Goal: Task Accomplishment & Management: Complete application form

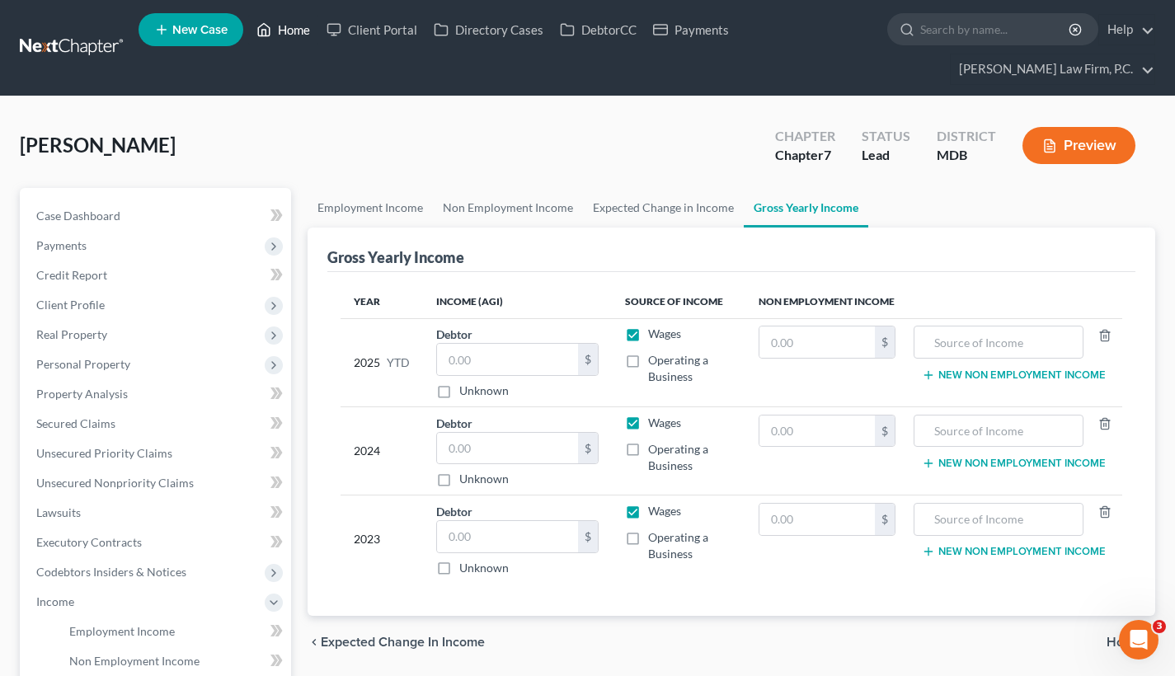
click at [303, 30] on link "Home" at bounding box center [283, 30] width 70 height 30
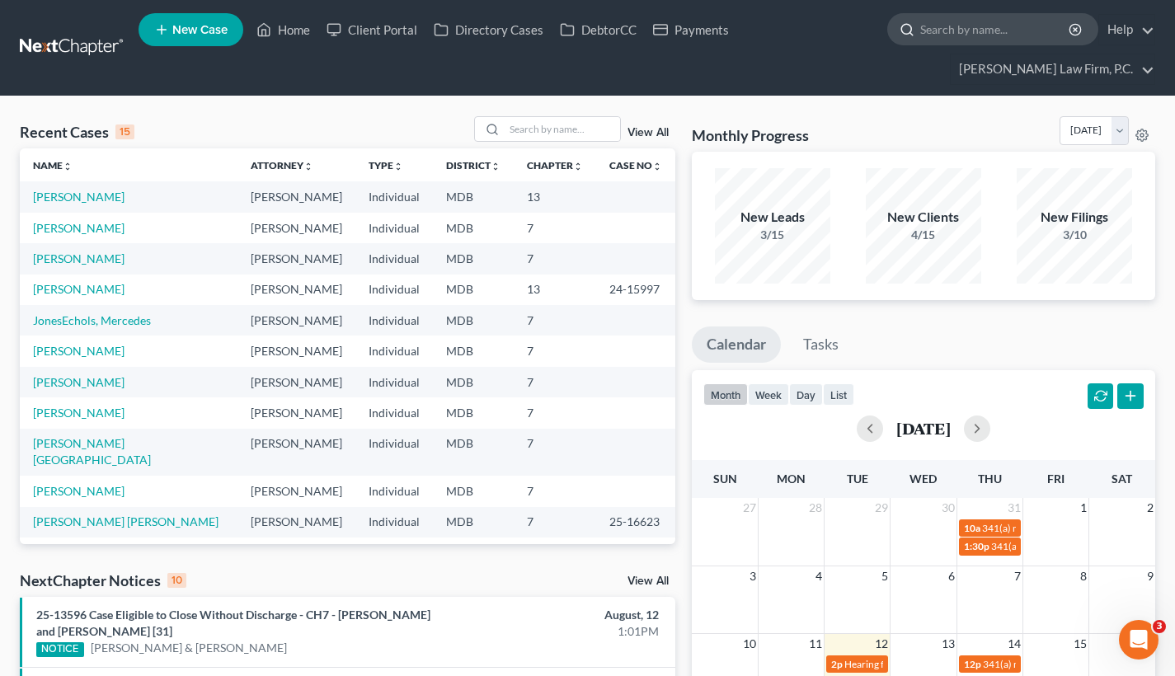
click at [993, 34] on input "search" at bounding box center [995, 29] width 151 height 31
paste input "[PERSON_NAME]"
type input "[PERSON_NAME]"
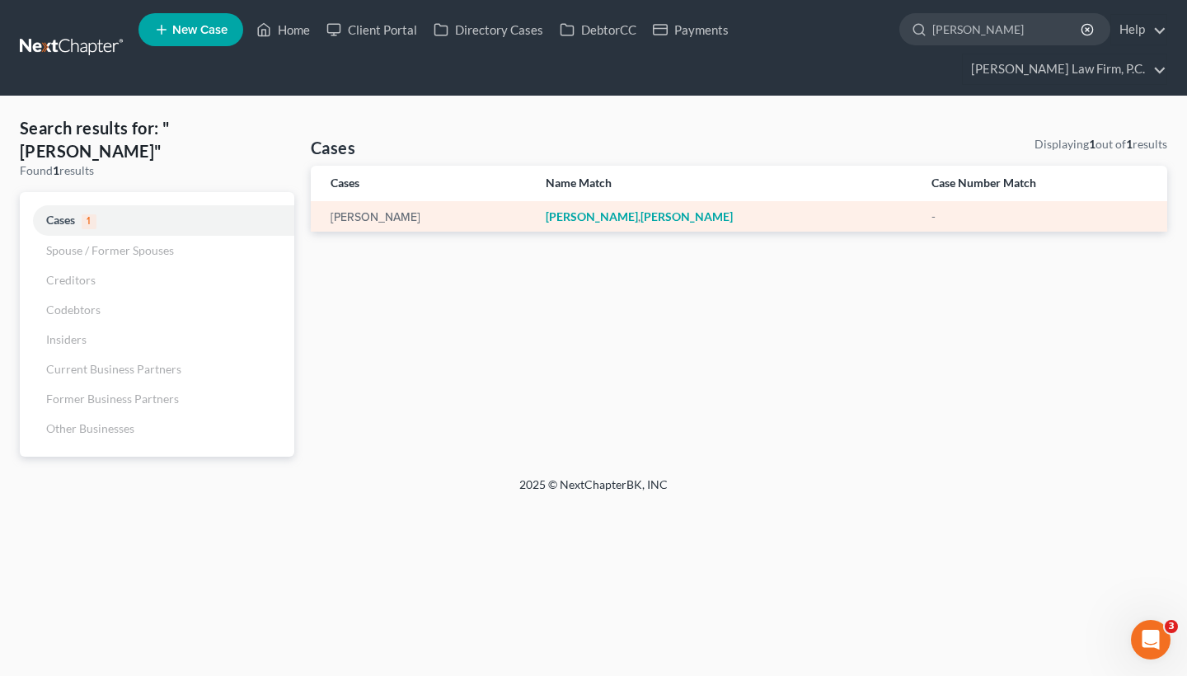
click at [603, 218] on em "[PERSON_NAME]" at bounding box center [592, 216] width 92 height 14
click at [343, 222] on link "[PERSON_NAME]" at bounding box center [376, 218] width 90 height 12
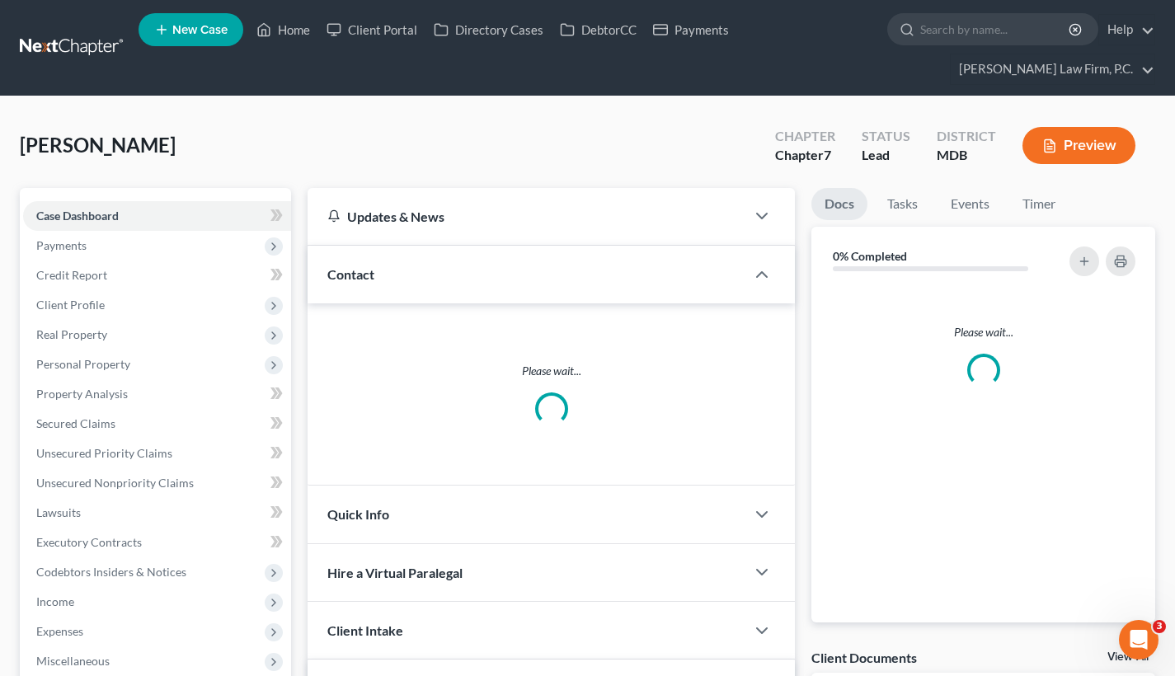
click at [378, 214] on div "Updates & News × [US_STATE] District Notes: Take a look at NextChapter's Distri…" at bounding box center [551, 517] width 487 height 658
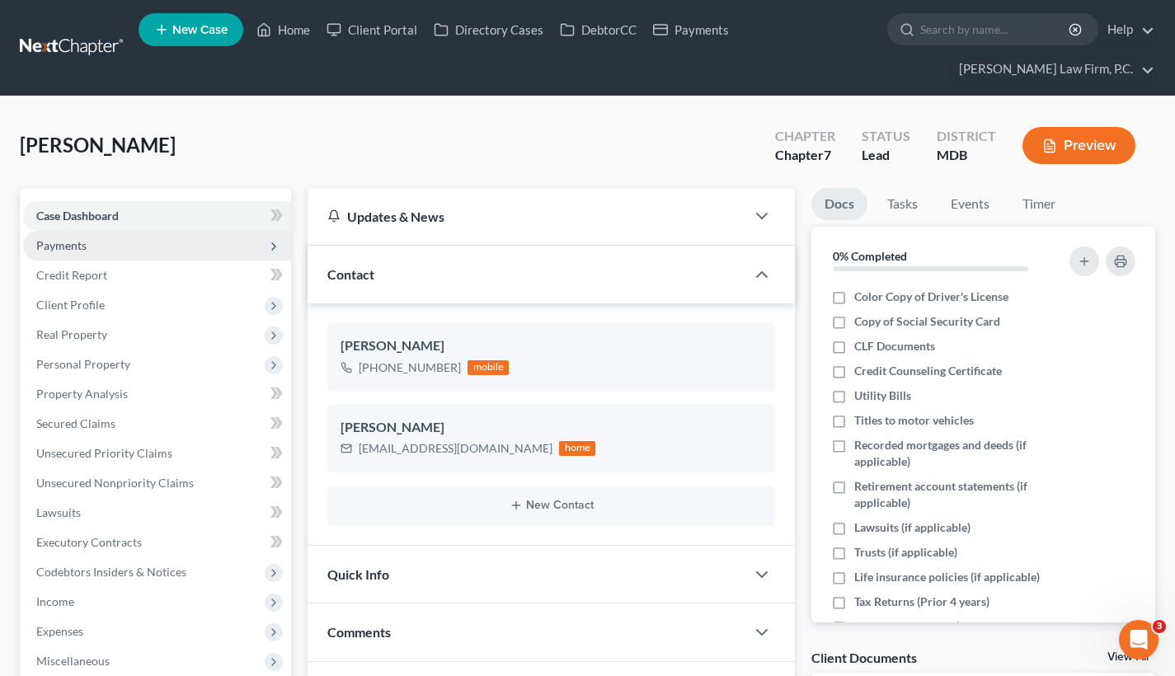
click at [159, 247] on span "Payments" at bounding box center [157, 246] width 268 height 30
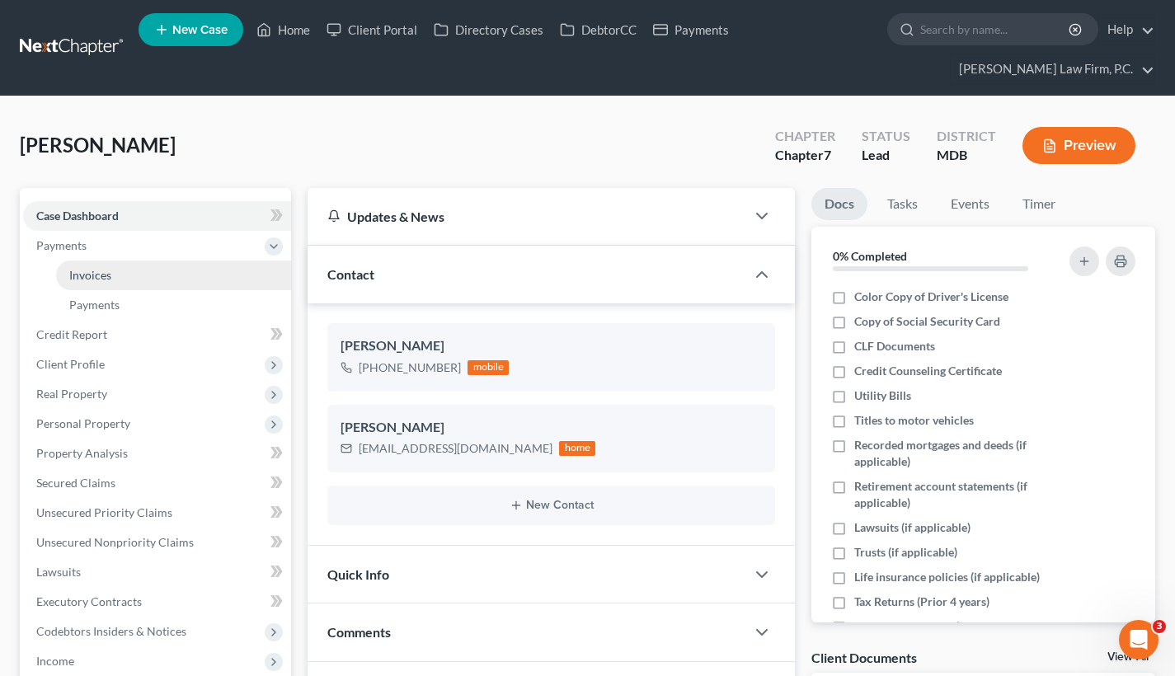
click at [157, 278] on link "Invoices" at bounding box center [173, 276] width 235 height 30
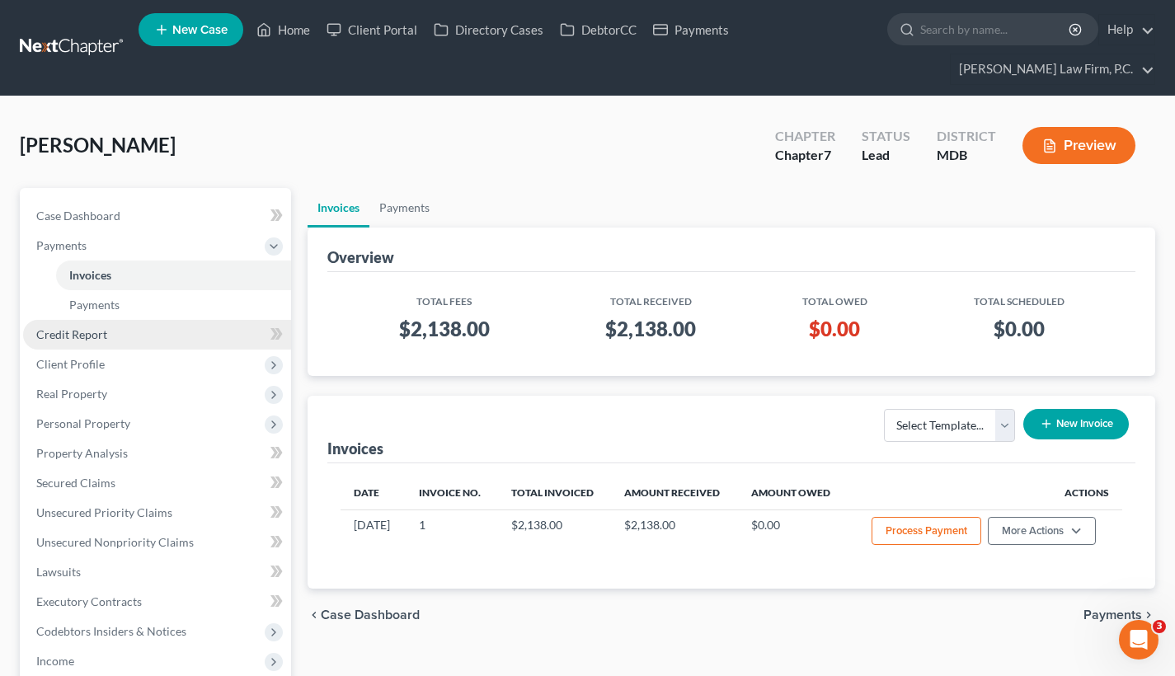
click at [143, 331] on link "Credit Report" at bounding box center [157, 335] width 268 height 30
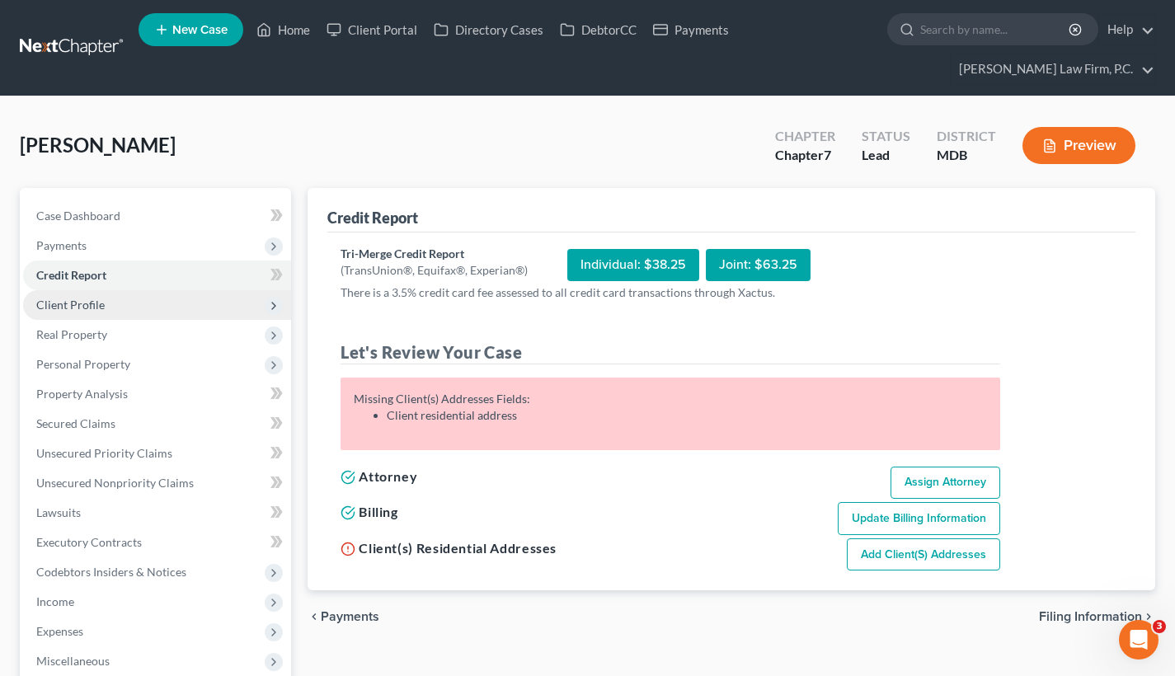
click at [167, 306] on span "Client Profile" at bounding box center [157, 305] width 268 height 30
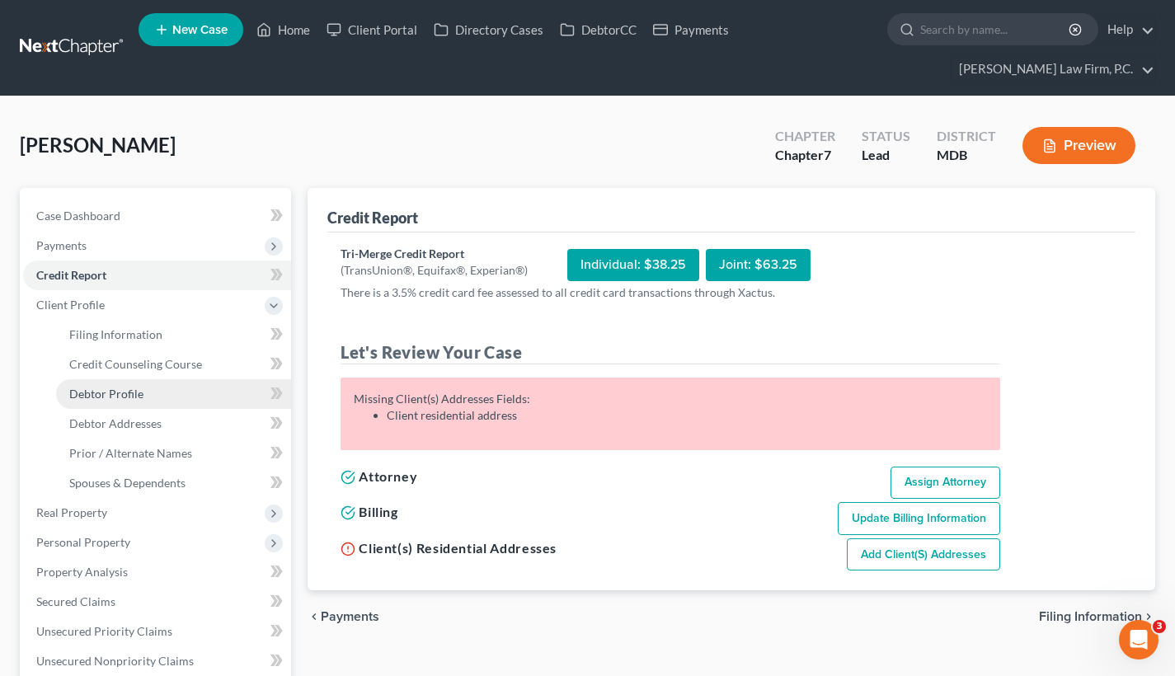
click at [150, 394] on link "Debtor Profile" at bounding box center [173, 394] width 235 height 30
select select "0"
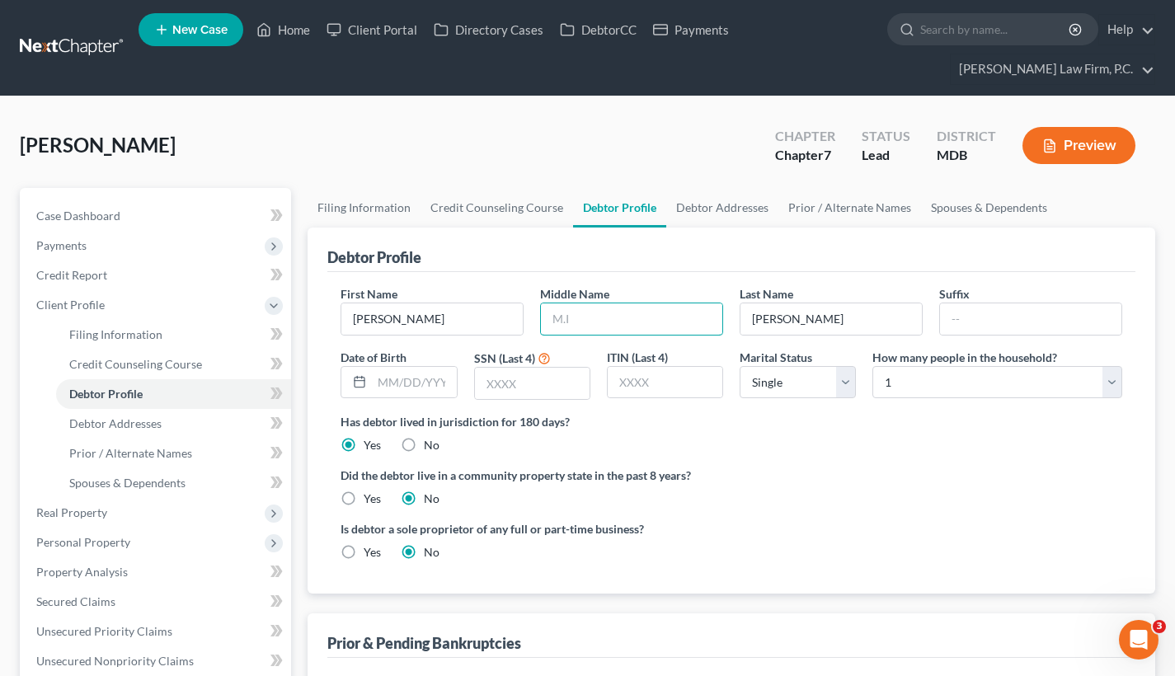
click at [567, 312] on input "text" at bounding box center [631, 318] width 181 height 31
type input "C"
type input "[DATE]"
click at [510, 385] on input "text" at bounding box center [532, 383] width 115 height 31
type input "2128"
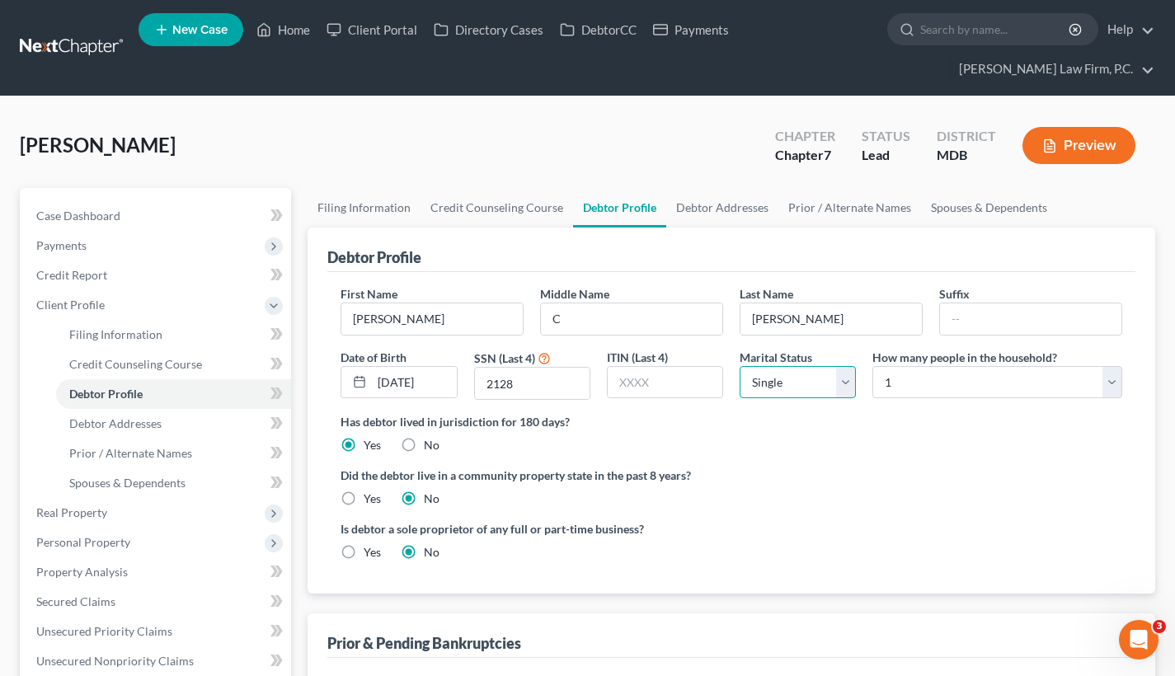
select select "3"
click at [788, 472] on label "Did the debtor live in a community property state in the past 8 years?" at bounding box center [731, 475] width 782 height 17
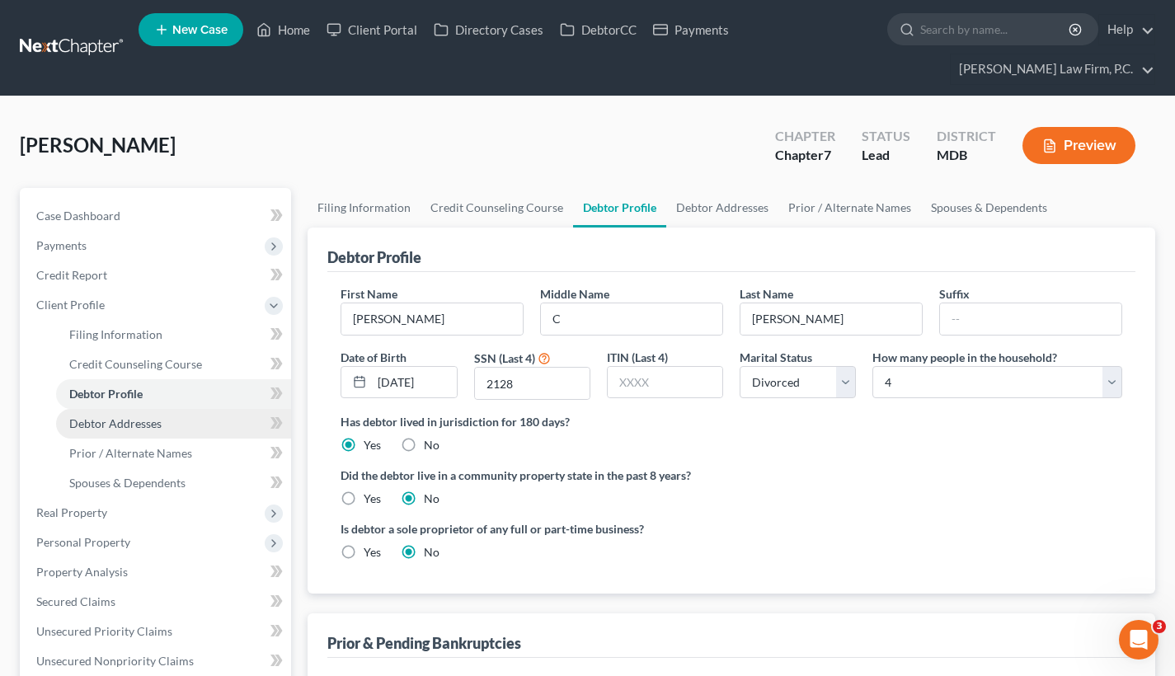
click at [217, 425] on link "Debtor Addresses" at bounding box center [173, 424] width 235 height 30
select select "0"
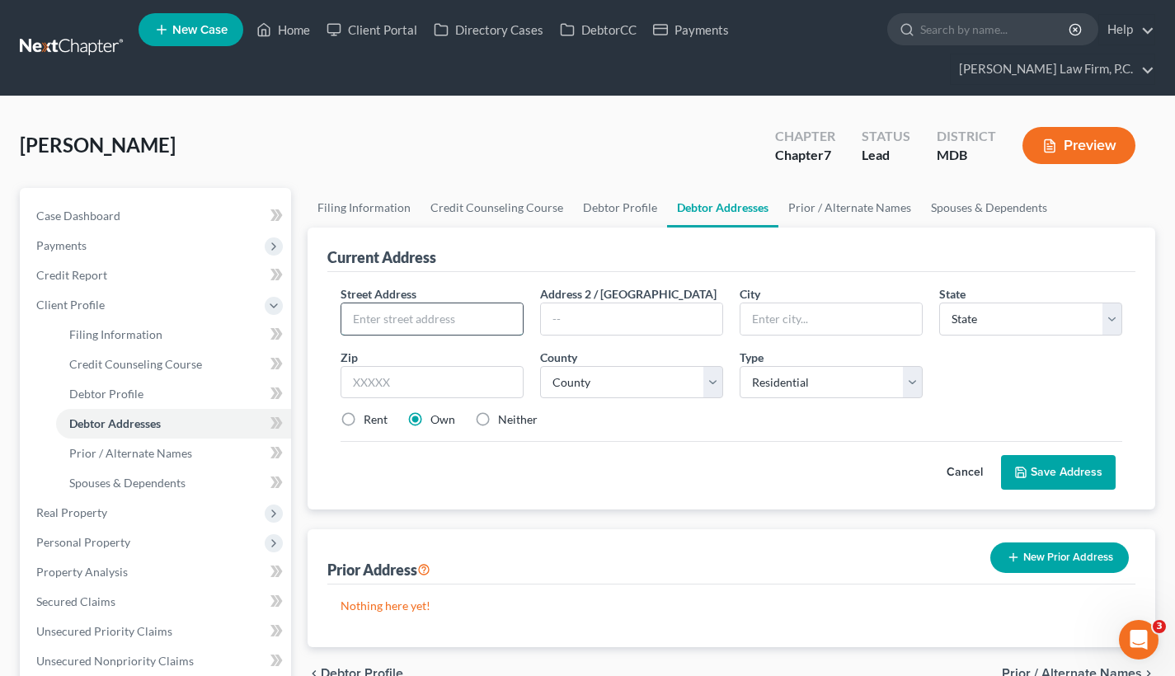
paste input "1625 Shore Dr"
type input "[STREET_ADDRESS]"
click at [796, 319] on input "text" at bounding box center [830, 318] width 181 height 31
paste input "Edgewater"
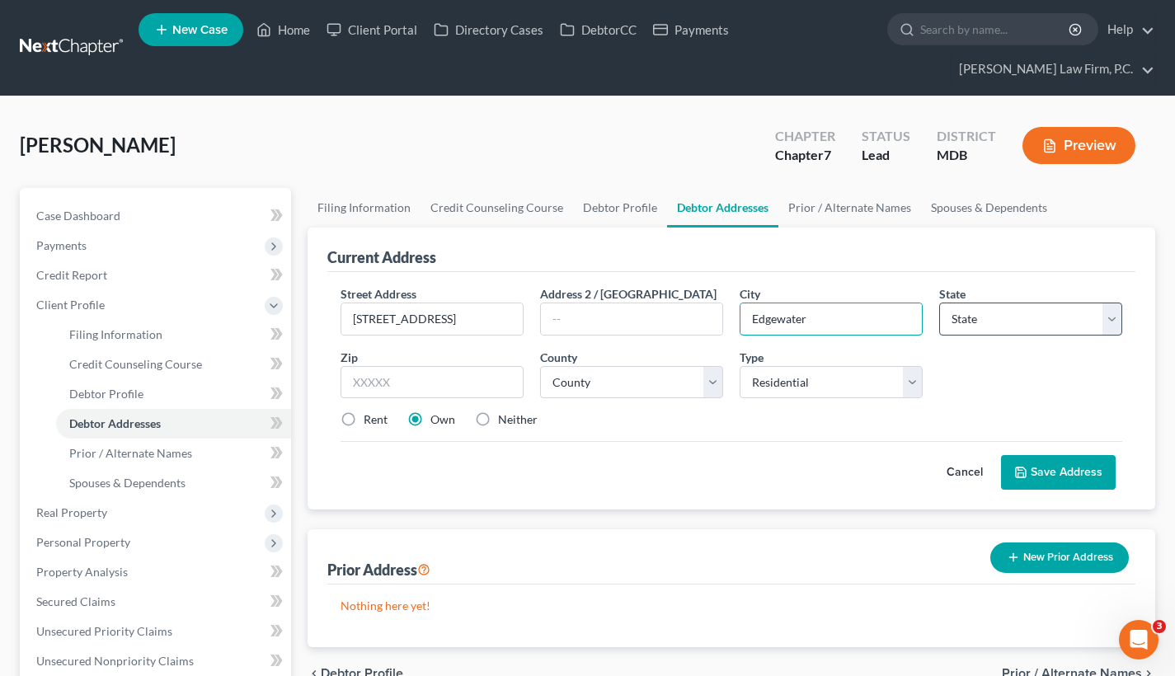
type input "Edgewater"
select select "21"
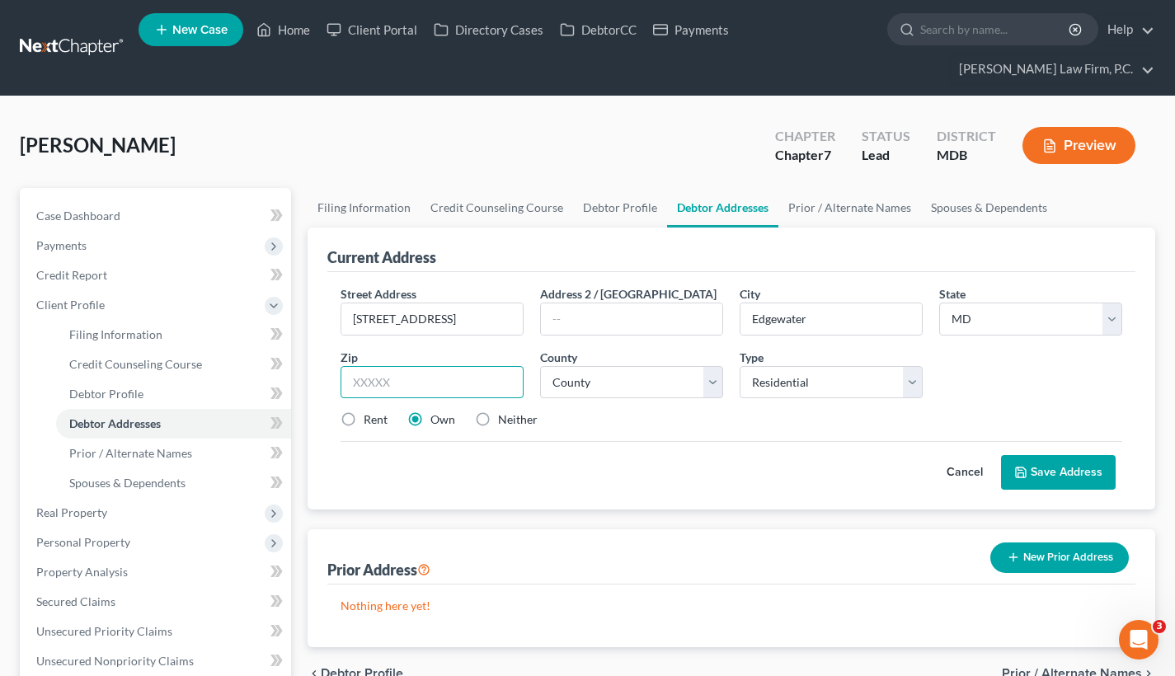
paste input "21037"
type input "21037"
select select "1"
click at [364, 417] on label "Rent" at bounding box center [376, 419] width 24 height 16
click at [370, 417] on input "Rent" at bounding box center [375, 416] width 11 height 11
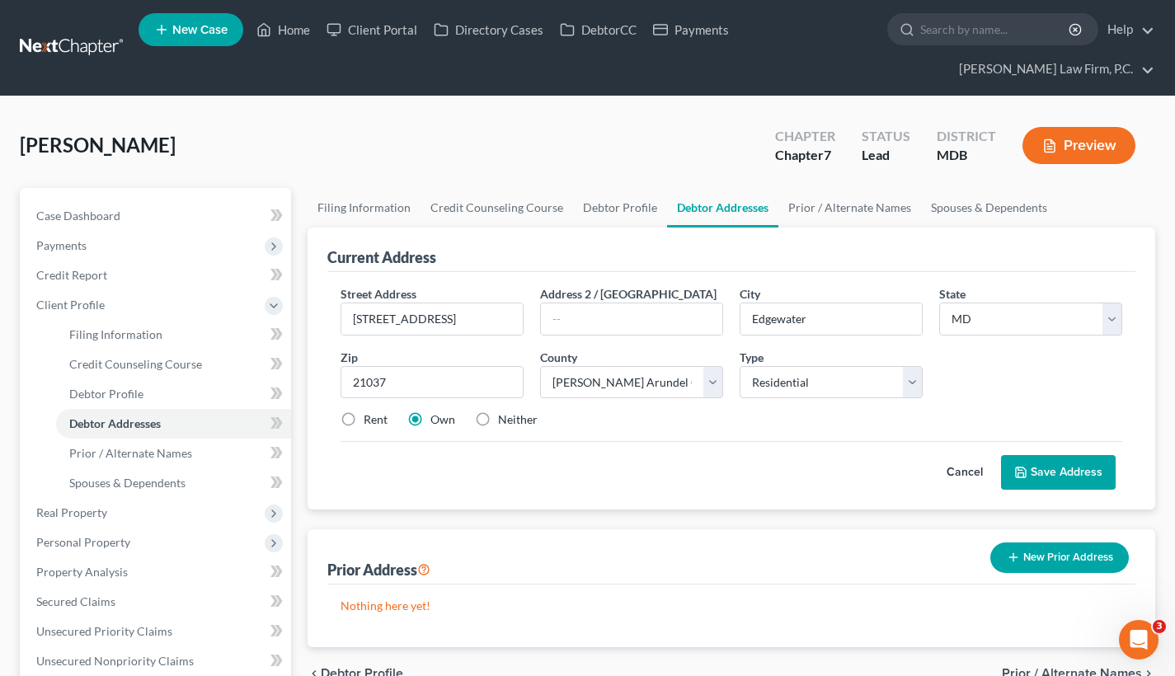
radio input "true"
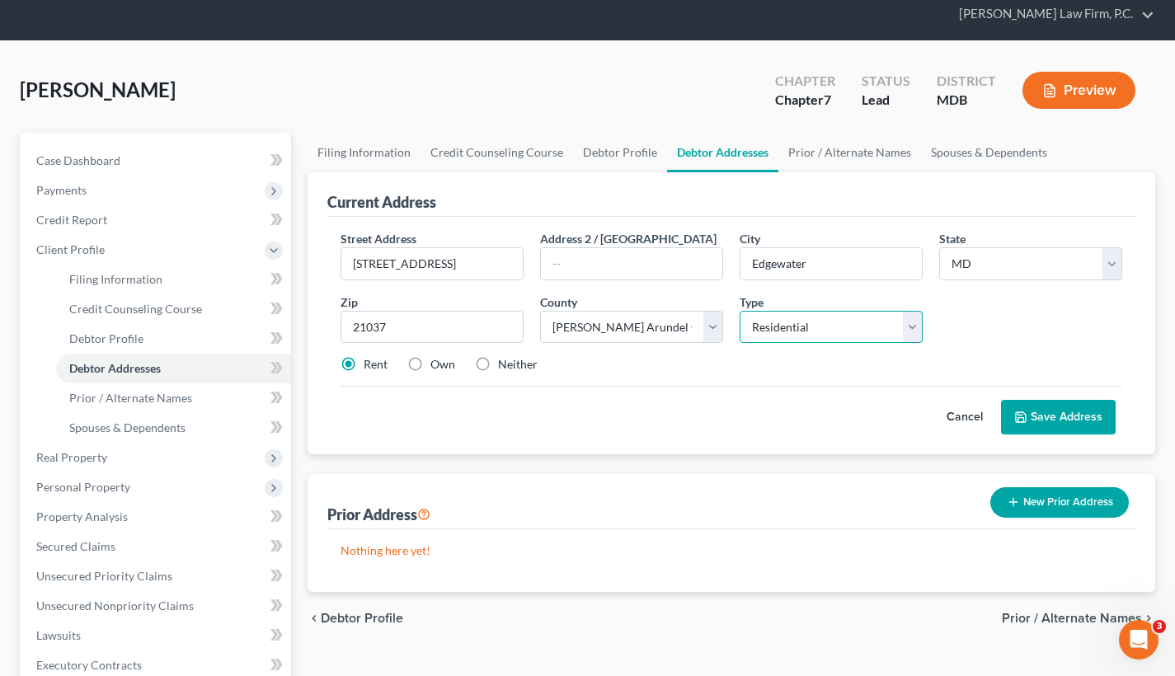
scroll to position [58, 0]
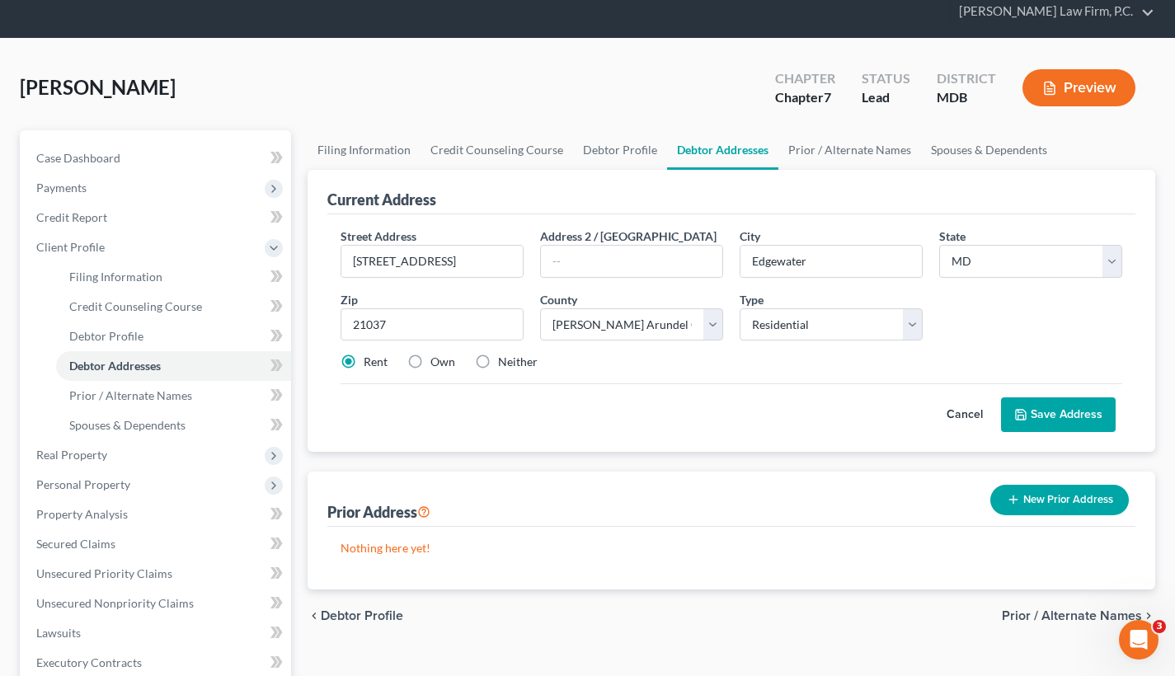
click at [1079, 404] on button "Save Address" at bounding box center [1058, 414] width 115 height 35
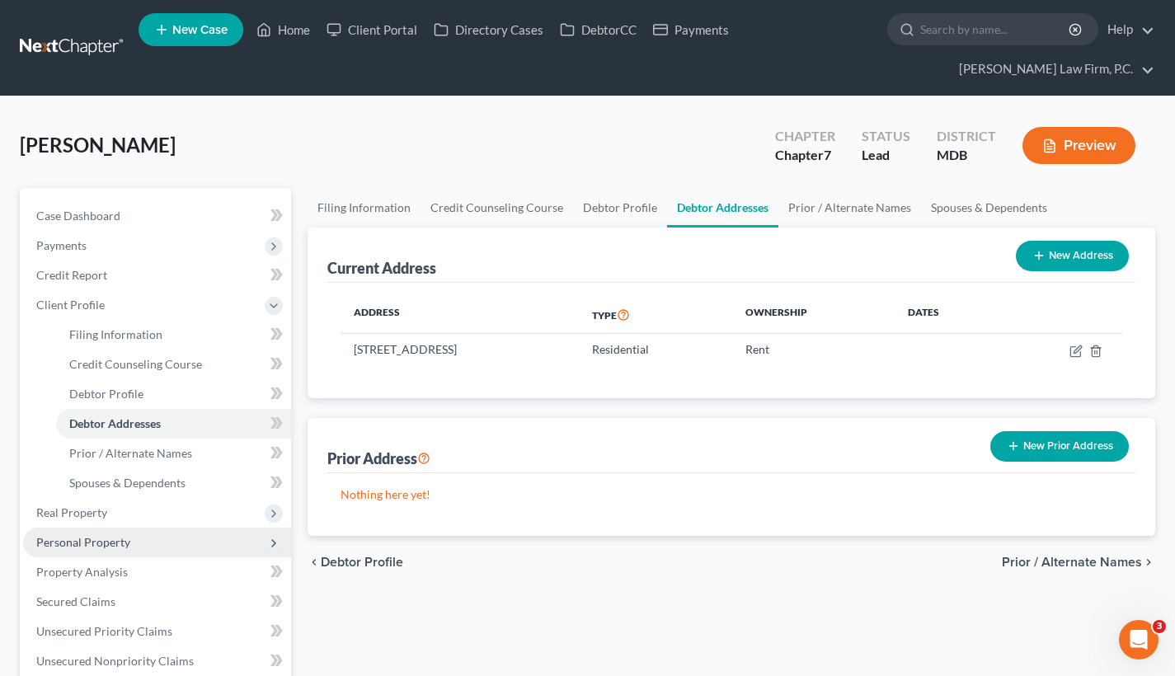
scroll to position [0, 0]
click at [1148, 640] on icon "Open Intercom Messenger" at bounding box center [1138, 640] width 27 height 27
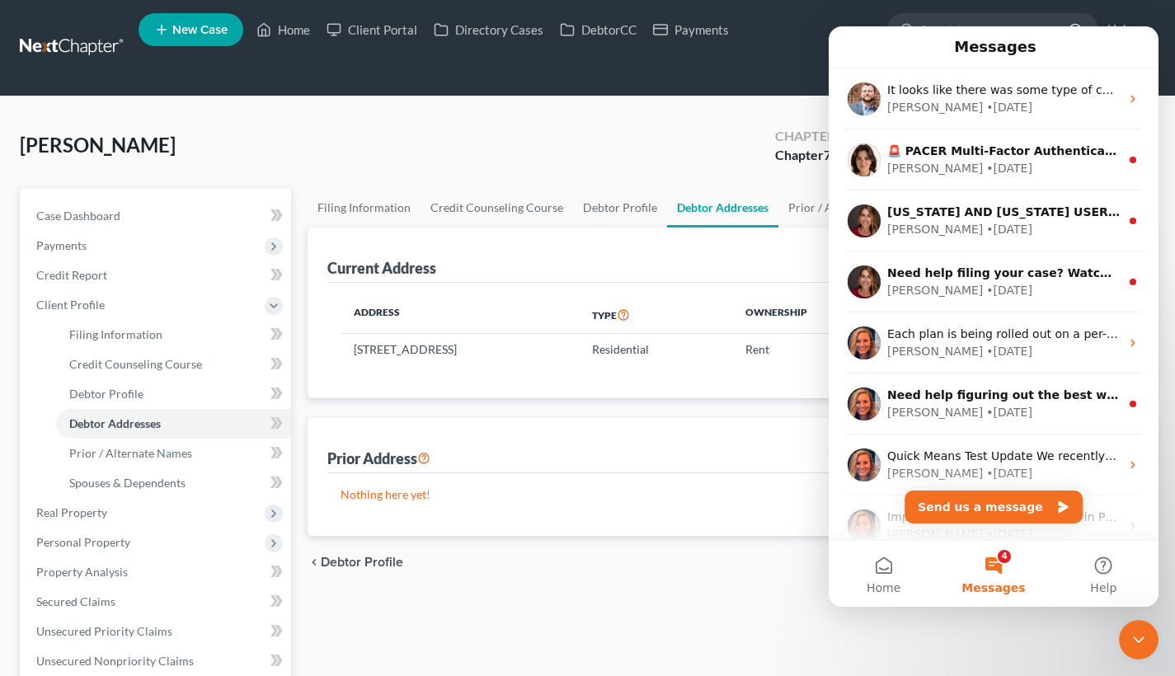
click at [690, 498] on p "Nothing here yet!" at bounding box center [731, 494] width 782 height 16
click at [700, 463] on div "Prior Address New Prior Address" at bounding box center [731, 445] width 808 height 55
click at [1002, 559] on button "4 Messages" at bounding box center [993, 574] width 110 height 66
click at [1124, 633] on div "Close Intercom Messenger" at bounding box center [1139, 640] width 40 height 40
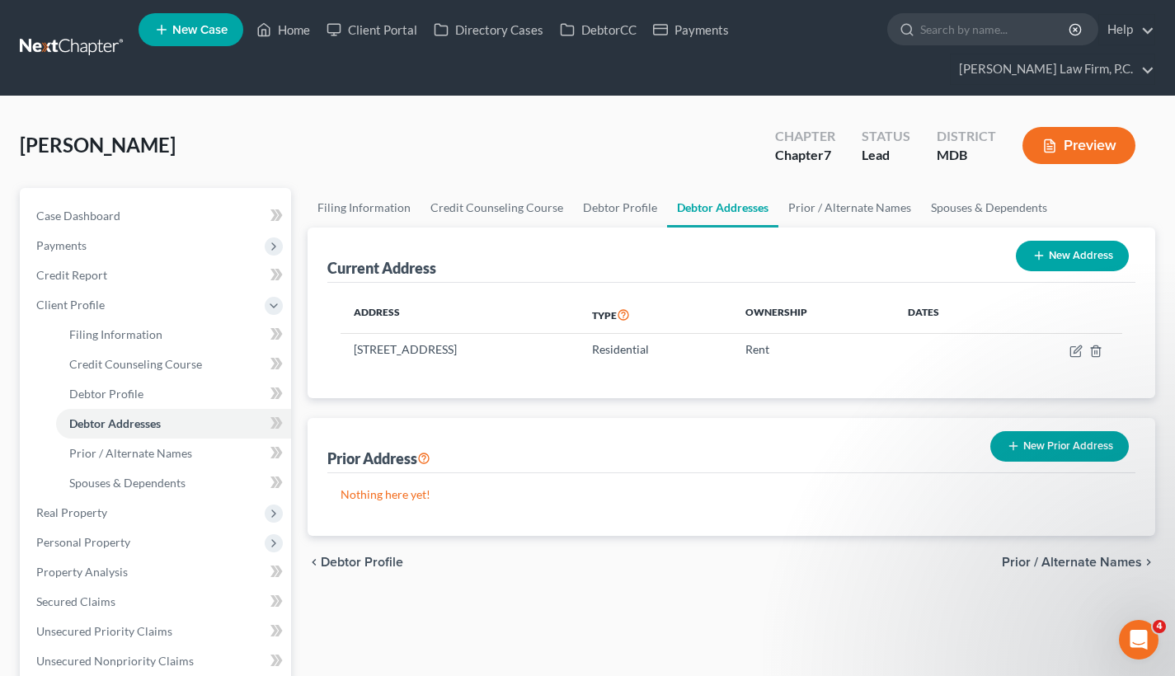
click at [1108, 442] on button "New Prior Address" at bounding box center [1059, 446] width 139 height 31
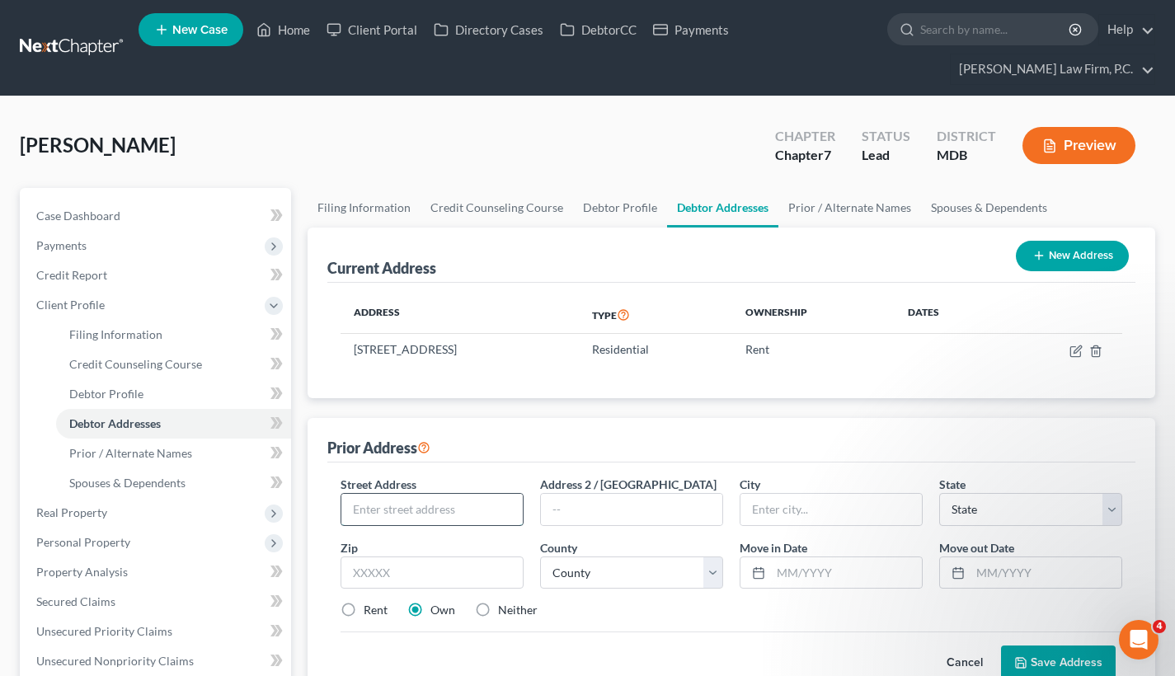
paste input "________________________________________"
type input "________________________________________"
drag, startPoint x: 486, startPoint y: 510, endPoint x: 326, endPoint y: 505, distance: 160.8
click at [326, 505] on div "Prior Address Street Address * ________________________________________ Address…" at bounding box center [732, 559] width 848 height 282
paste input "[STREET_ADDRESS]"
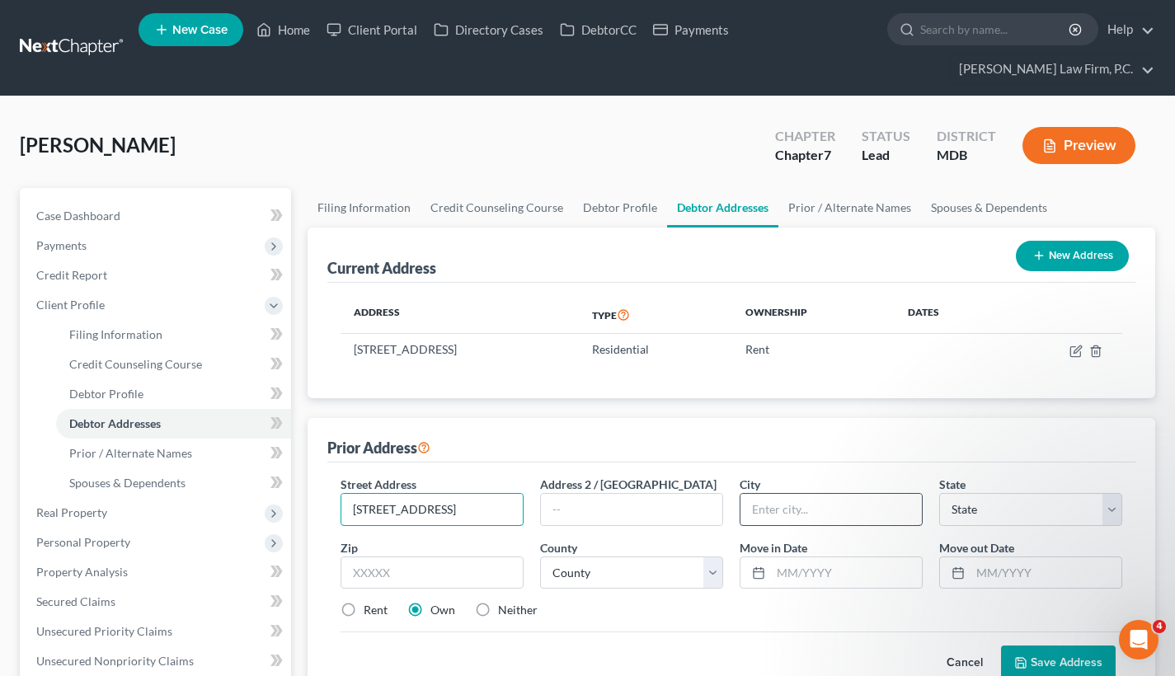
type input "[STREET_ADDRESS]"
type input "Edgewater"
select select "21"
type input "21037"
select select "1"
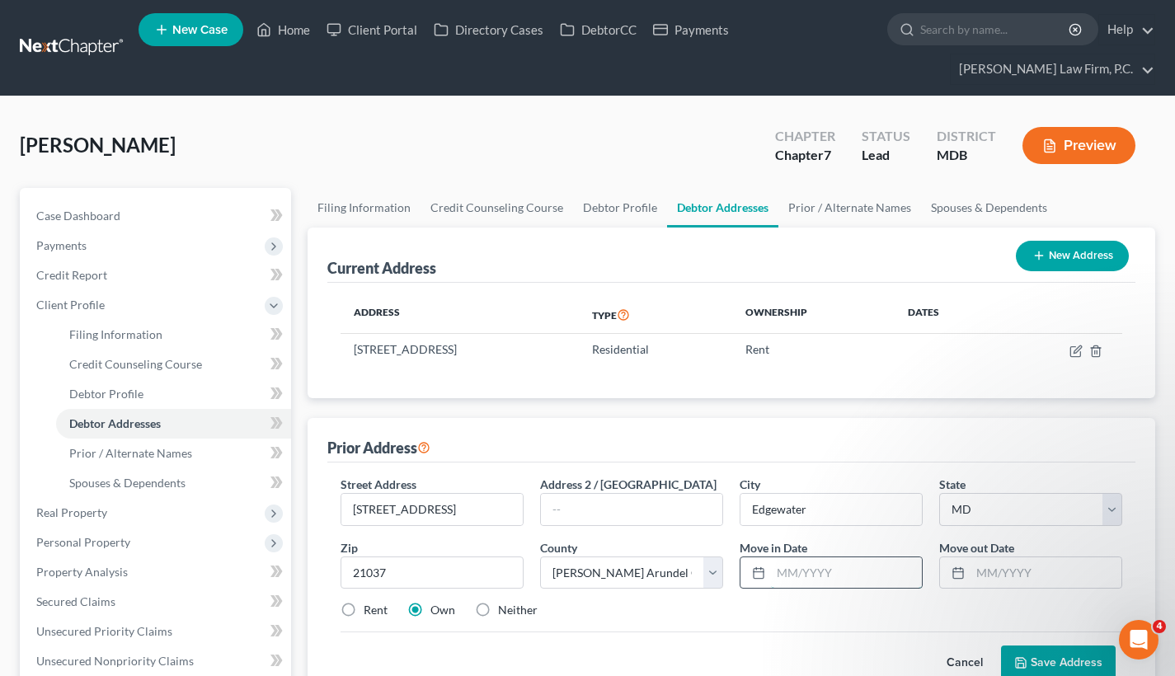
click at [779, 574] on input "text" at bounding box center [846, 572] width 151 height 31
type input "[DATE]"
click at [988, 579] on input "text" at bounding box center [1045, 572] width 151 height 31
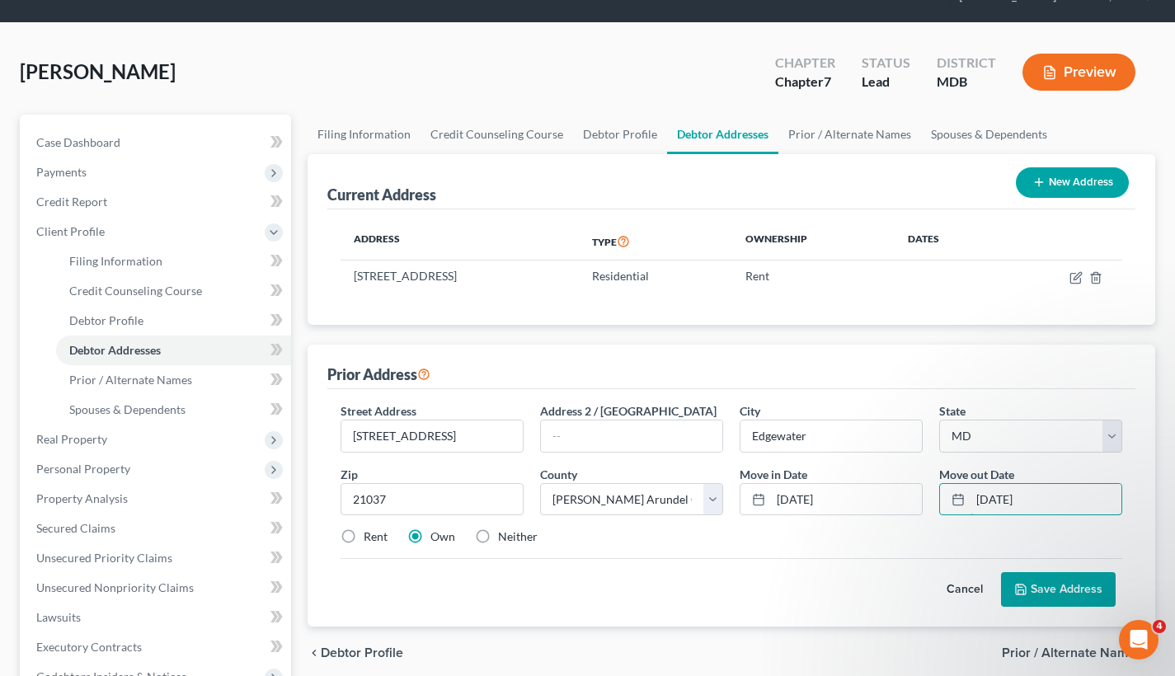
type input "[DATE]"
click at [364, 533] on label "Rent" at bounding box center [376, 536] width 24 height 16
click at [370, 533] on input "Rent" at bounding box center [375, 533] width 11 height 11
radio input "true"
click at [1052, 587] on button "Save Address" at bounding box center [1058, 589] width 115 height 35
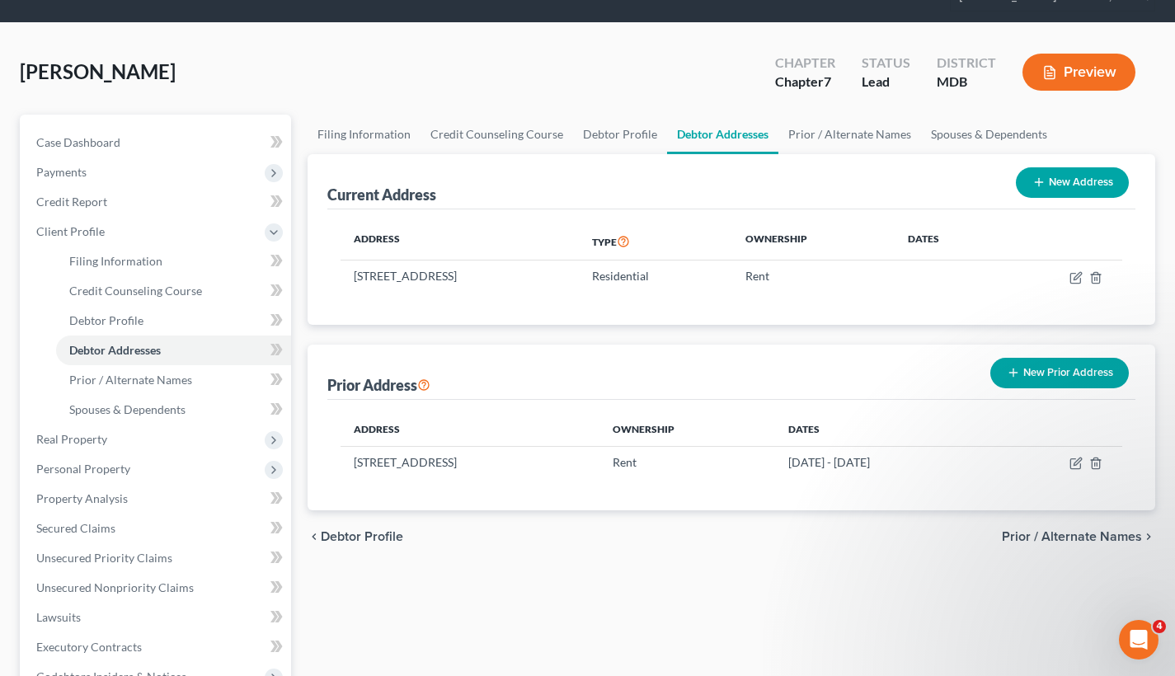
click at [1035, 371] on button "New Prior Address" at bounding box center [1059, 373] width 139 height 31
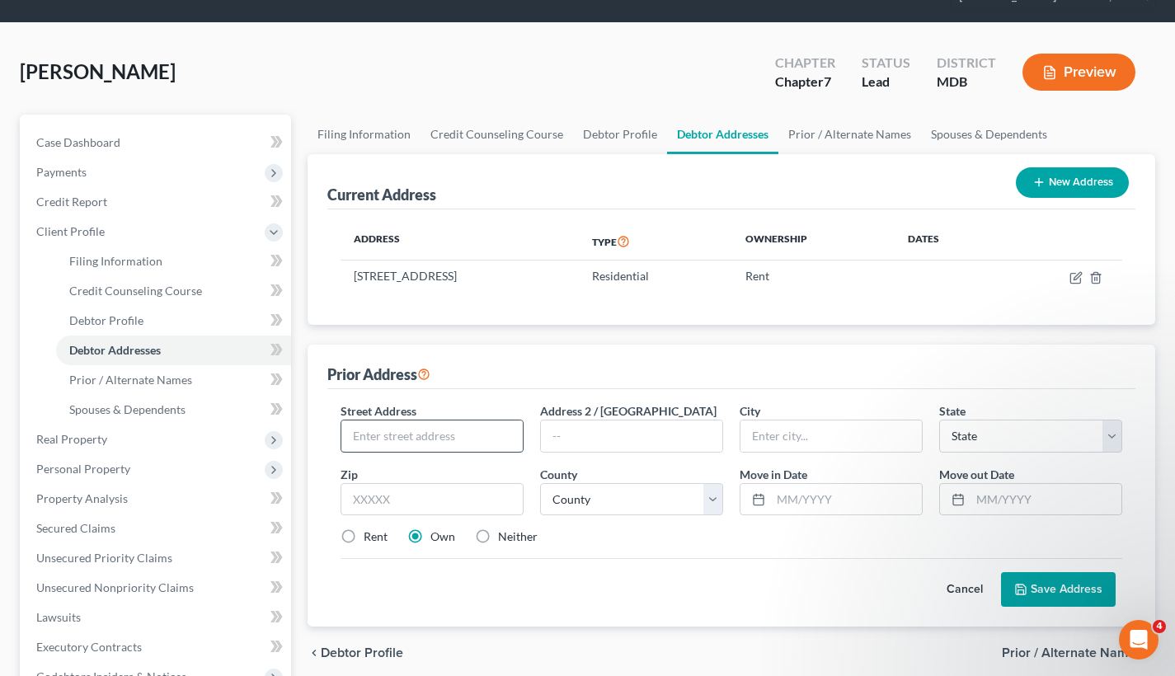
paste input "[STREET_ADDRESS]"
type input "[STREET_ADDRESS]"
paste input "[GEOGRAPHIC_DATA]"
type input "[GEOGRAPHIC_DATA]"
select select "21"
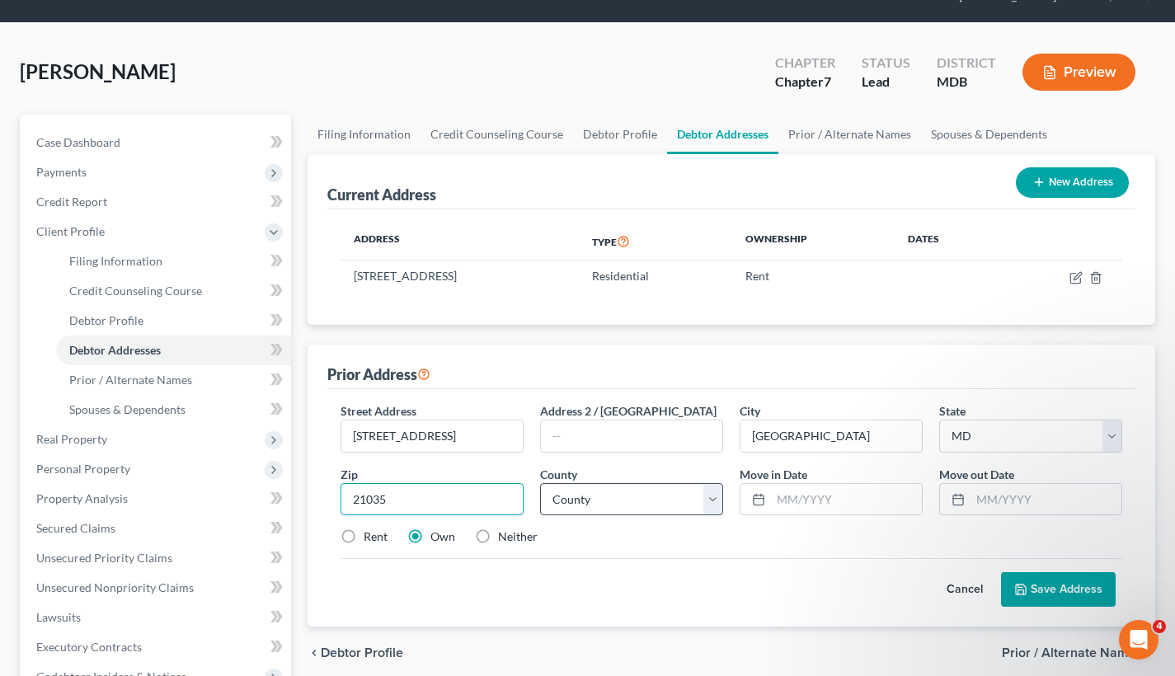
type input "21035"
select select "1"
click at [779, 499] on input "text" at bounding box center [846, 499] width 151 height 31
type input "[DATE]"
click at [979, 507] on input "text" at bounding box center [1045, 499] width 151 height 31
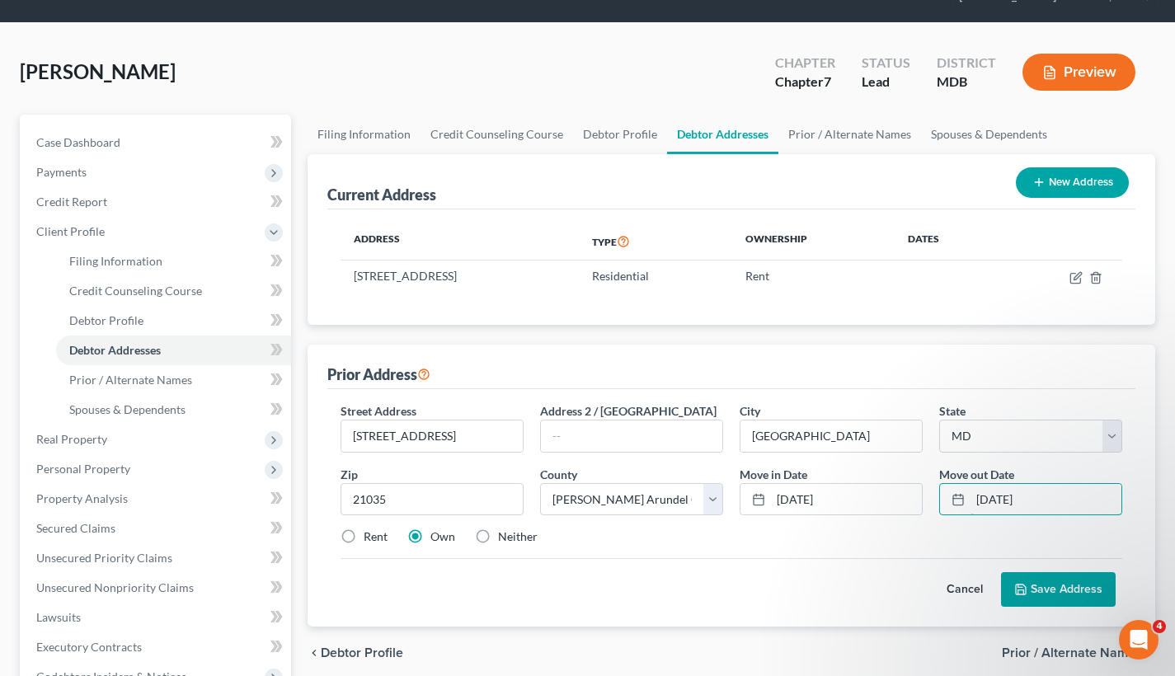
type input "[DATE]"
click at [364, 535] on label "Rent" at bounding box center [376, 536] width 24 height 16
click at [370, 535] on input "Rent" at bounding box center [375, 533] width 11 height 11
radio input "true"
click at [1030, 590] on button "Save Address" at bounding box center [1058, 589] width 115 height 35
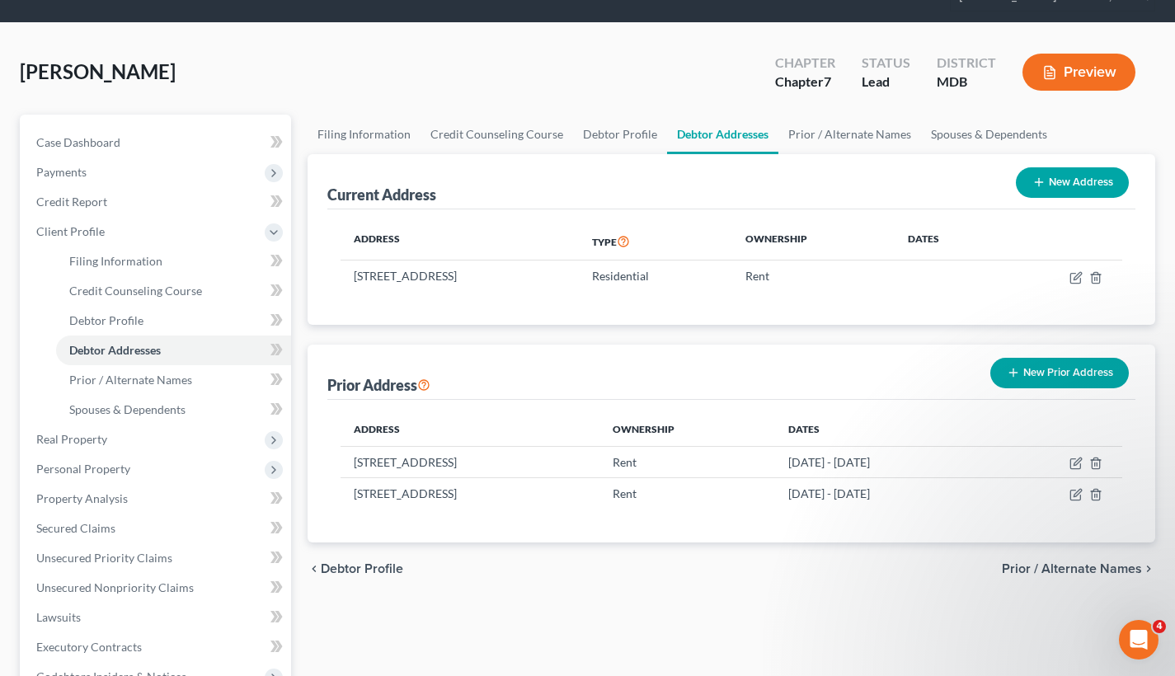
click at [1054, 568] on span "Prior / Alternate Names" at bounding box center [1072, 568] width 140 height 13
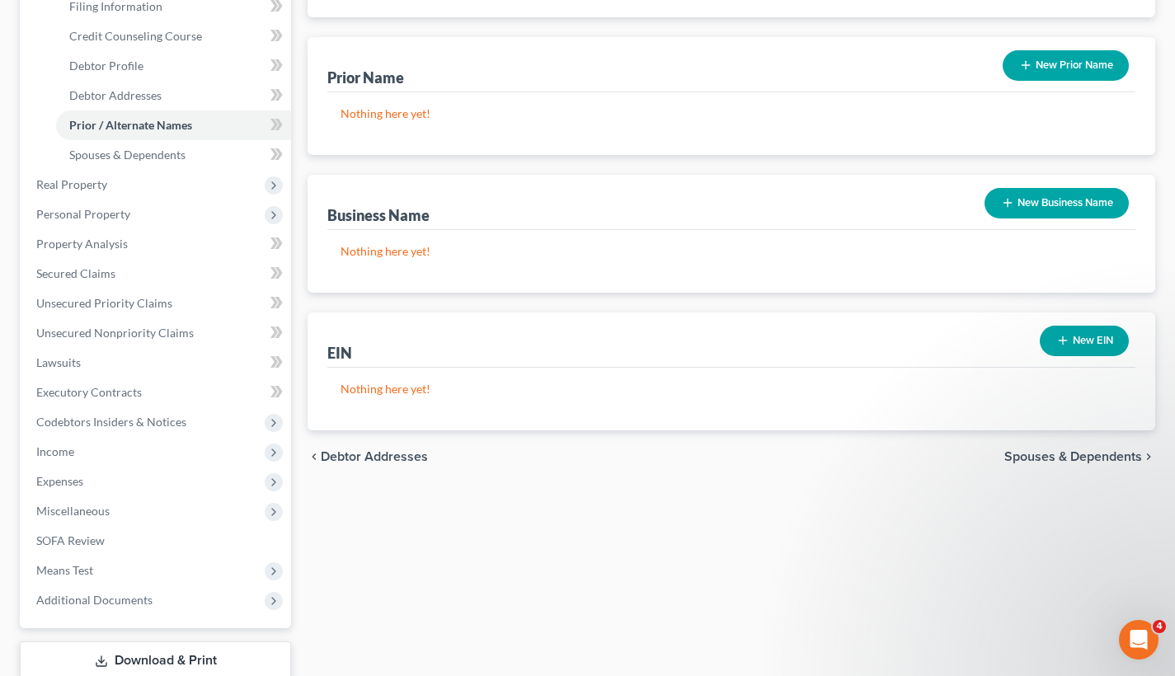
scroll to position [331, 0]
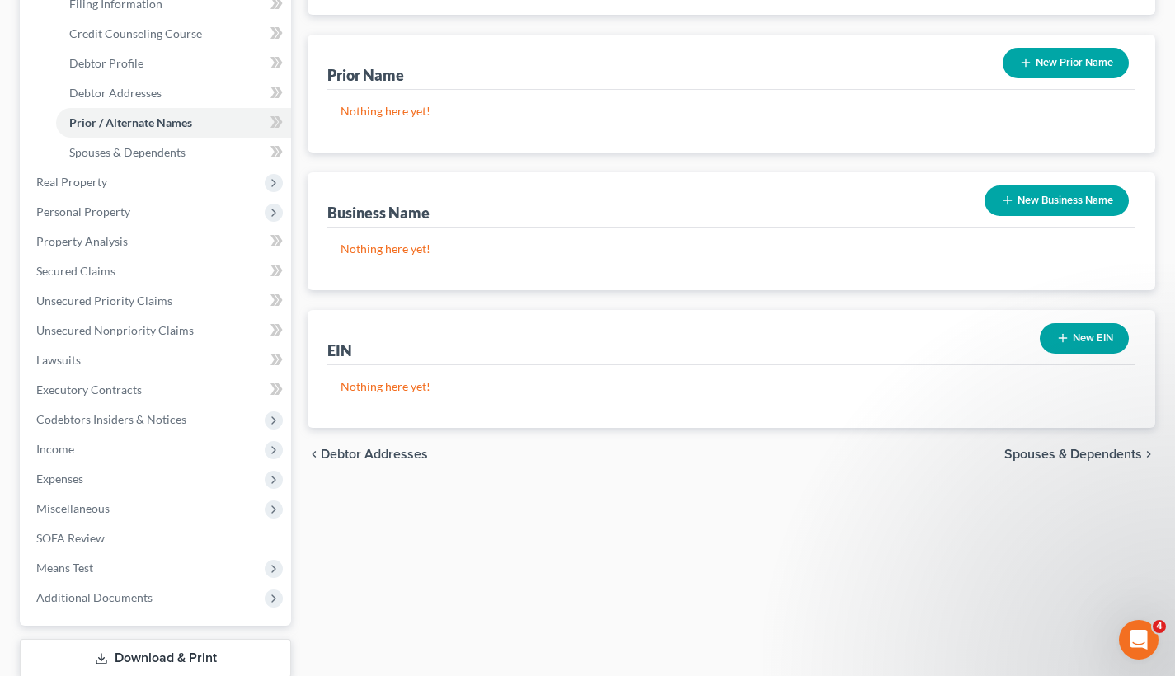
click at [1094, 456] on span "Spouses & Dependents" at bounding box center [1073, 454] width 138 height 13
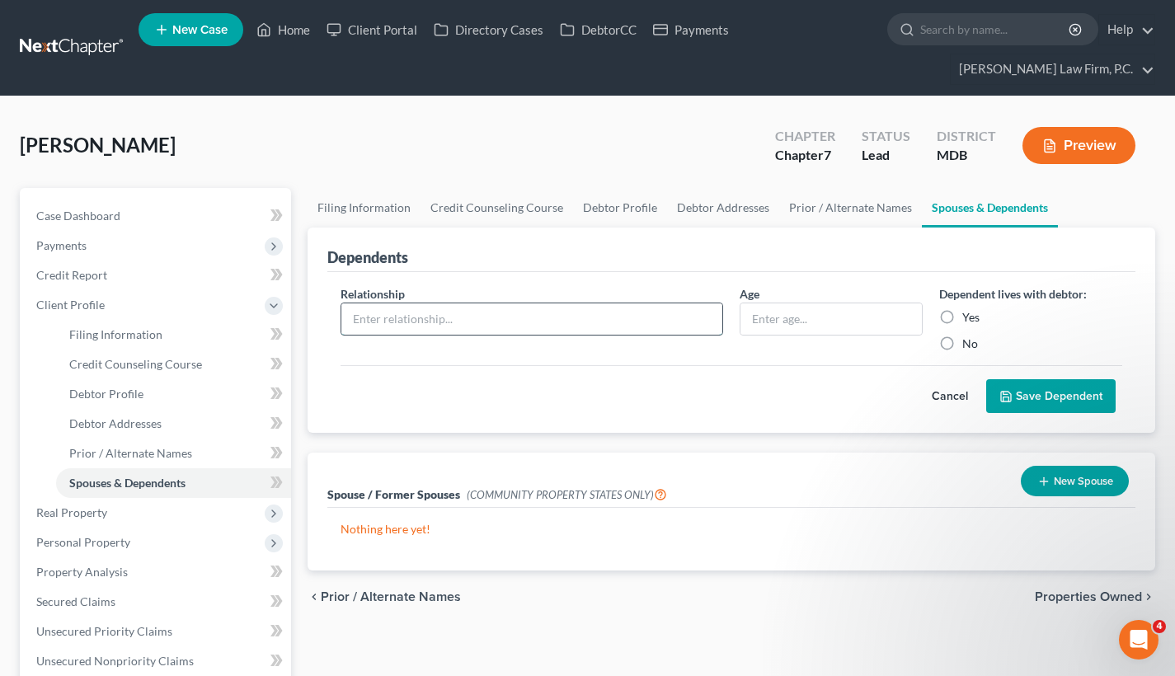
click at [398, 313] on input "text" at bounding box center [531, 318] width 381 height 31
type input "Child"
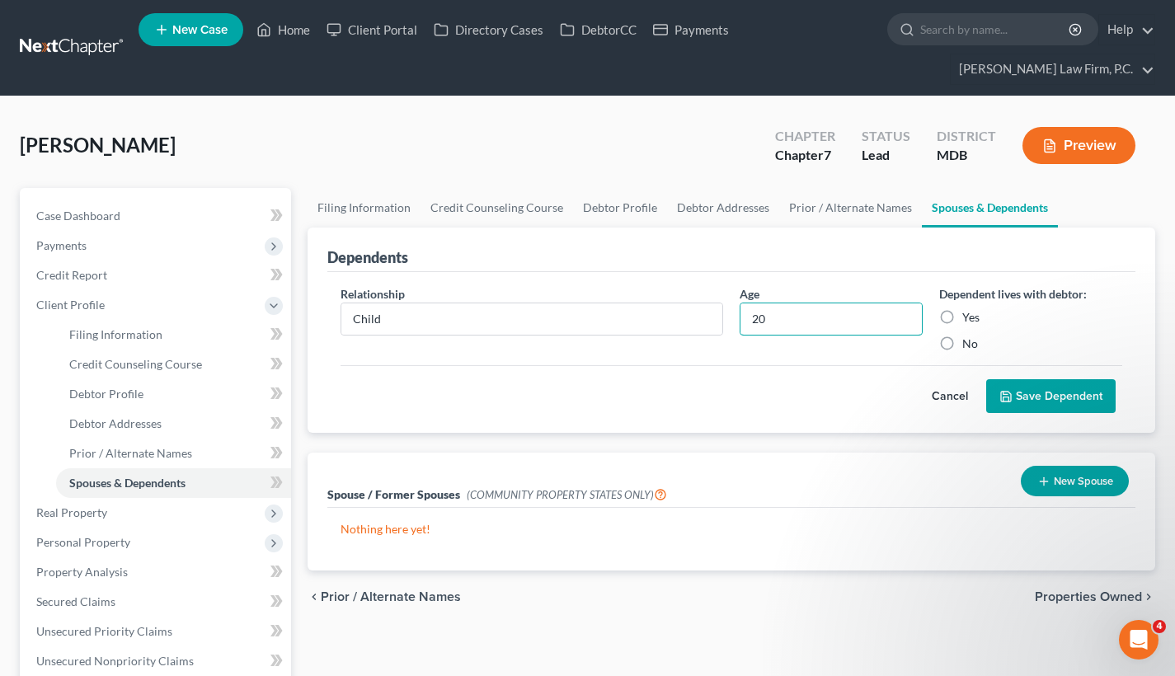
type input "20"
click at [962, 317] on label "Yes" at bounding box center [970, 317] width 17 height 16
click at [969, 317] on input "Yes" at bounding box center [974, 314] width 11 height 11
radio input "true"
click at [1050, 399] on button "Save Dependent" at bounding box center [1050, 396] width 129 height 35
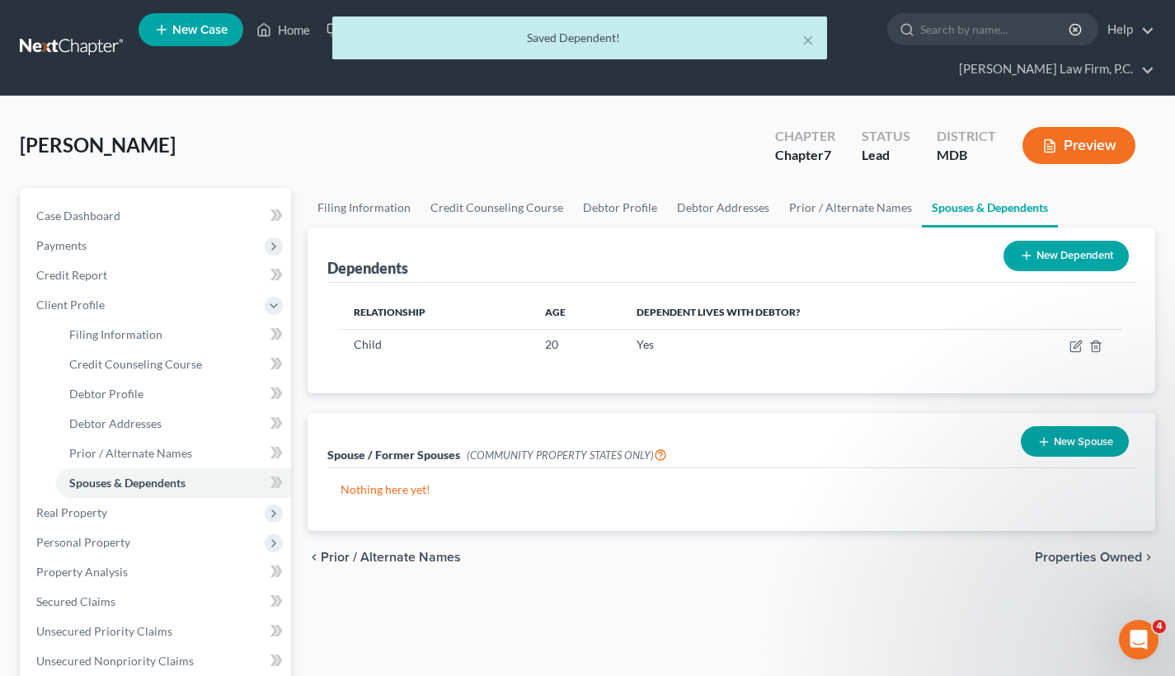
click at [1059, 438] on button "New Spouse" at bounding box center [1075, 441] width 108 height 31
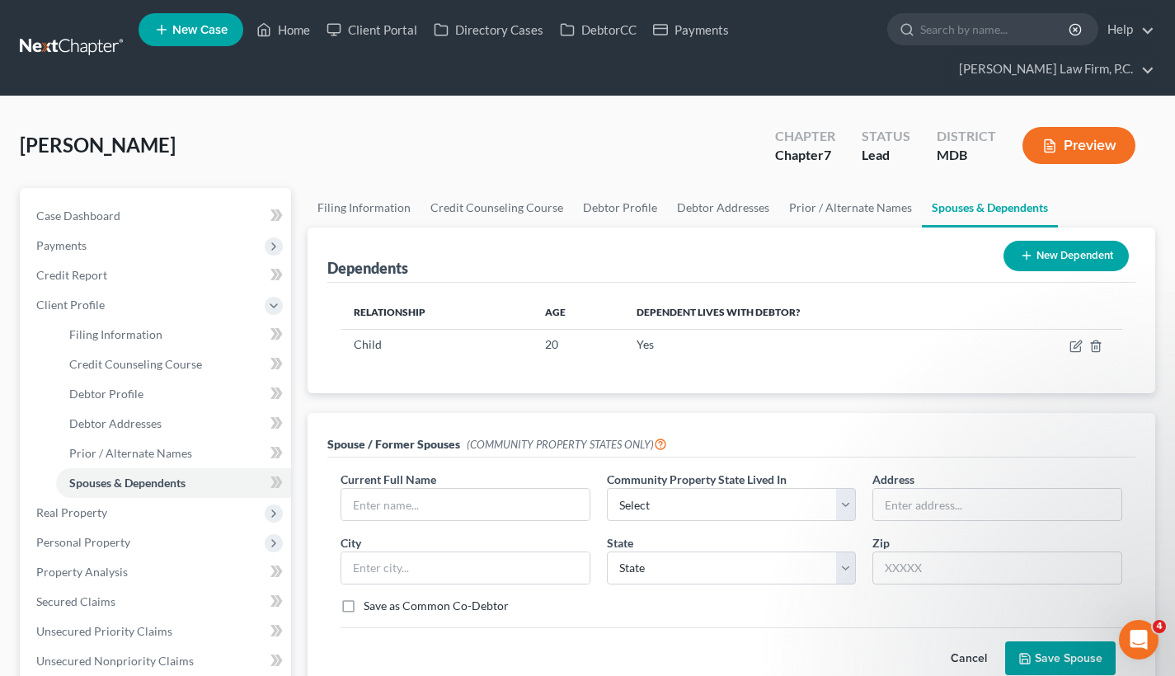
click at [1071, 257] on button "New Dependent" at bounding box center [1065, 256] width 125 height 31
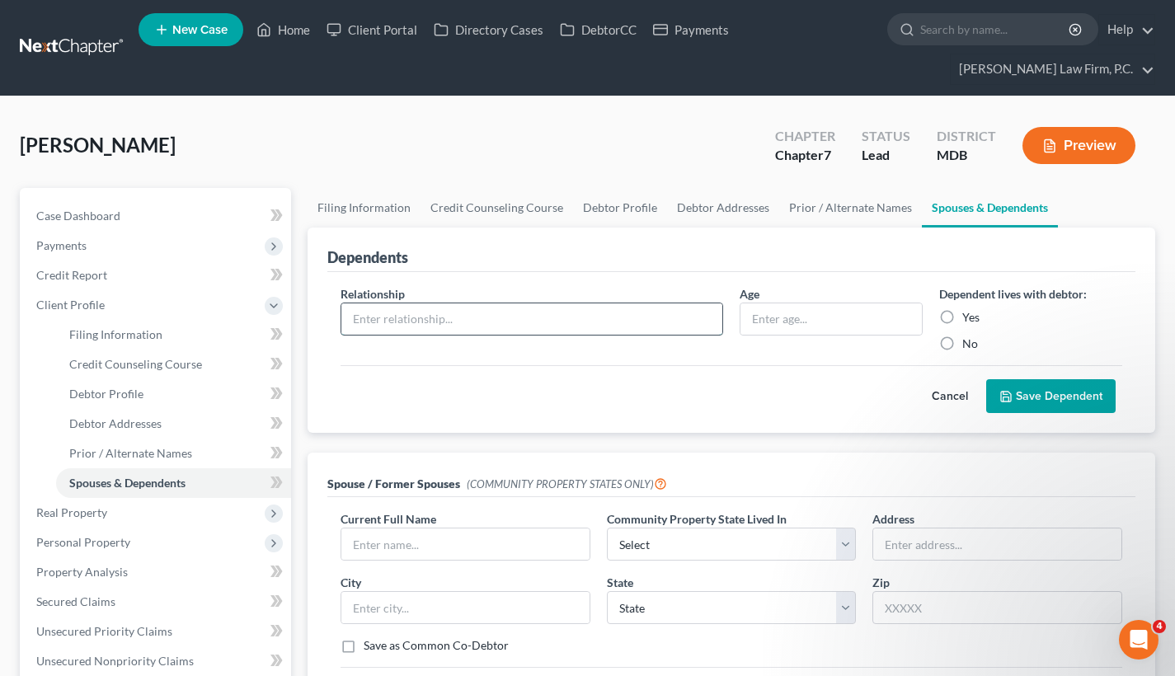
click at [433, 325] on input "text" at bounding box center [531, 318] width 381 height 31
type input "Child"
click at [779, 308] on input "text" at bounding box center [830, 318] width 181 height 31
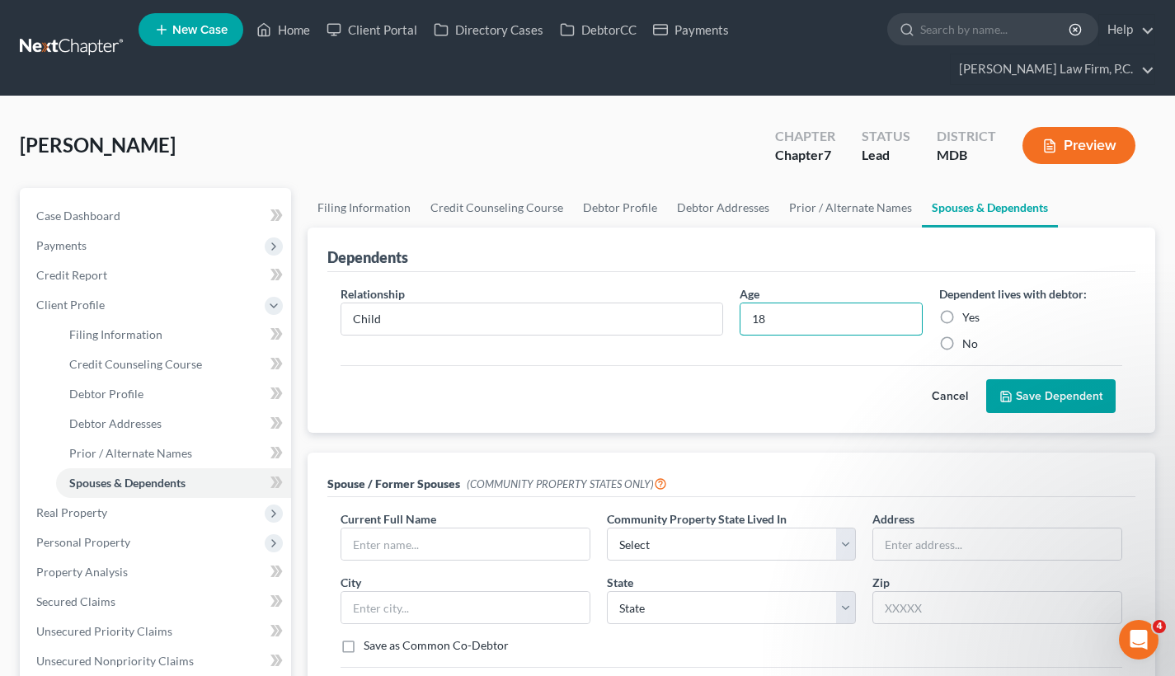
type input "18"
click at [962, 316] on label "Yes" at bounding box center [970, 317] width 17 height 16
click at [969, 316] on input "Yes" at bounding box center [974, 314] width 11 height 11
radio input "true"
click at [1031, 405] on button "Save Dependent" at bounding box center [1050, 396] width 129 height 35
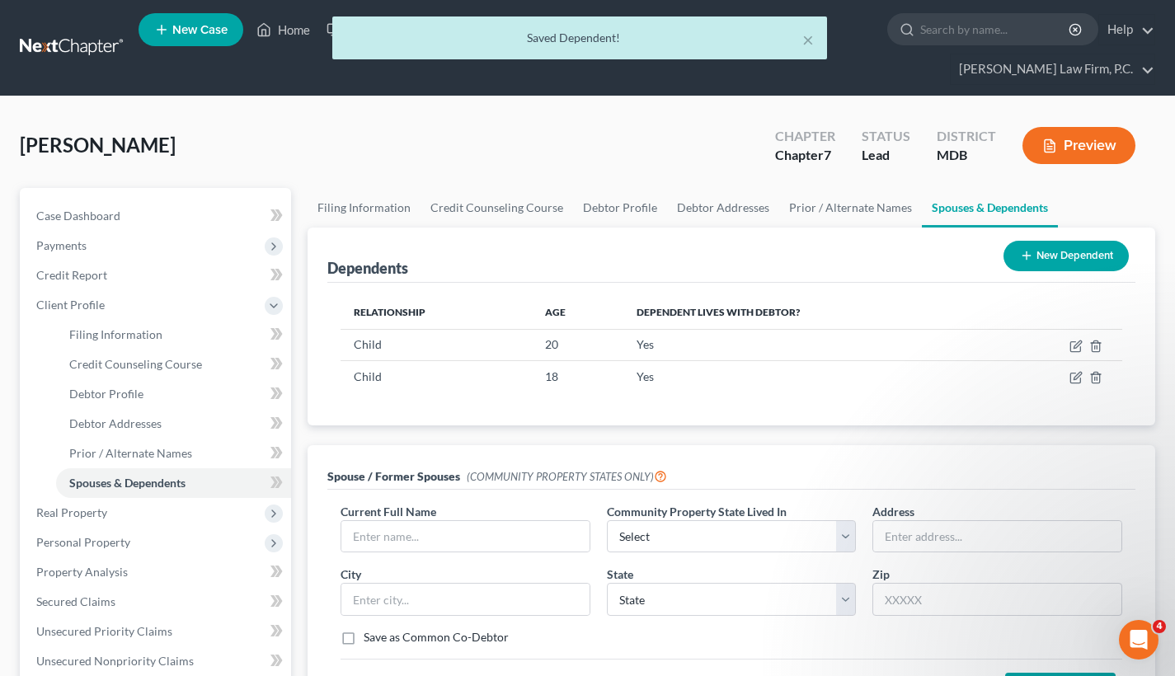
click at [1109, 251] on button "New Dependent" at bounding box center [1065, 256] width 125 height 31
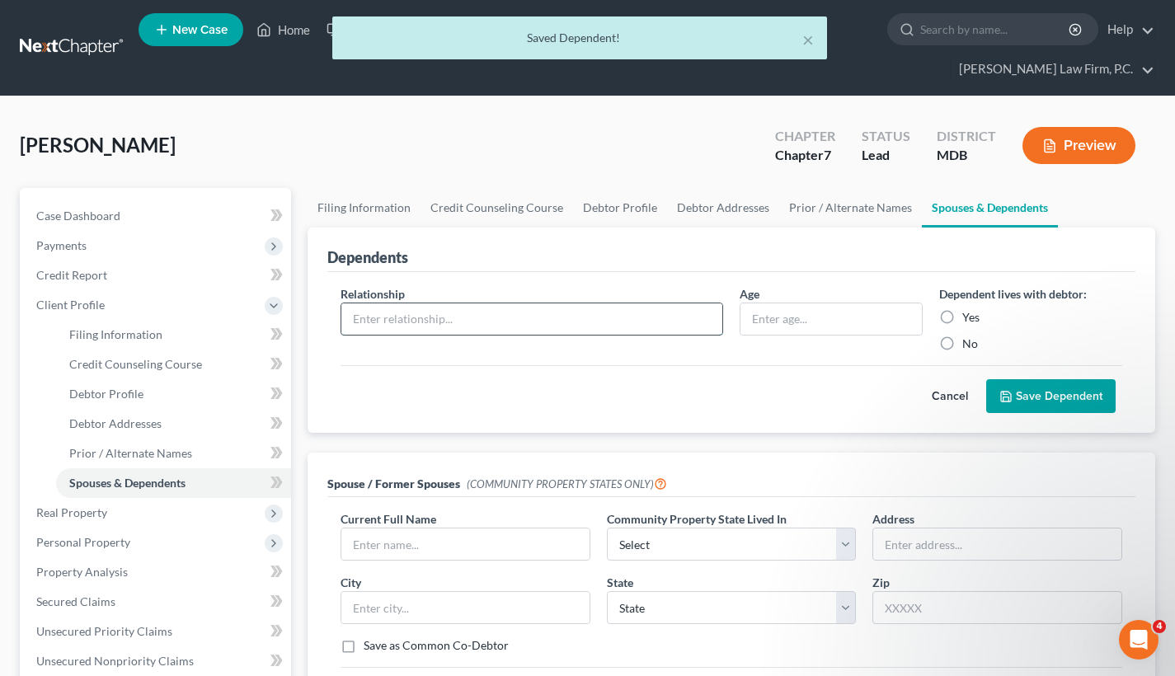
click at [489, 312] on input "text" at bounding box center [531, 318] width 381 height 31
type input "Child"
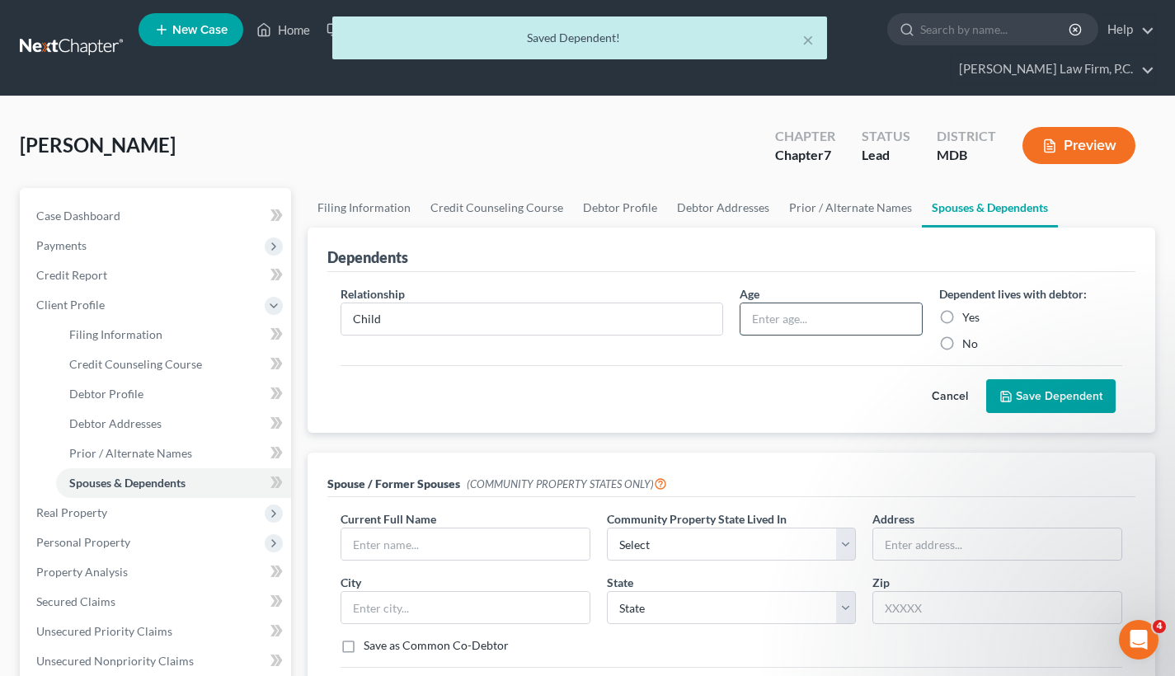
click at [833, 309] on input "text" at bounding box center [830, 318] width 181 height 31
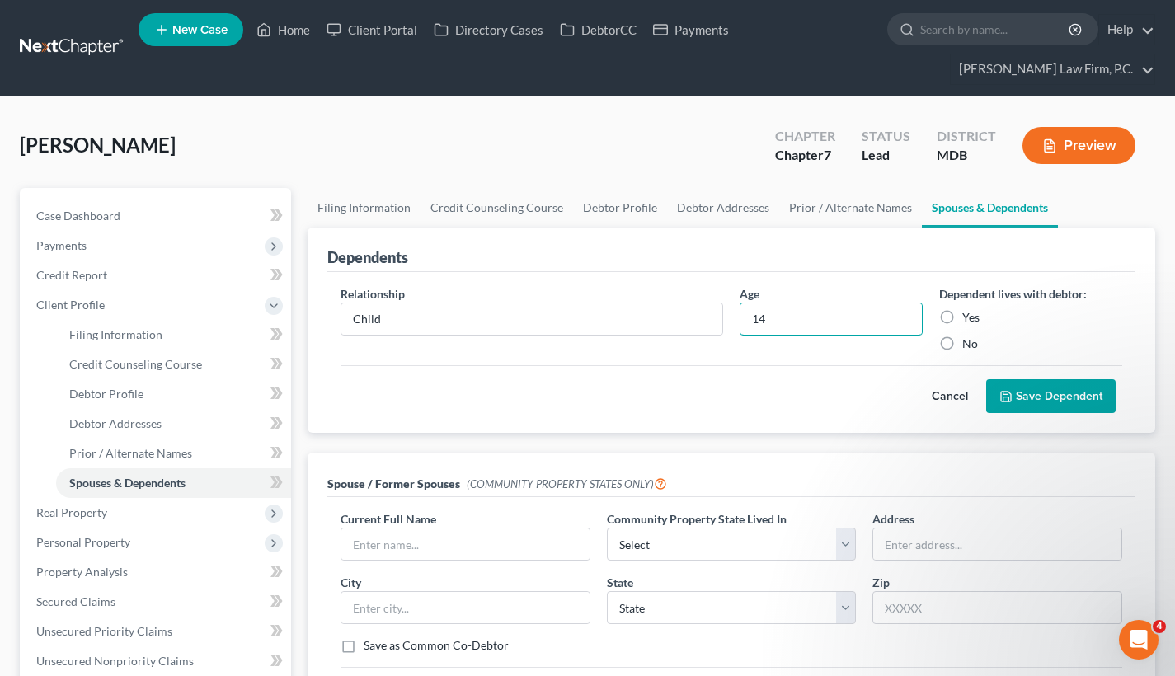
type input "14"
click at [962, 312] on label "Yes" at bounding box center [970, 317] width 17 height 16
click at [969, 312] on input "Yes" at bounding box center [974, 314] width 11 height 11
radio input "true"
click at [1031, 391] on button "Save Dependent" at bounding box center [1050, 396] width 129 height 35
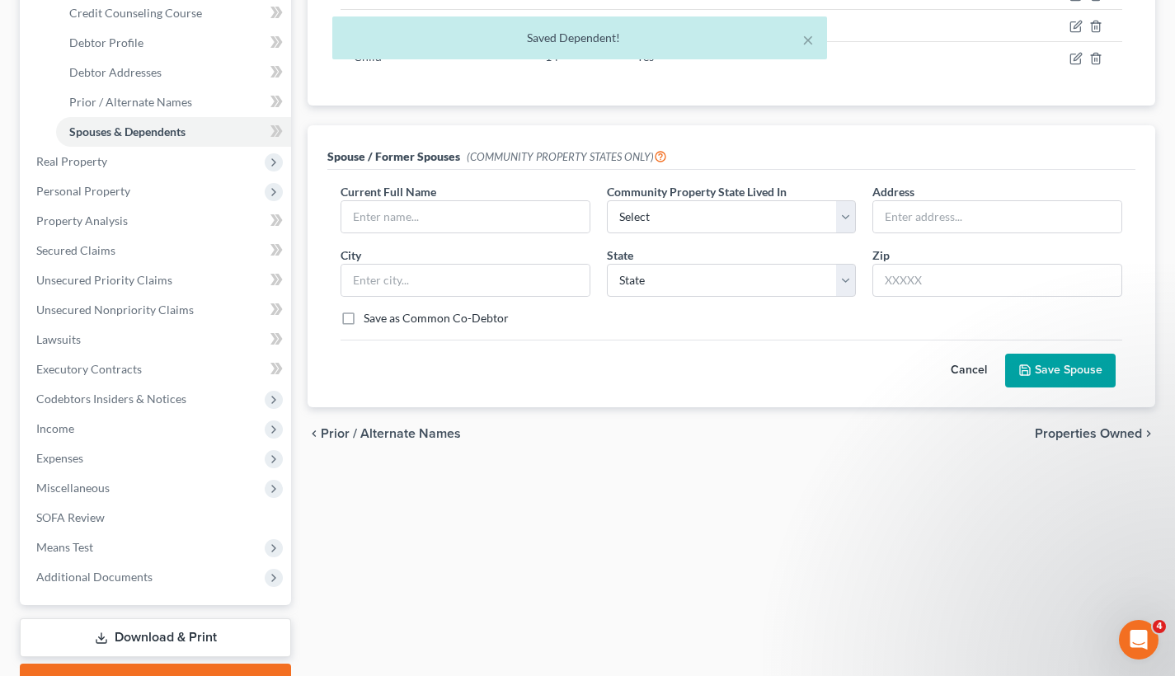
scroll to position [359, 0]
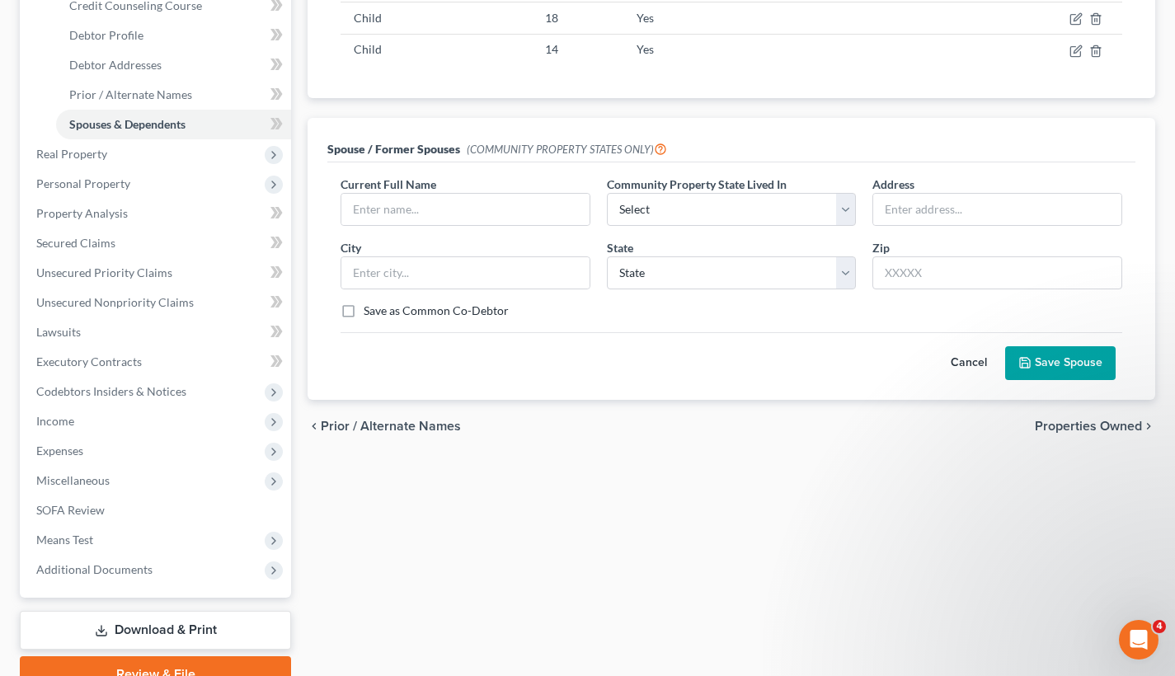
click at [1084, 423] on span "Properties Owned" at bounding box center [1088, 426] width 107 height 13
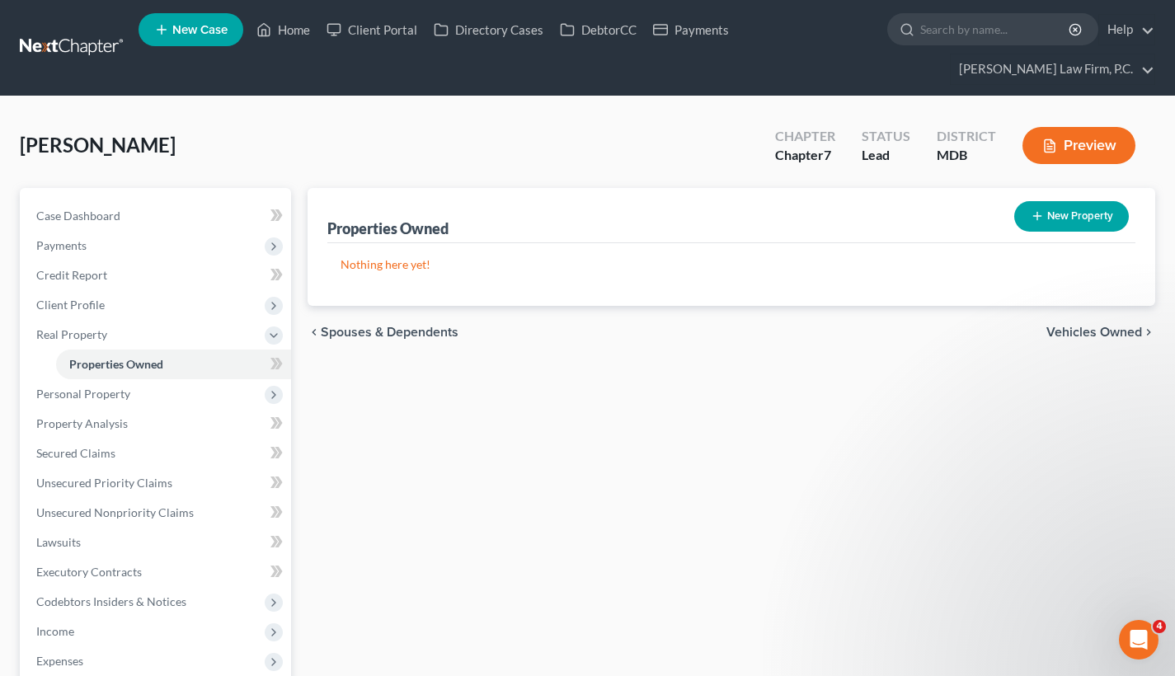
click at [1099, 329] on span "Vehicles Owned" at bounding box center [1094, 332] width 96 height 13
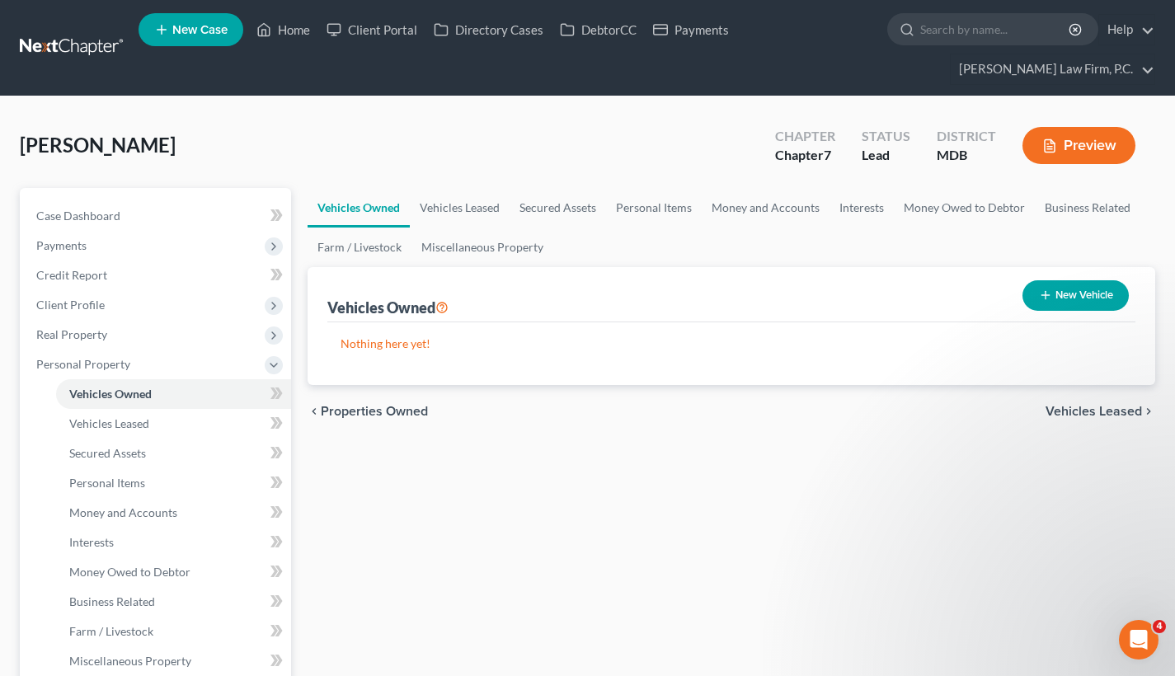
click at [1062, 301] on button "New Vehicle" at bounding box center [1075, 295] width 106 height 31
select select "0"
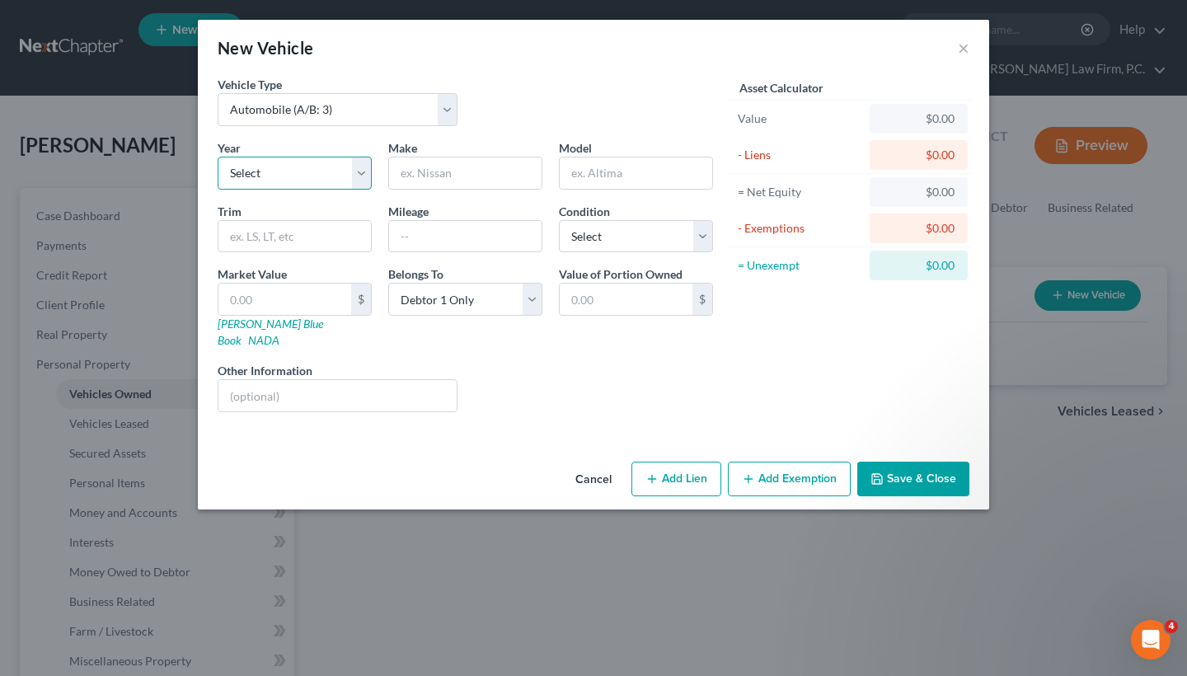
select select "2"
click at [424, 171] on input "text" at bounding box center [465, 172] width 153 height 31
type input "Ford"
click at [595, 178] on input "text" at bounding box center [636, 172] width 153 height 31
type input "Bronco"
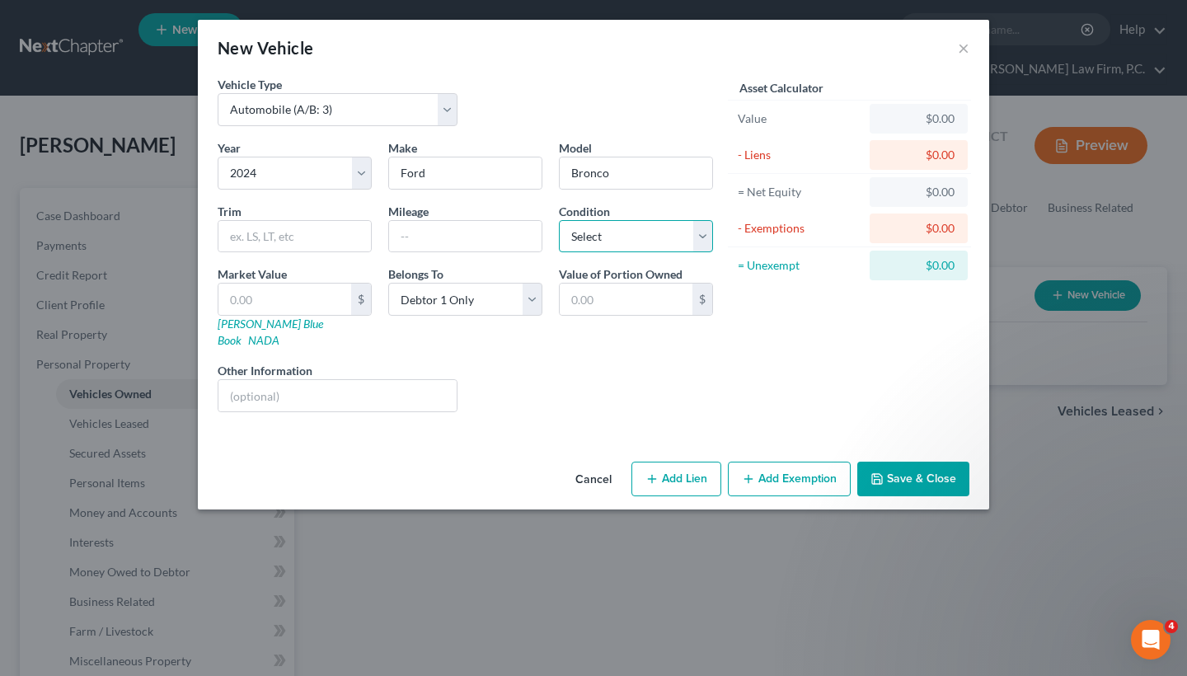
select select "2"
click at [316, 298] on input "text" at bounding box center [284, 299] width 133 height 31
type input "2"
type input "2.00"
type input "23"
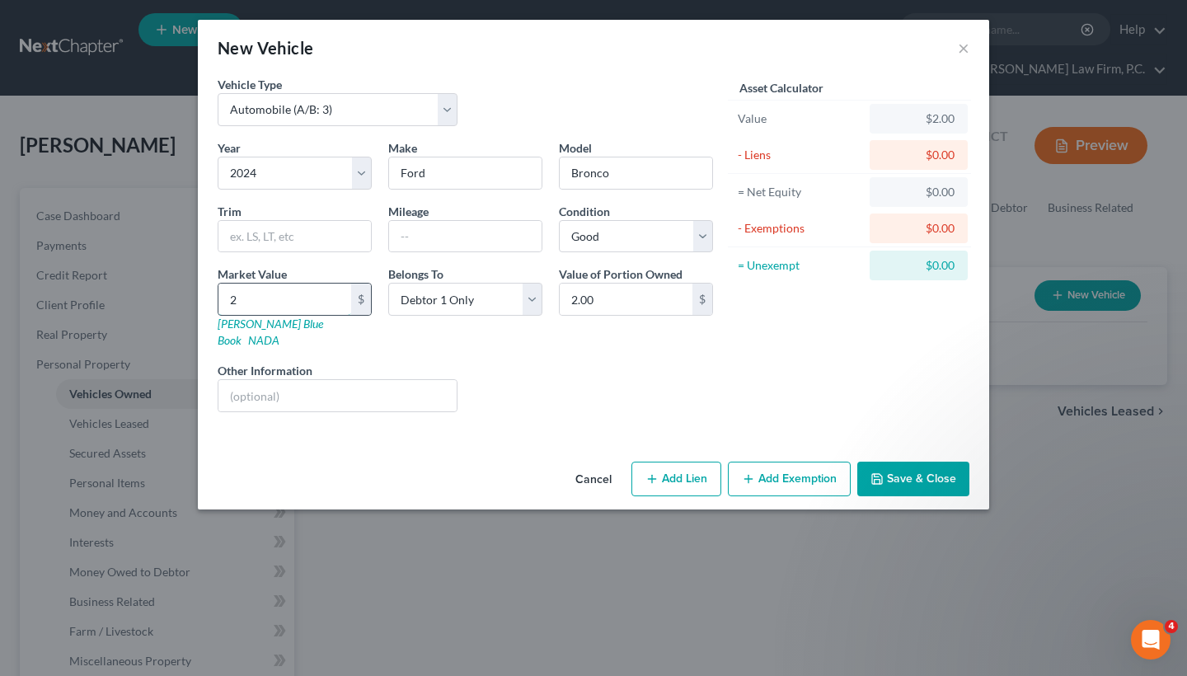
type input "23.00"
type input "232"
type input "232.00"
type input "2329"
type input "2,329.00"
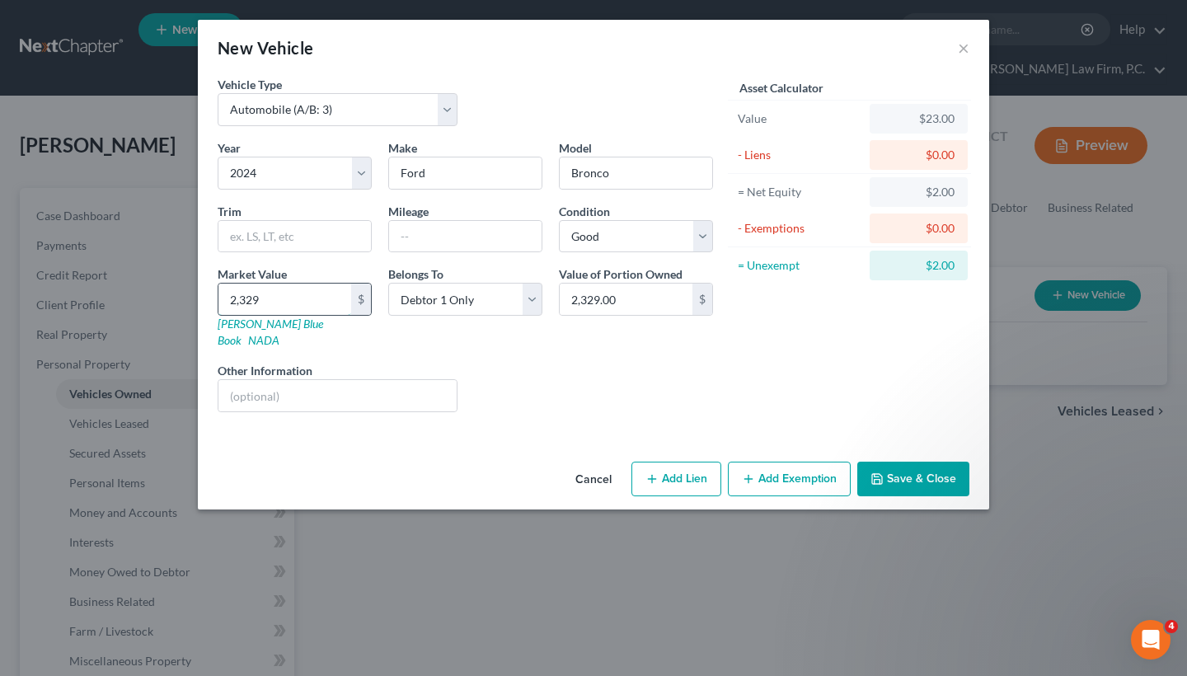
type input "2,3299"
type input "23,299.00"
type input "23,299"
click at [925, 462] on button "Save & Close" at bounding box center [913, 479] width 112 height 35
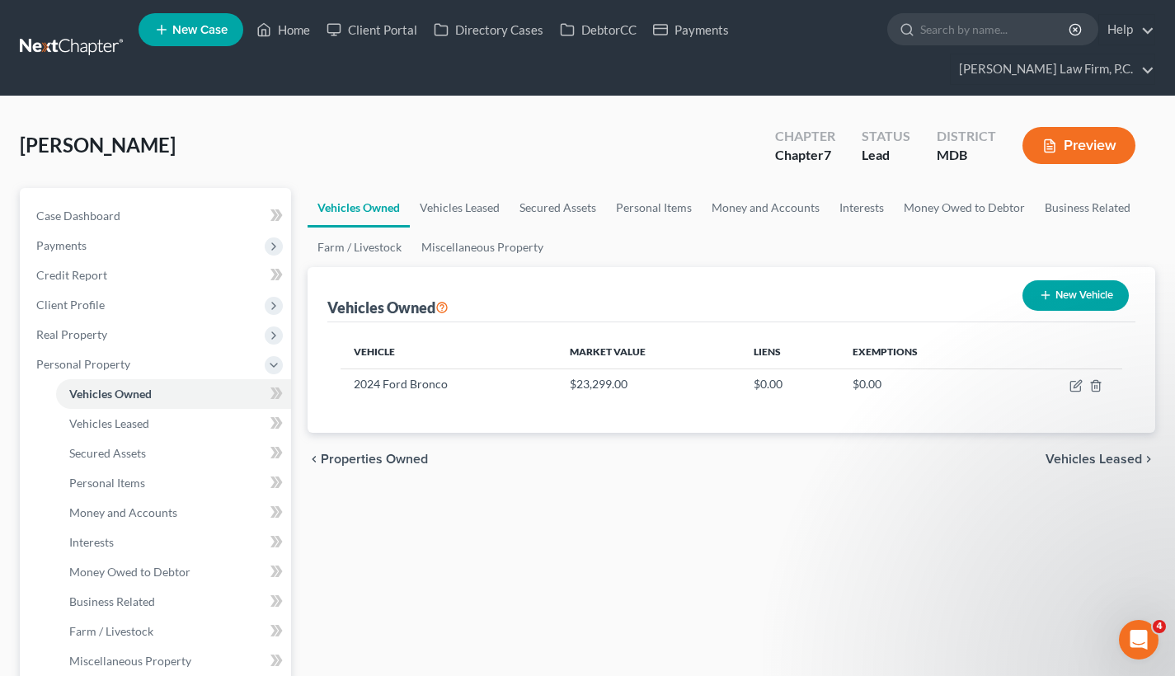
click at [1081, 293] on button "New Vehicle" at bounding box center [1075, 295] width 106 height 31
select select "0"
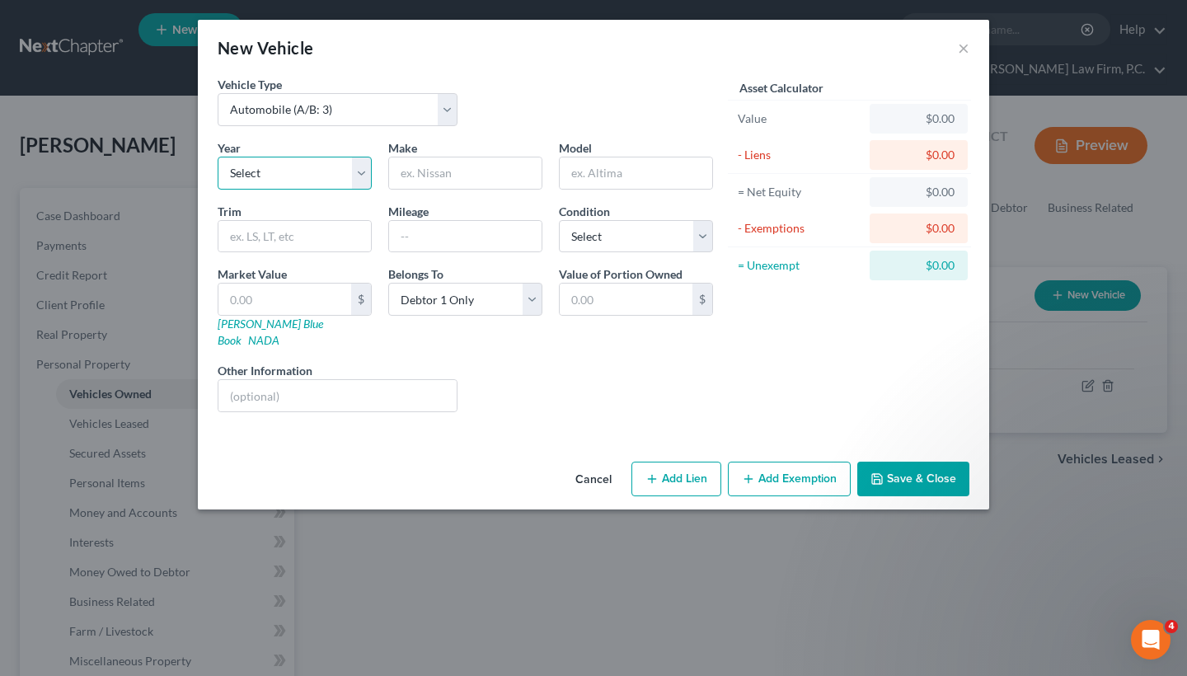
select select "3"
click at [467, 179] on input "text" at bounding box center [465, 172] width 153 height 31
type input "Tesla"
click at [632, 172] on input "text" at bounding box center [636, 172] width 153 height 31
type input "Y"
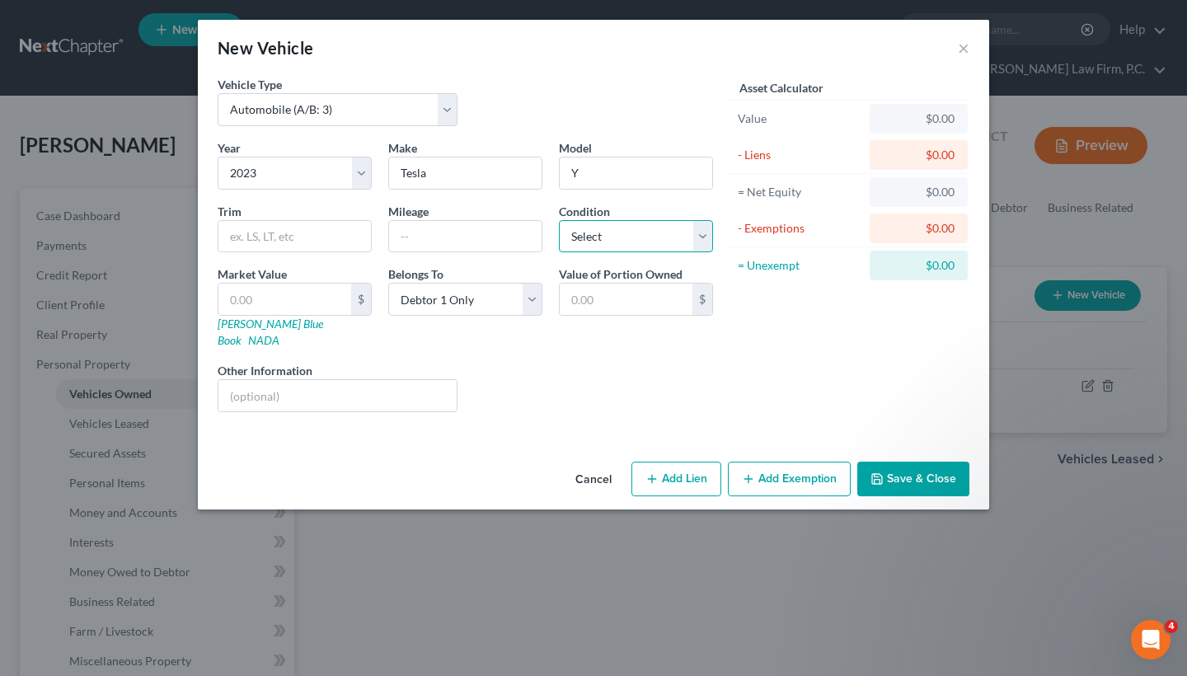
select select "2"
click at [314, 293] on input "text" at bounding box center [284, 299] width 133 height 31
type input "2"
type input "2.00"
type input "28"
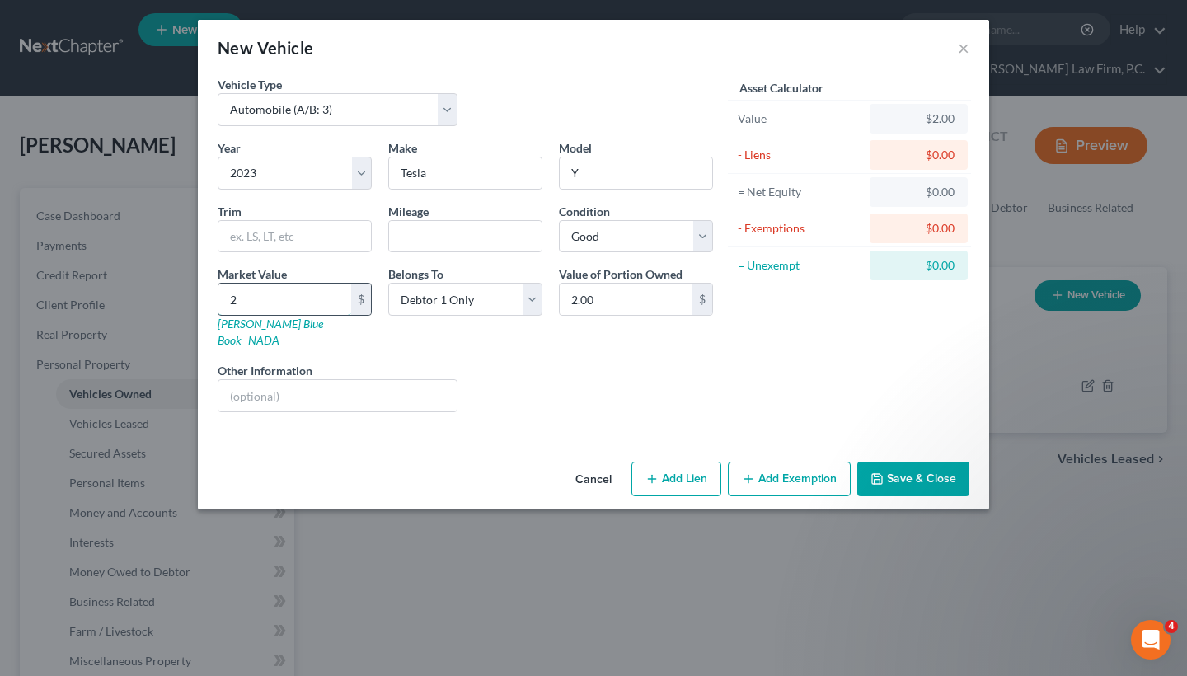
type input "28.00"
type input "282"
type input "282.00"
type input "2826"
type input "2,826.00"
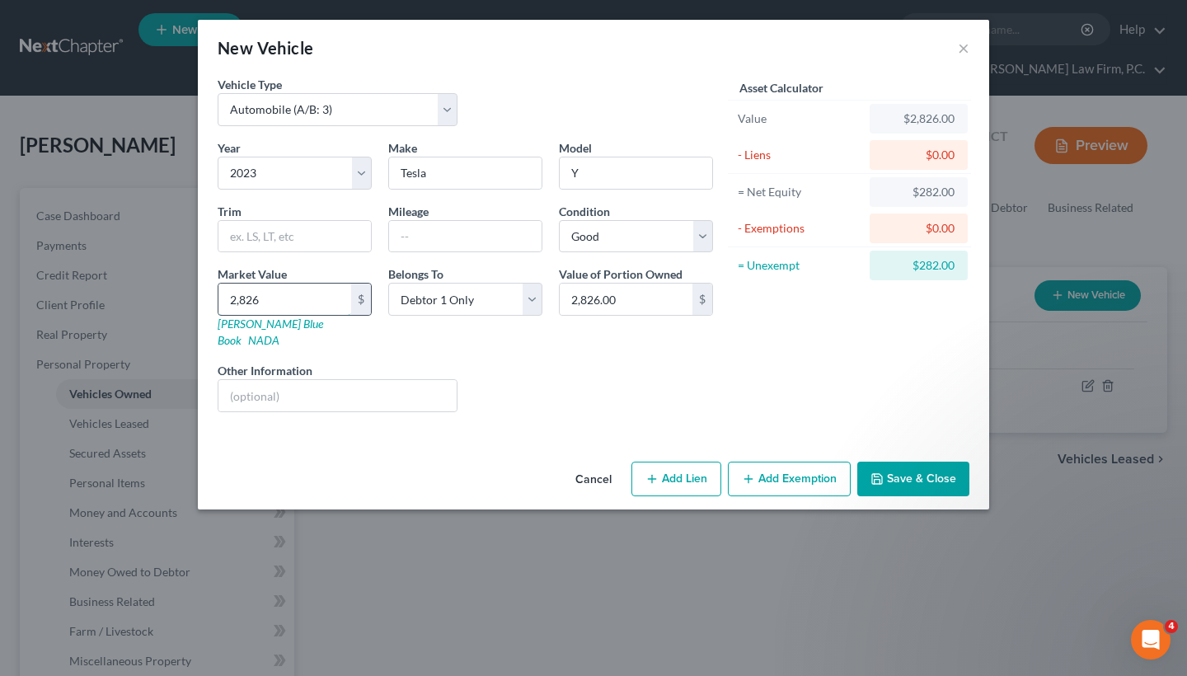
type input "2,8268"
type input "28,268.00"
type input "28,268"
click at [913, 462] on button "Save & Close" at bounding box center [913, 479] width 112 height 35
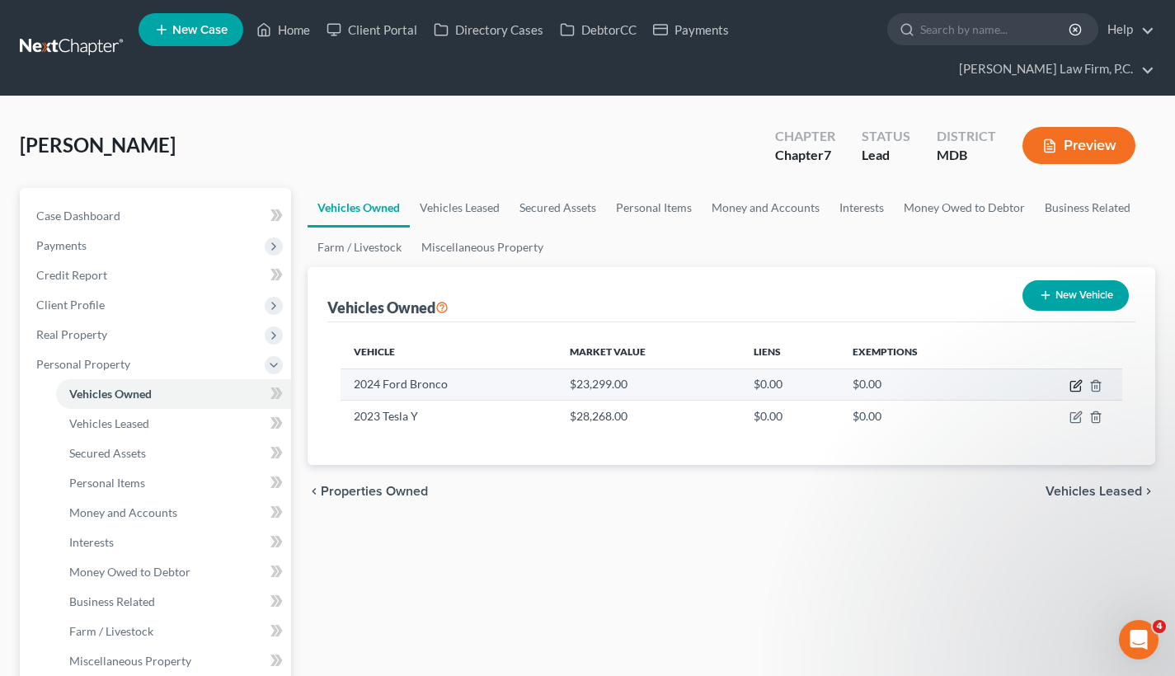
click at [1078, 382] on icon "button" at bounding box center [1076, 383] width 7 height 7
select select "0"
select select "2"
select select "0"
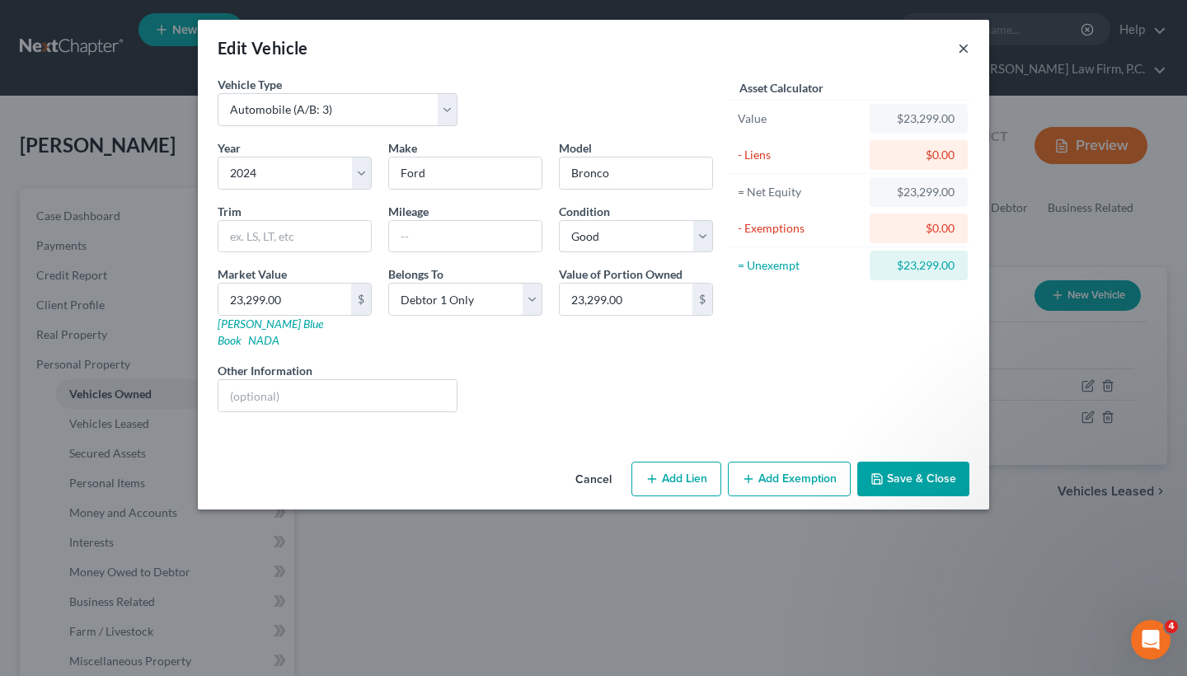
click at [958, 50] on button "×" at bounding box center [964, 48] width 12 height 20
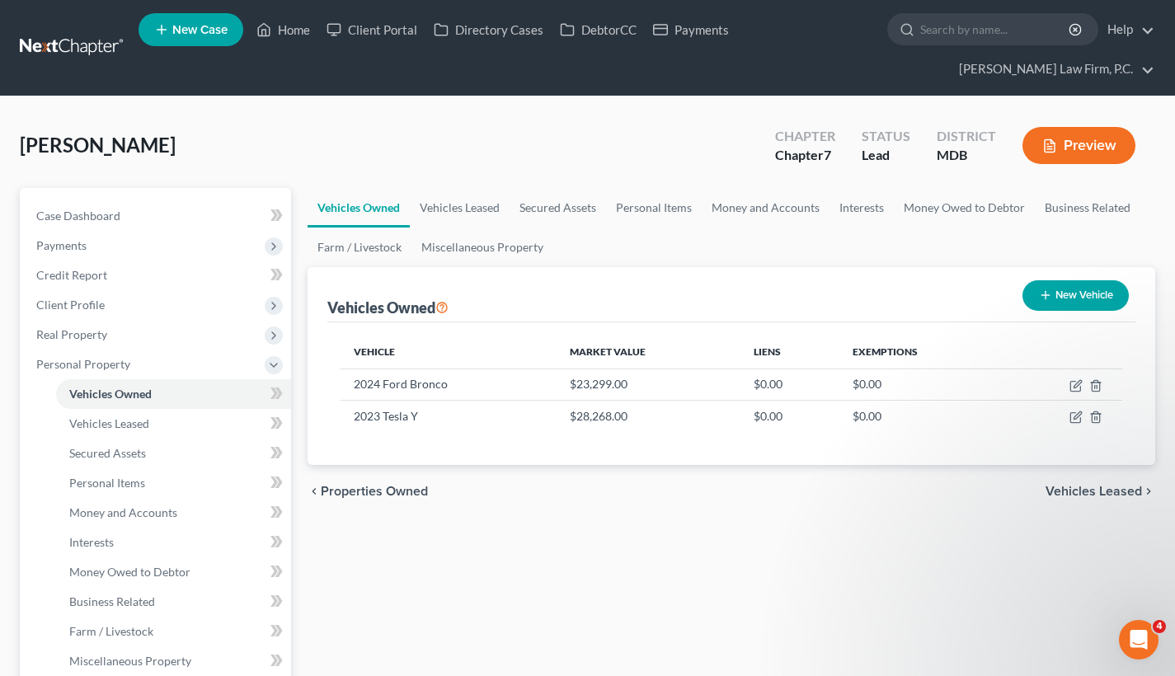
click at [1077, 290] on button "New Vehicle" at bounding box center [1075, 295] width 106 height 31
select select "0"
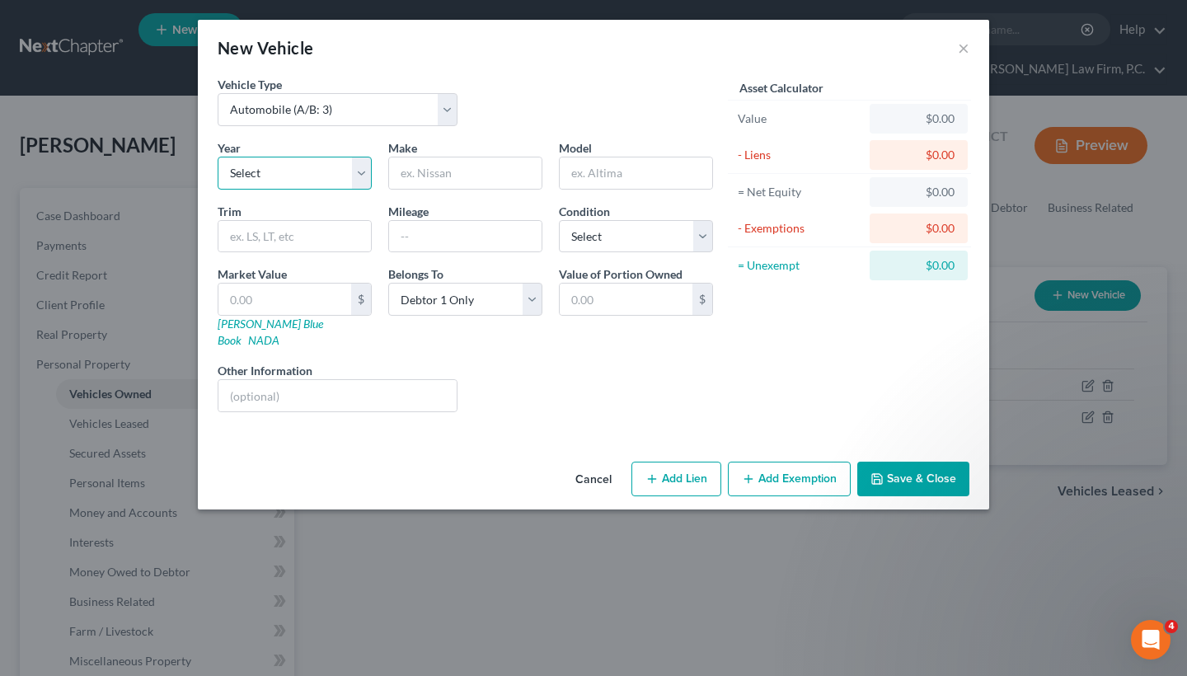
select select "6"
click at [479, 162] on input "text" at bounding box center [465, 172] width 153 height 31
type input "Hyundai"
click at [621, 157] on input "text" at bounding box center [636, 172] width 153 height 31
paste input "Santa Fe"
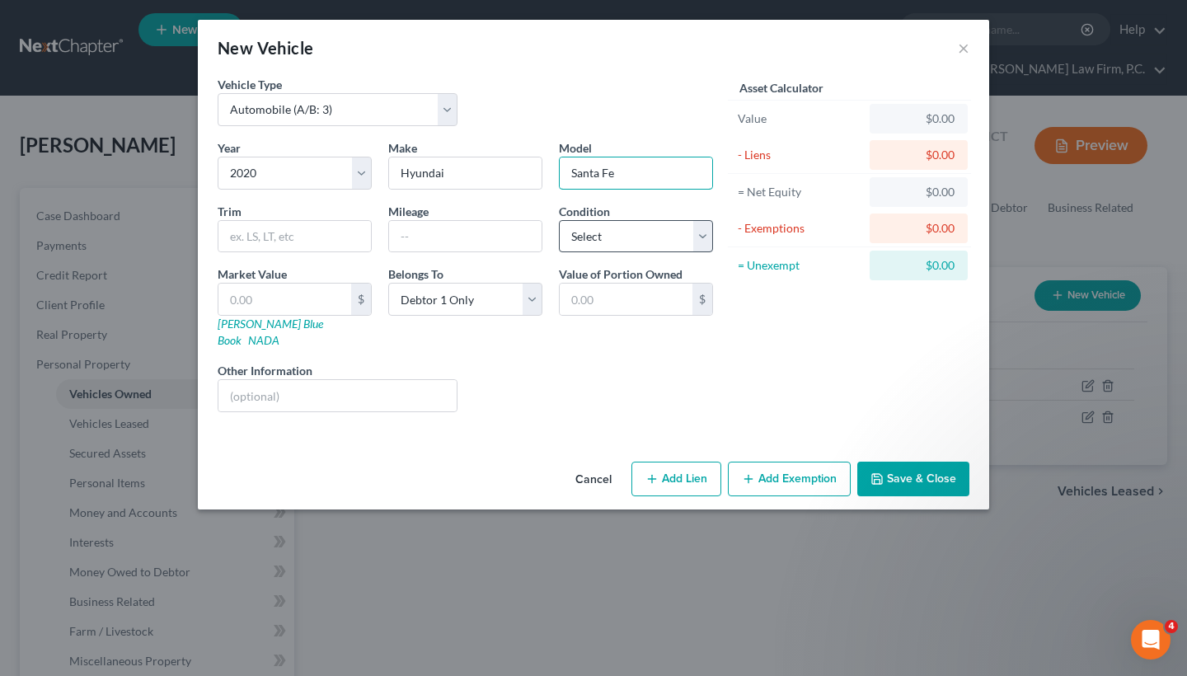
type input "Santa Fe"
select select "2"
select select "3"
click at [935, 462] on button "Save & Close" at bounding box center [913, 479] width 112 height 35
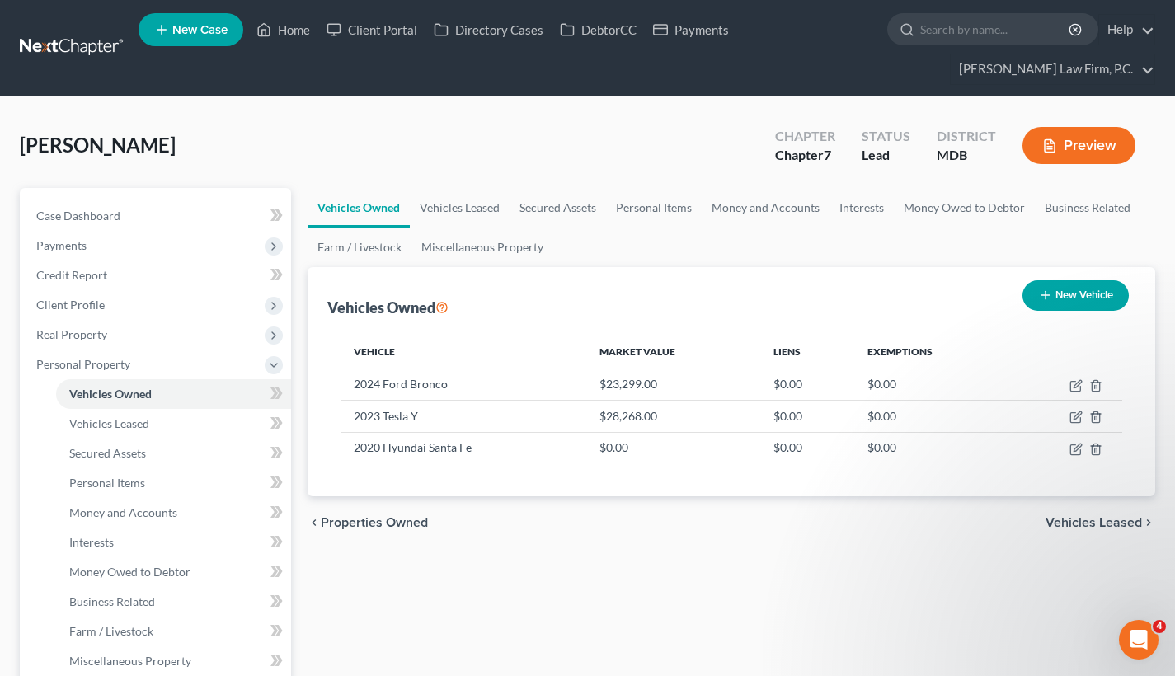
click at [1093, 524] on span "Vehicles Leased" at bounding box center [1093, 522] width 96 height 13
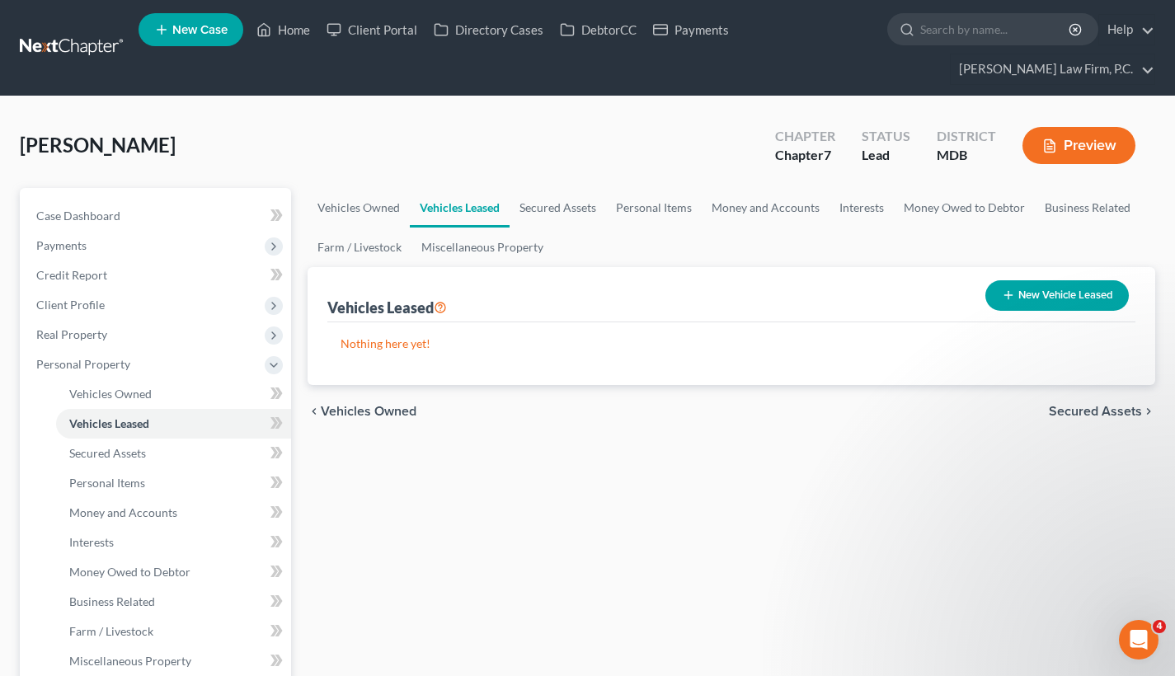
click at [1092, 411] on span "Secured Assets" at bounding box center [1095, 411] width 93 height 13
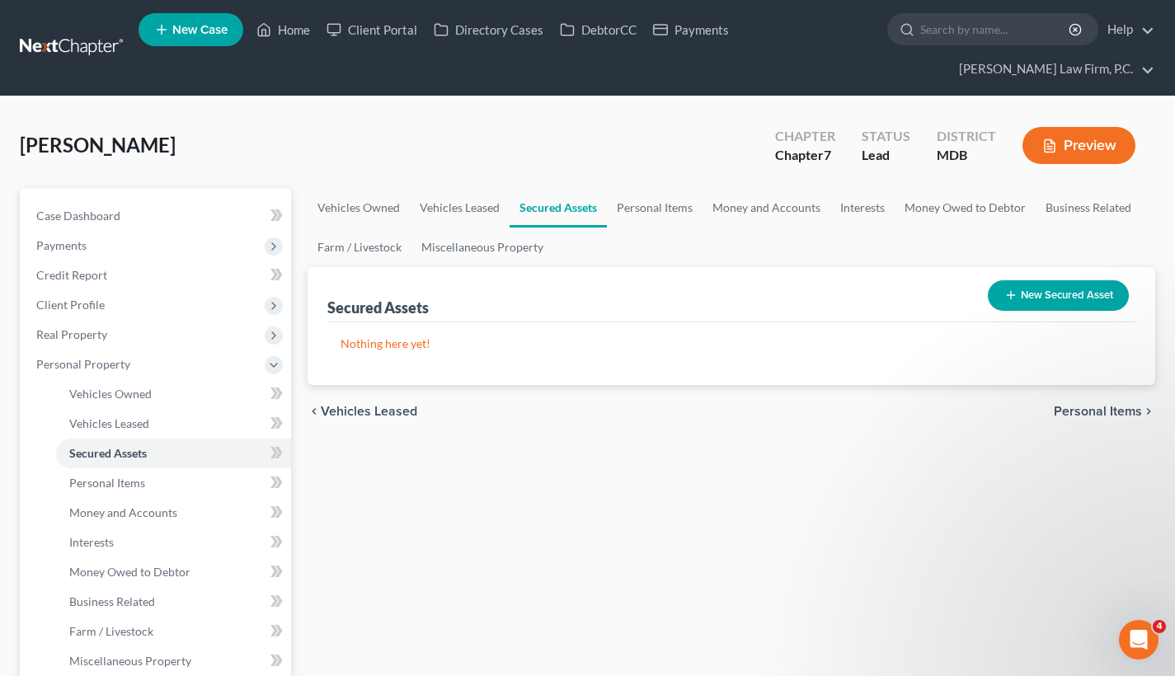
click at [1090, 411] on span "Personal Items" at bounding box center [1098, 411] width 88 height 13
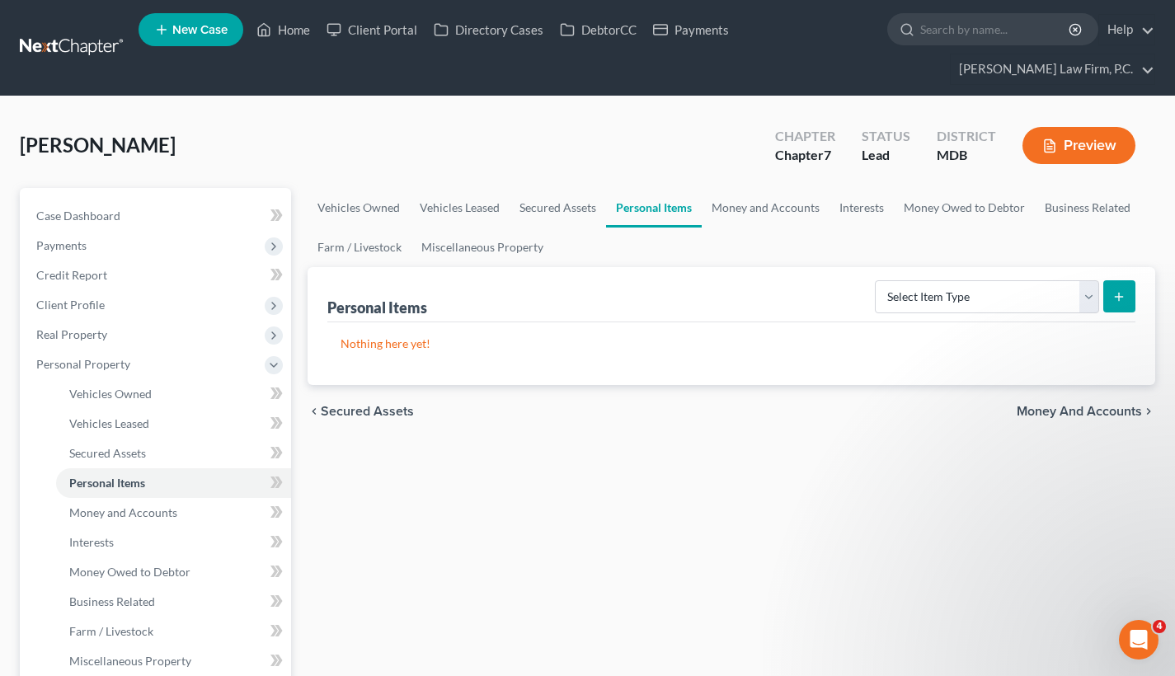
click at [388, 411] on span "Secured Assets" at bounding box center [367, 411] width 93 height 13
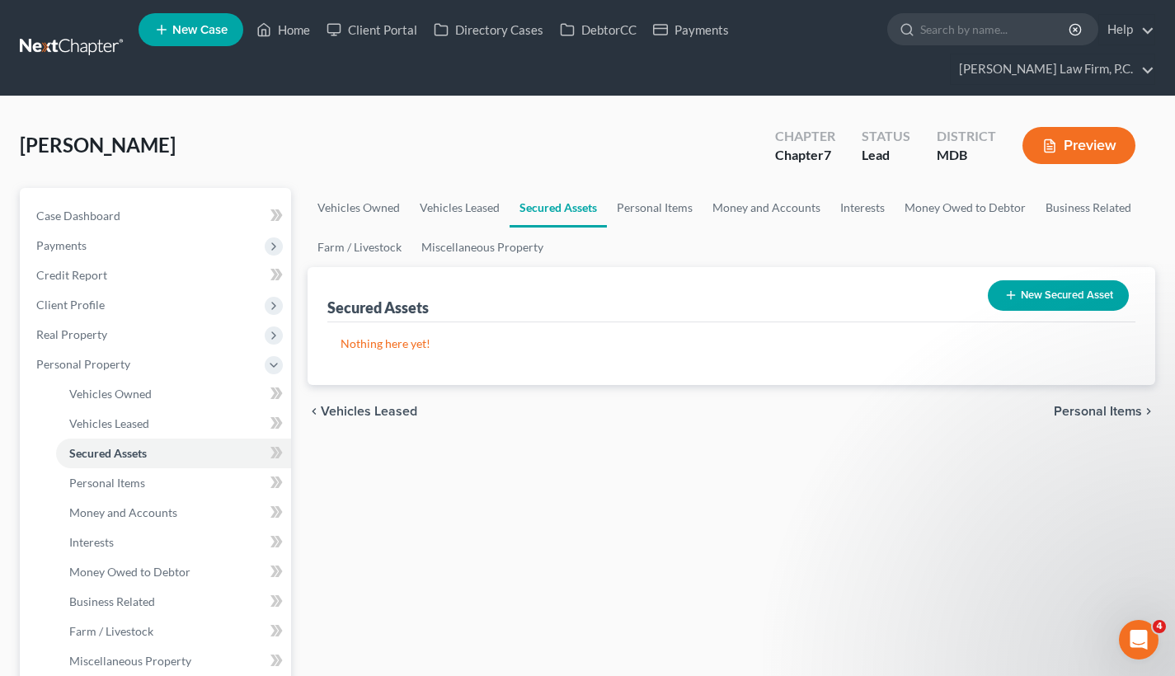
click at [1069, 283] on button "New Secured Asset" at bounding box center [1058, 295] width 141 height 31
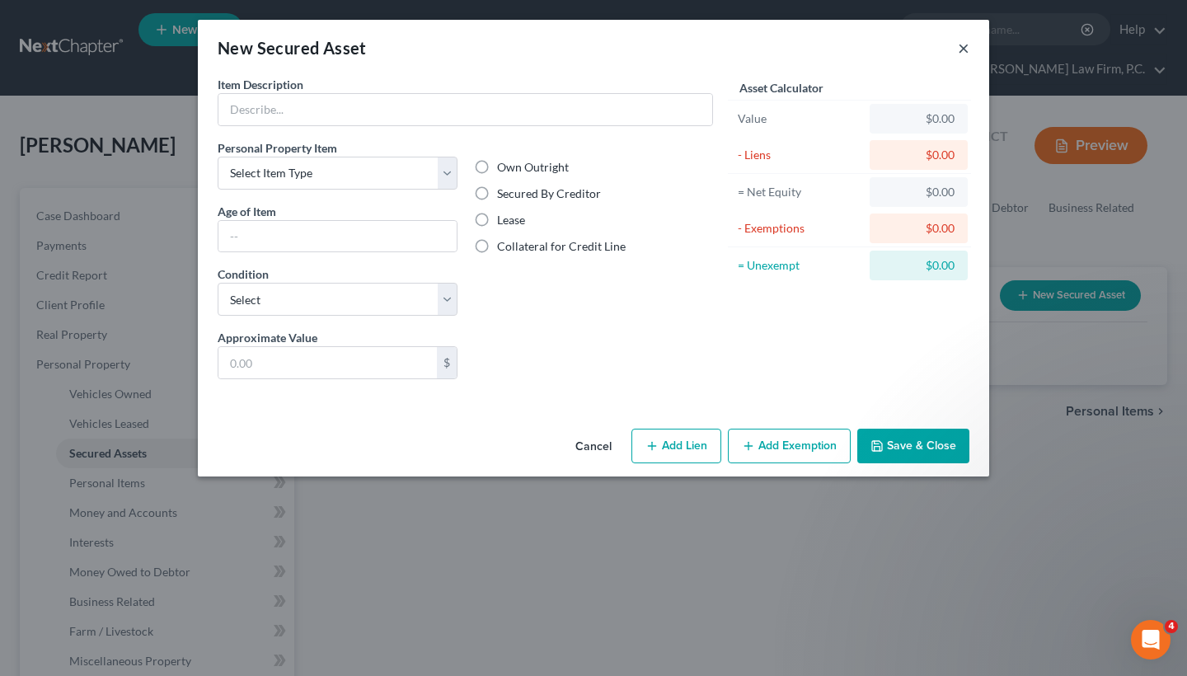
click at [959, 47] on button "×" at bounding box center [964, 48] width 12 height 20
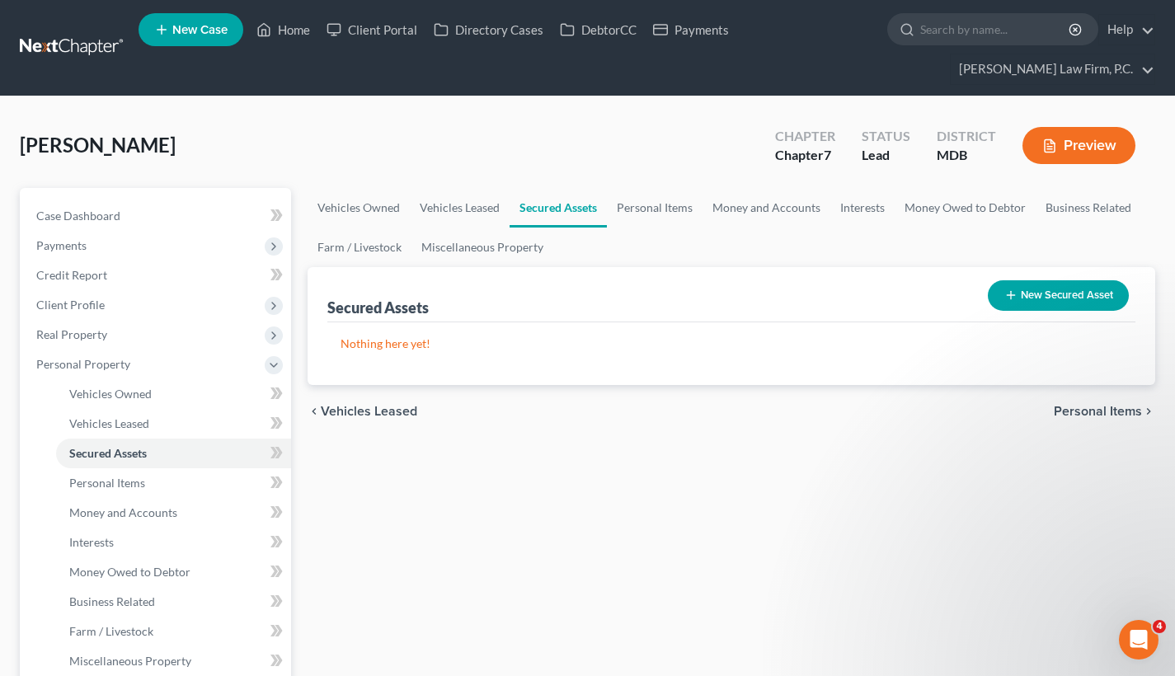
click at [1084, 406] on span "Personal Items" at bounding box center [1098, 411] width 88 height 13
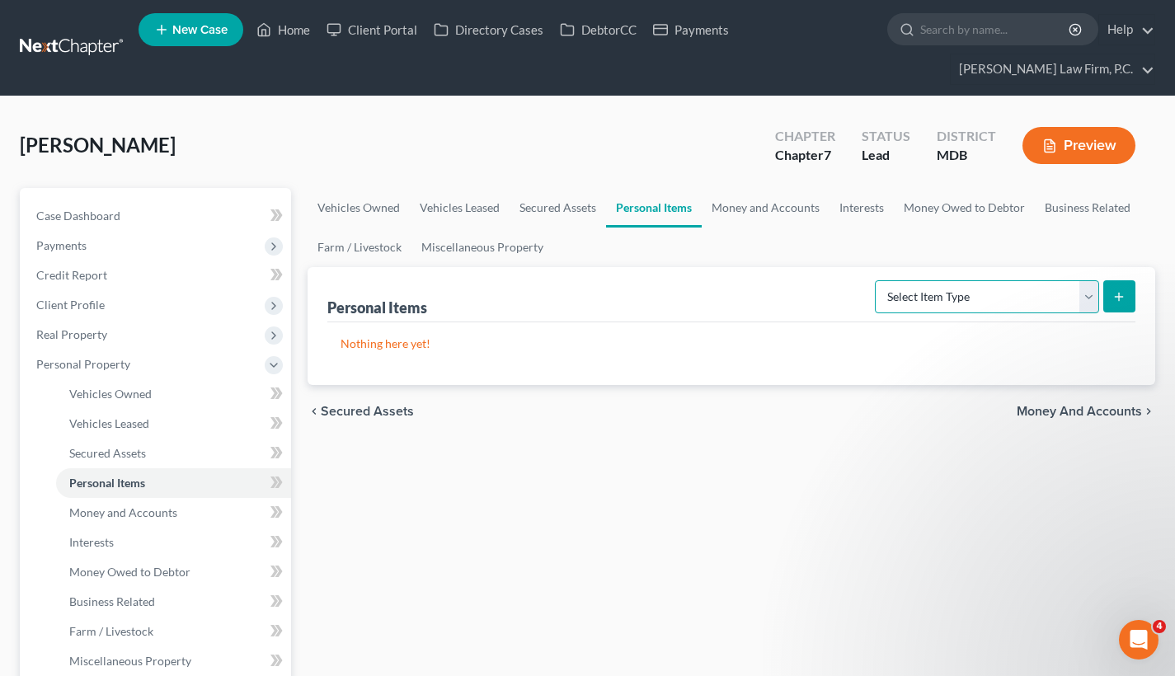
select select "clothing"
click at [1119, 293] on line "submit" at bounding box center [1119, 296] width 0 height 7
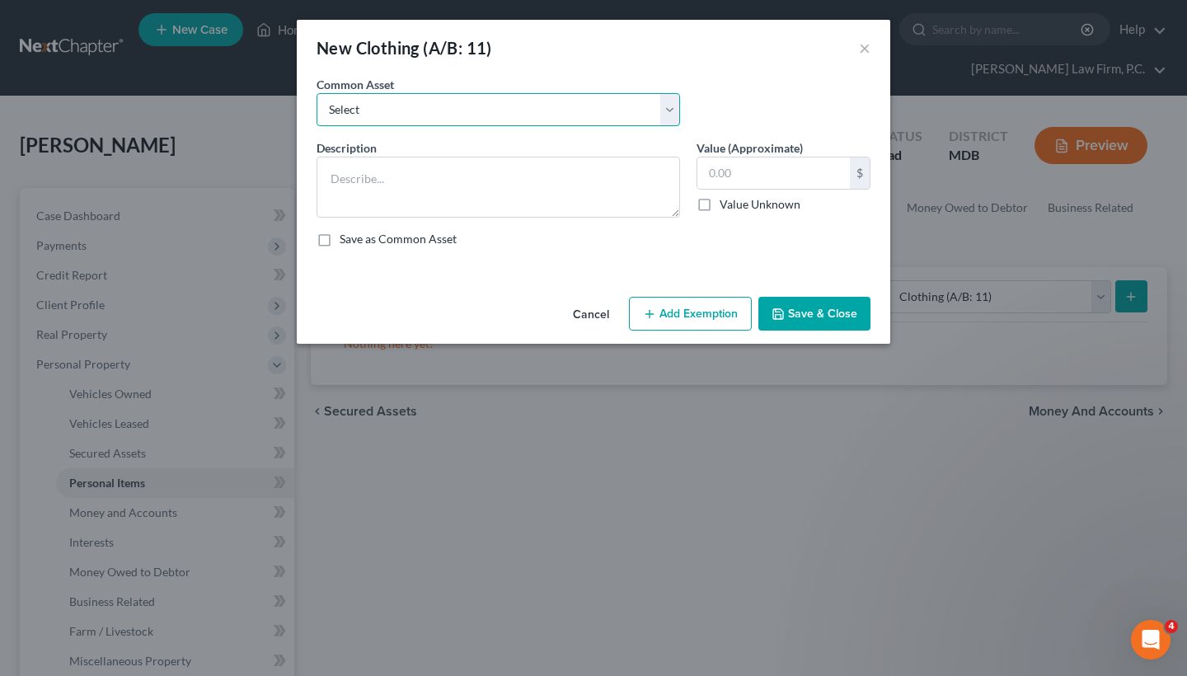
select select "0"
type textarea "Four seasons of clothing"
type input "200.00"
click at [819, 317] on button "Save & Close" at bounding box center [814, 314] width 112 height 35
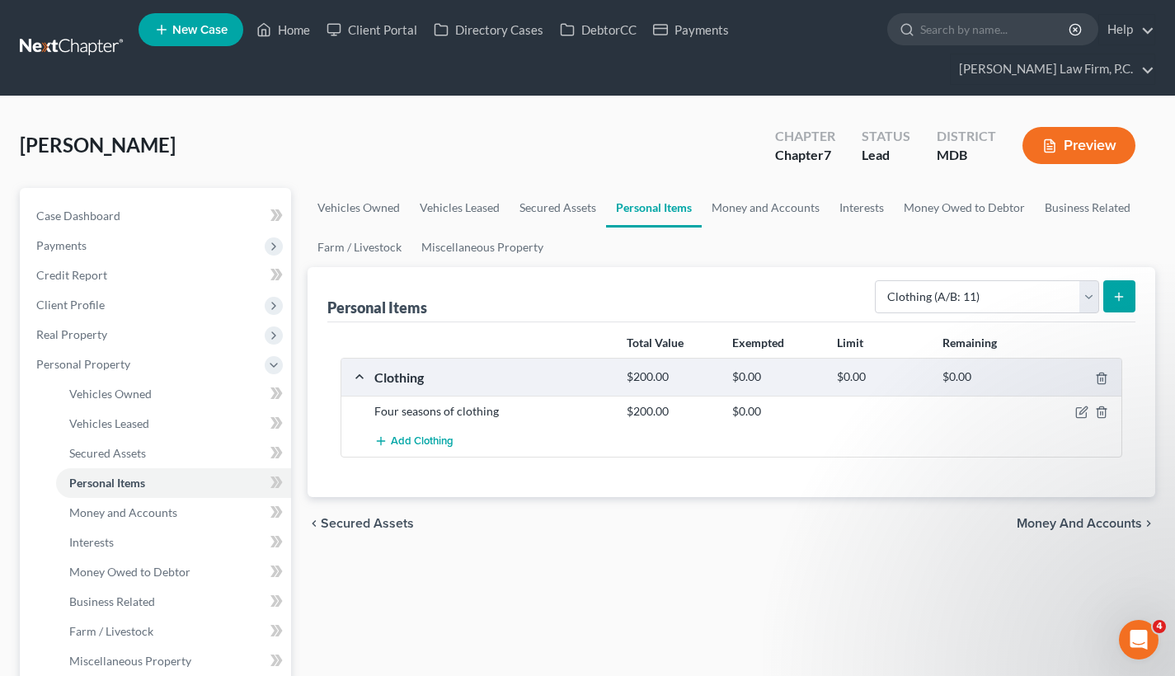
click at [1115, 293] on icon "submit" at bounding box center [1118, 296] width 13 height 13
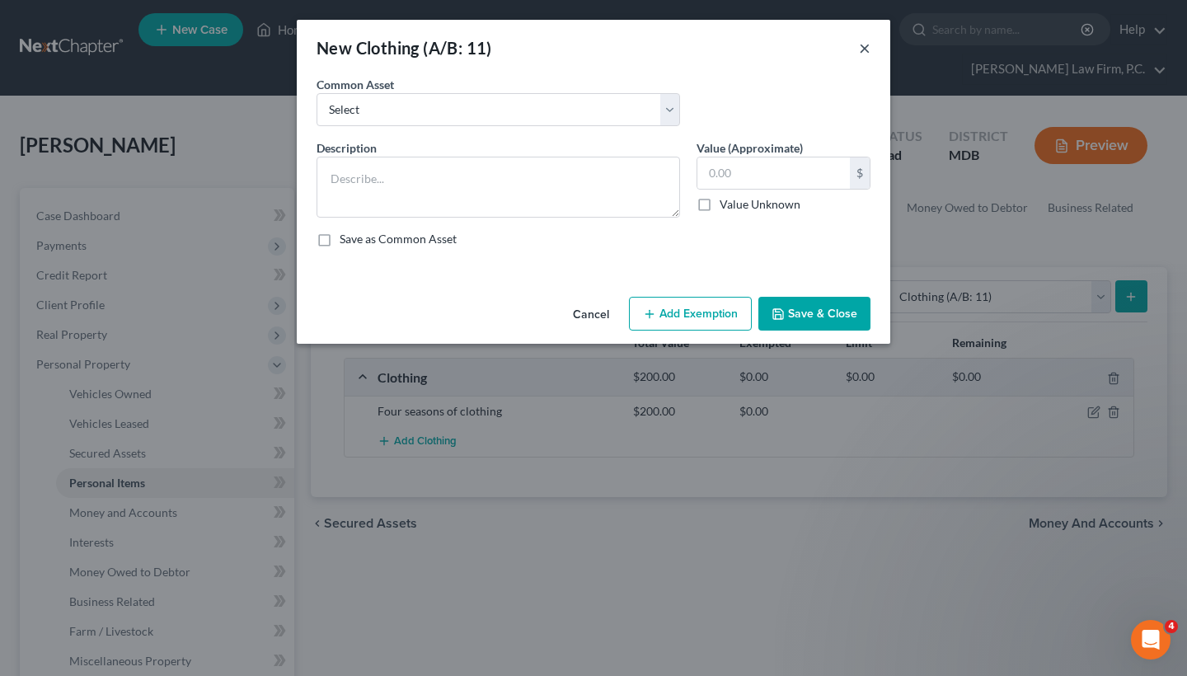
click at [866, 44] on button "×" at bounding box center [865, 48] width 12 height 20
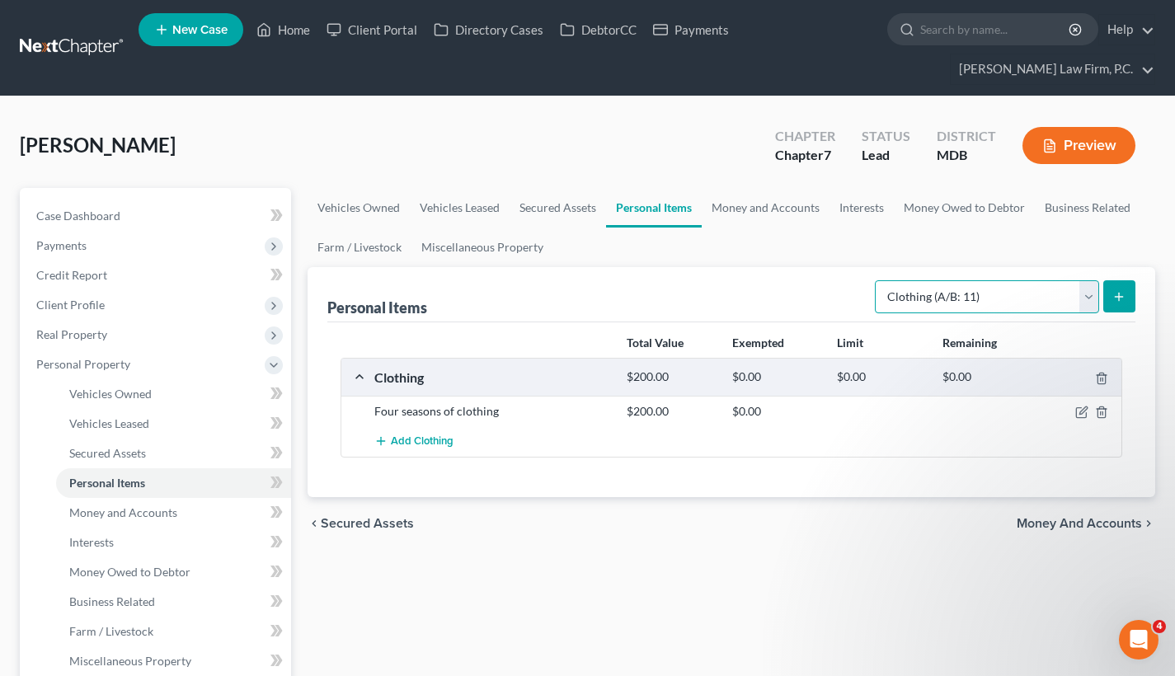
select select "electronics"
click at [1113, 293] on icon "submit" at bounding box center [1118, 296] width 13 height 13
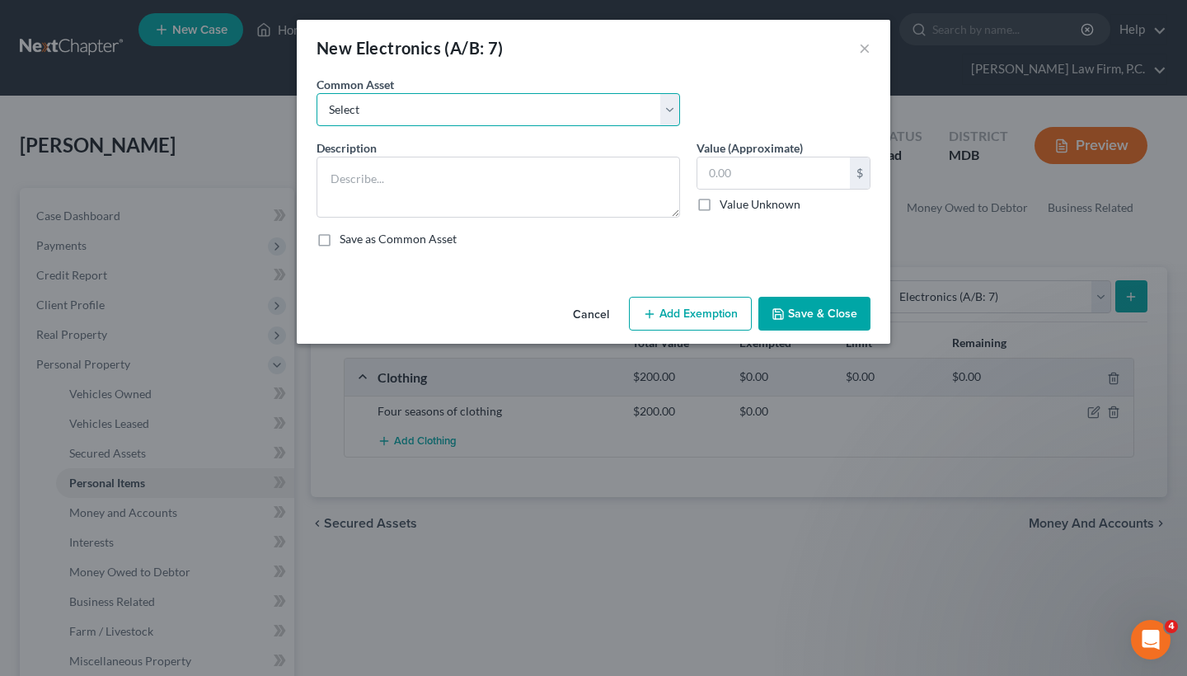
select select "0"
type textarea "Televisions; DVD player; Cell phones; & other small miscellaneous household ele…"
type input "100.00"
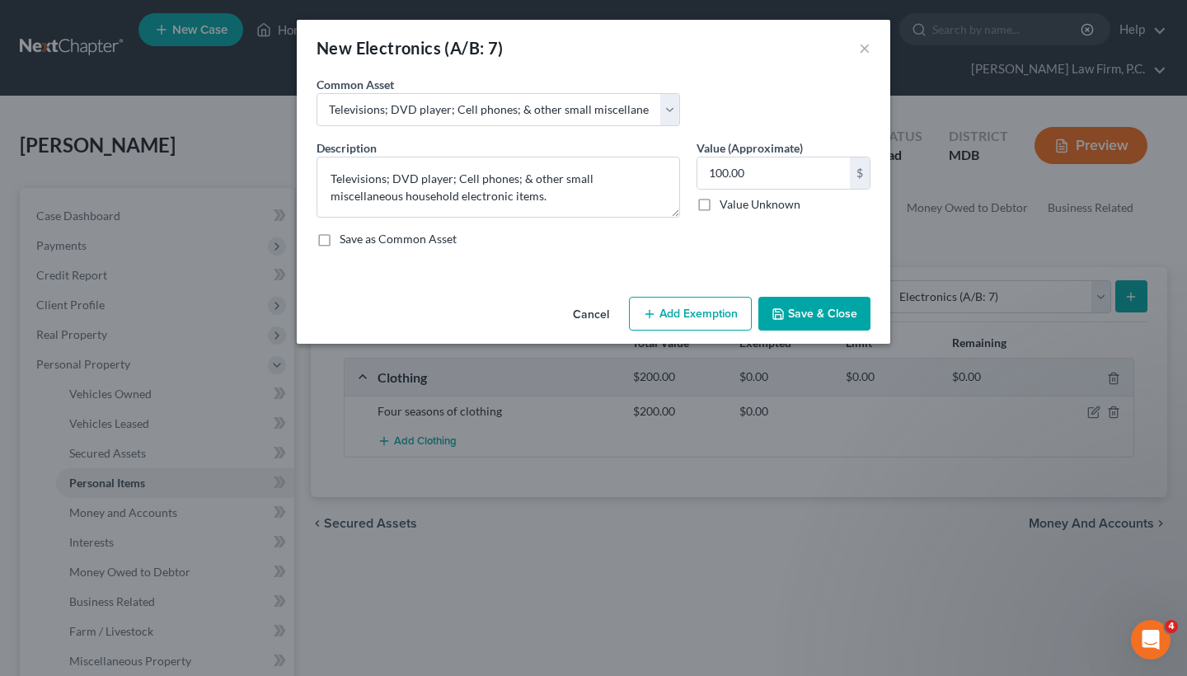
click at [821, 316] on button "Save & Close" at bounding box center [814, 314] width 112 height 35
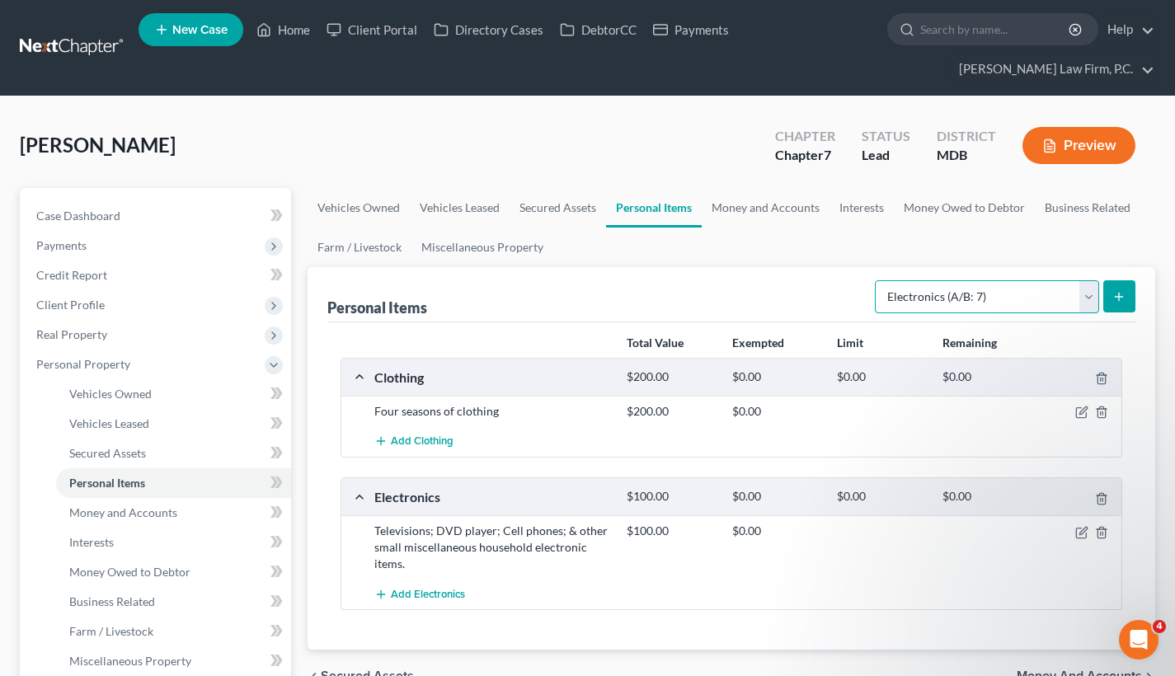
select select "household_goods"
click at [1123, 302] on icon "submit" at bounding box center [1118, 296] width 13 height 13
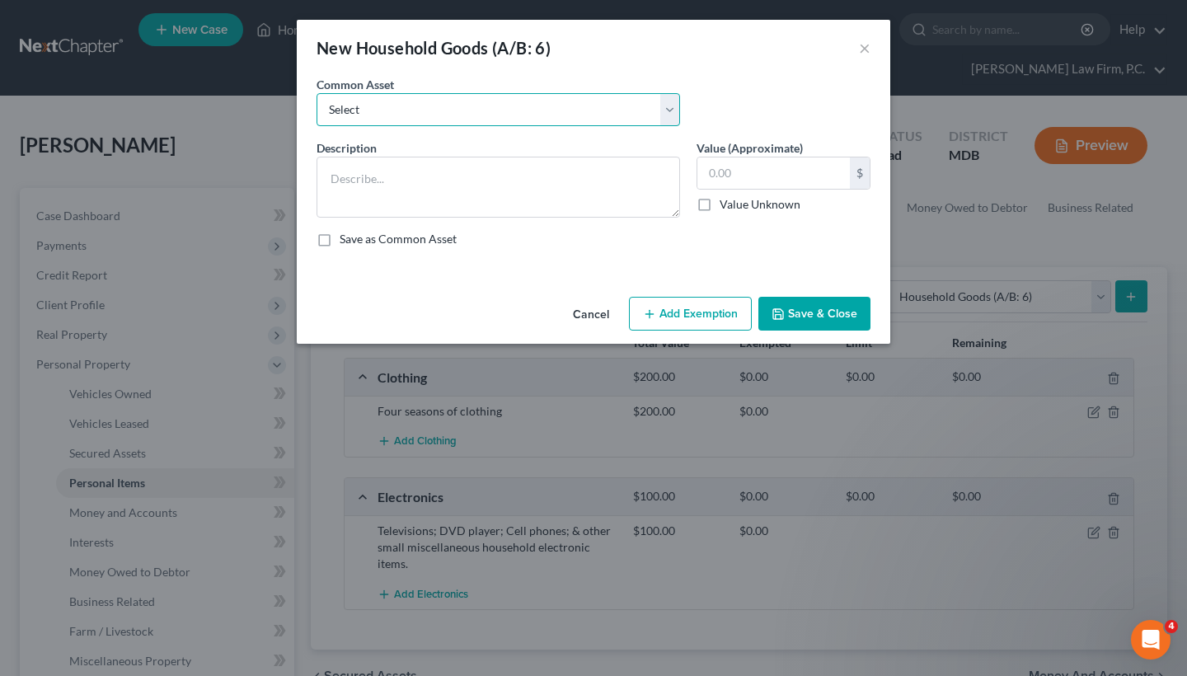
select select "0"
type textarea "Kitchen set, living room set, bedroom set, misc. household goods and appliances…"
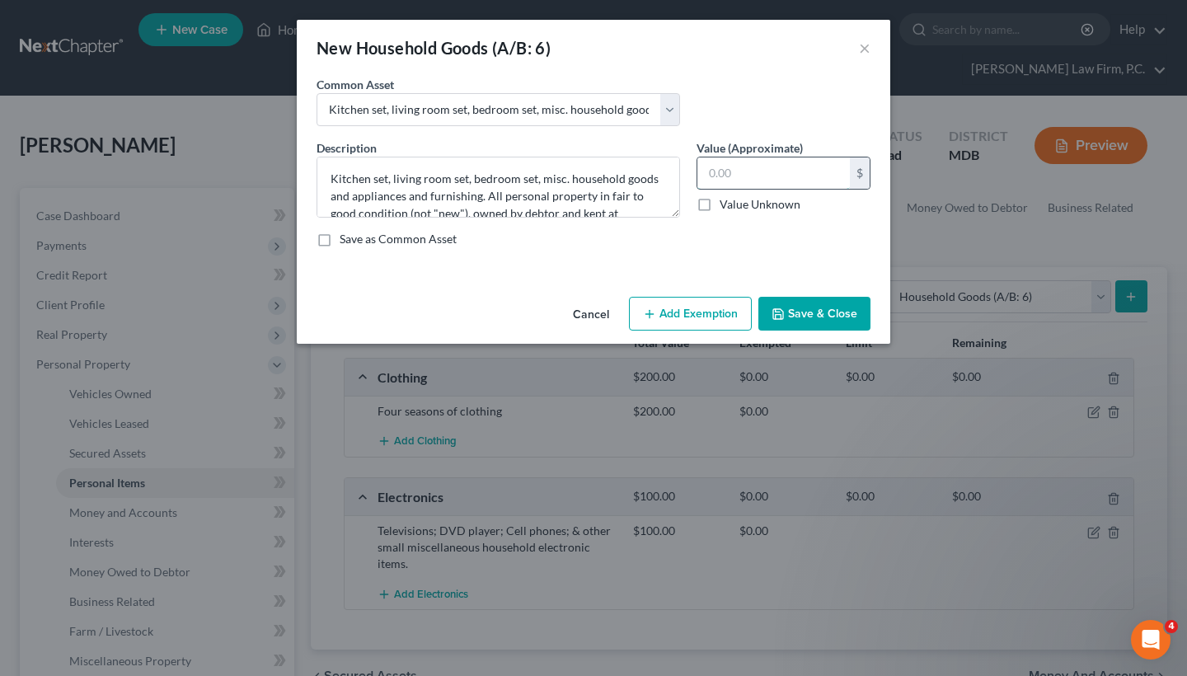
click at [746, 172] on input "text" at bounding box center [773, 172] width 153 height 31
type input "500"
click at [815, 313] on button "Save & Close" at bounding box center [814, 314] width 112 height 35
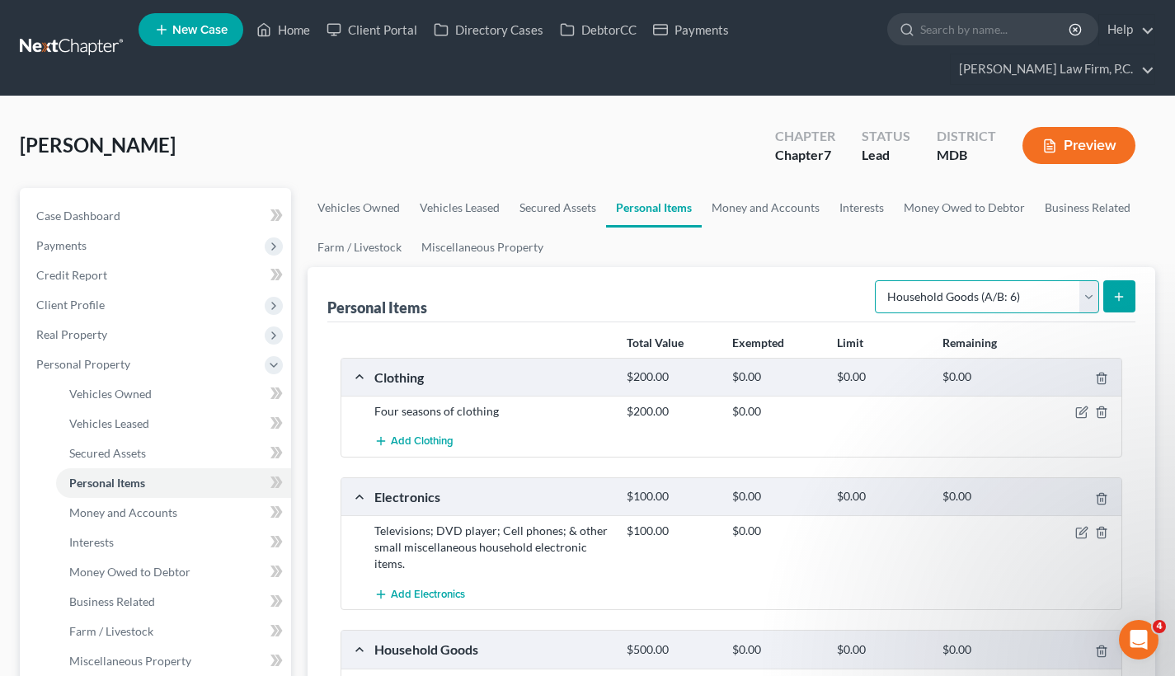
select select "jewelry"
click at [1117, 298] on icon "submit" at bounding box center [1118, 296] width 13 height 13
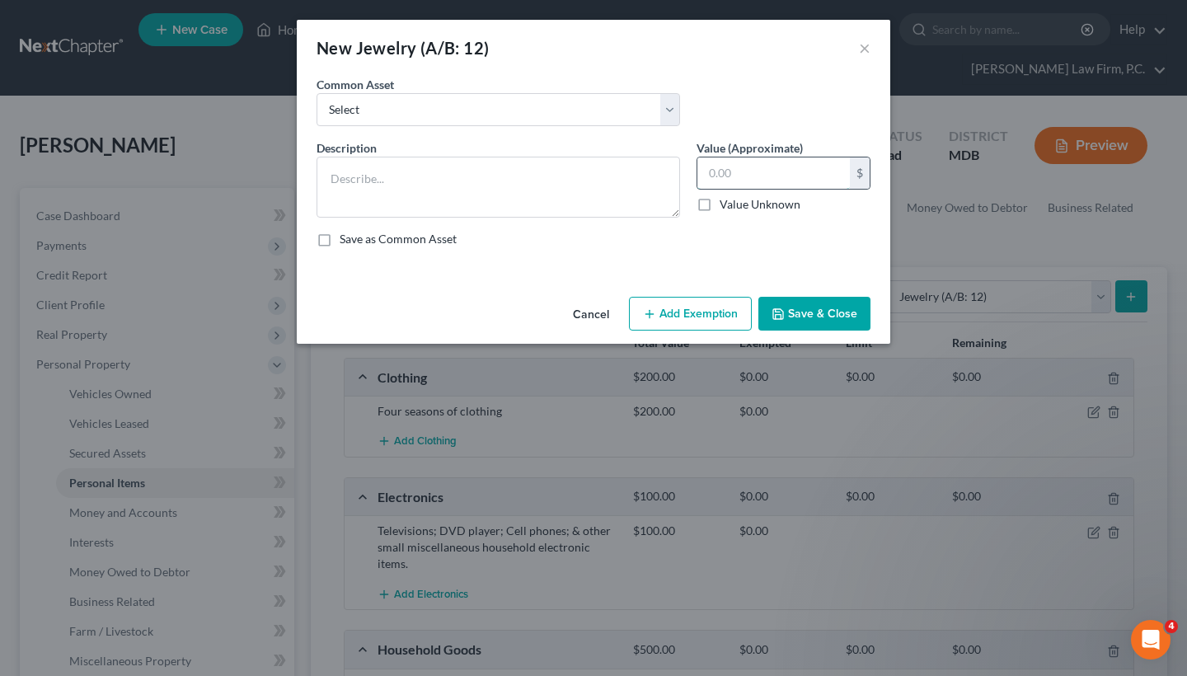
click at [740, 173] on input "text" at bounding box center [773, 172] width 153 height 31
type input "100"
click at [871, 45] on div "New Jewelry (A/B: 12) ×" at bounding box center [594, 48] width 594 height 56
click at [866, 46] on button "×" at bounding box center [865, 48] width 12 height 20
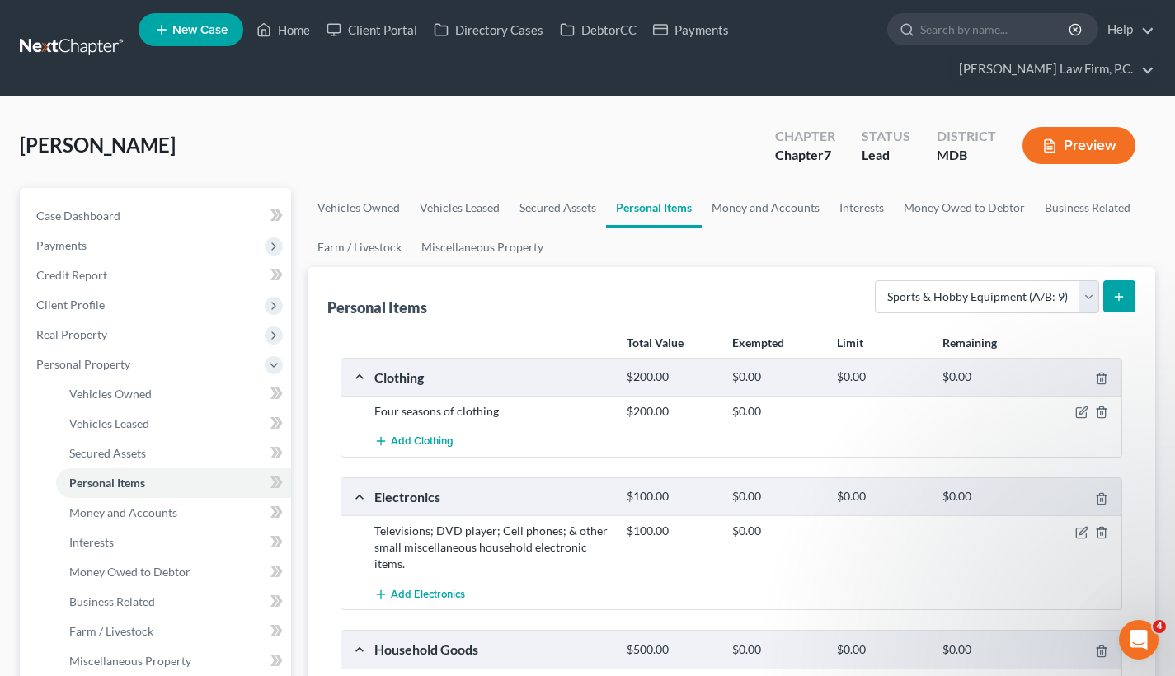
click at [1129, 298] on button "submit" at bounding box center [1119, 296] width 32 height 32
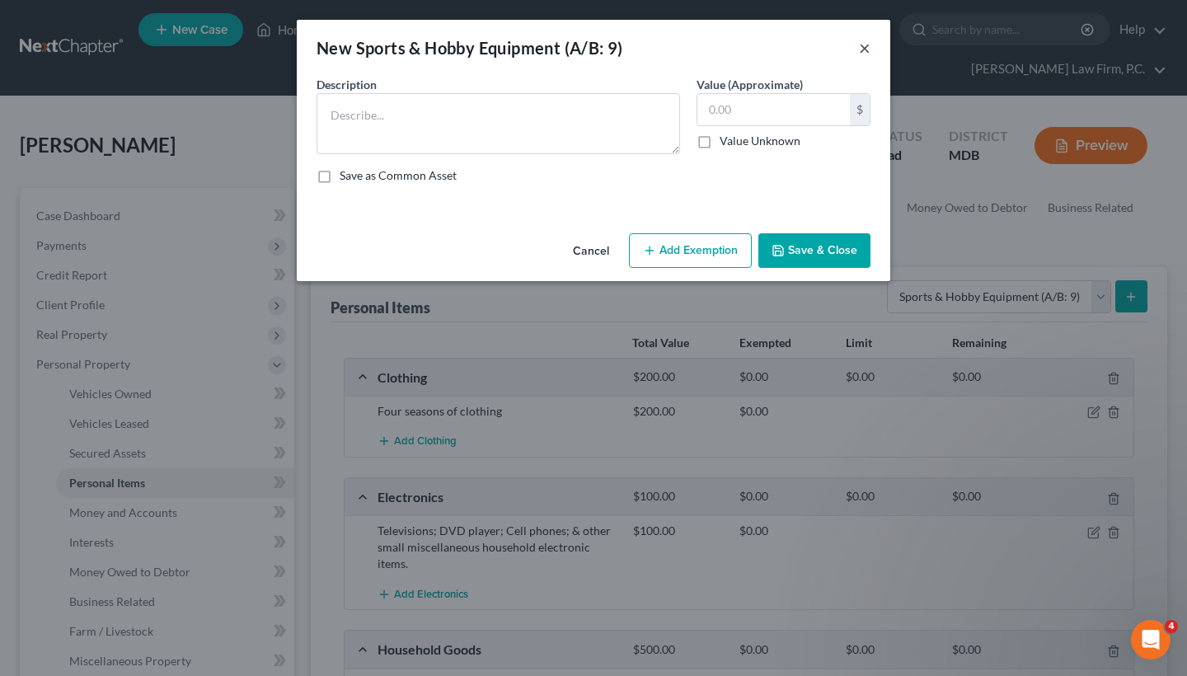
click at [870, 58] on button "×" at bounding box center [865, 48] width 12 height 20
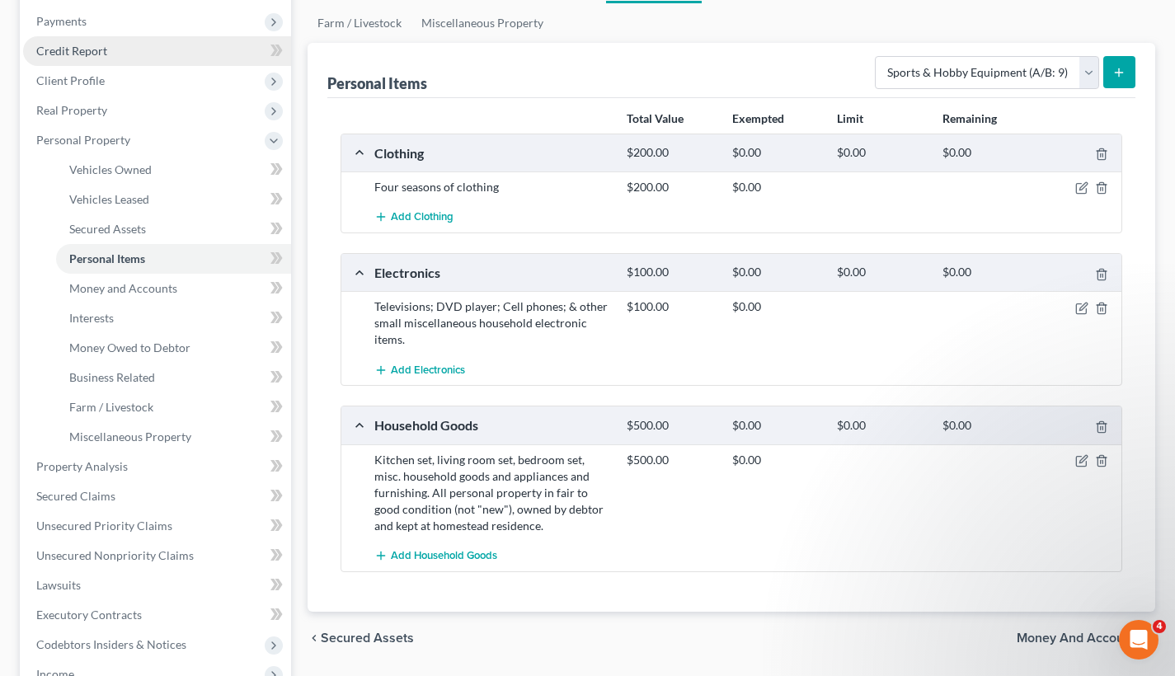
scroll to position [220, 0]
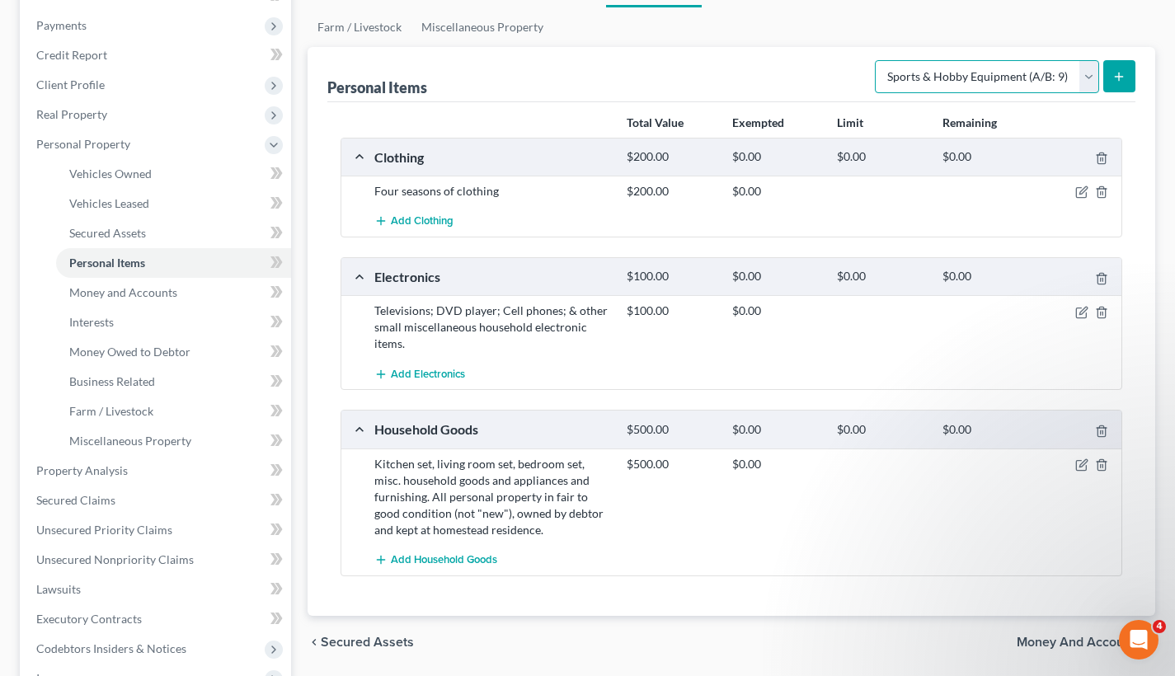
select select "jewelry"
click at [1121, 77] on icon "submit" at bounding box center [1118, 76] width 13 height 13
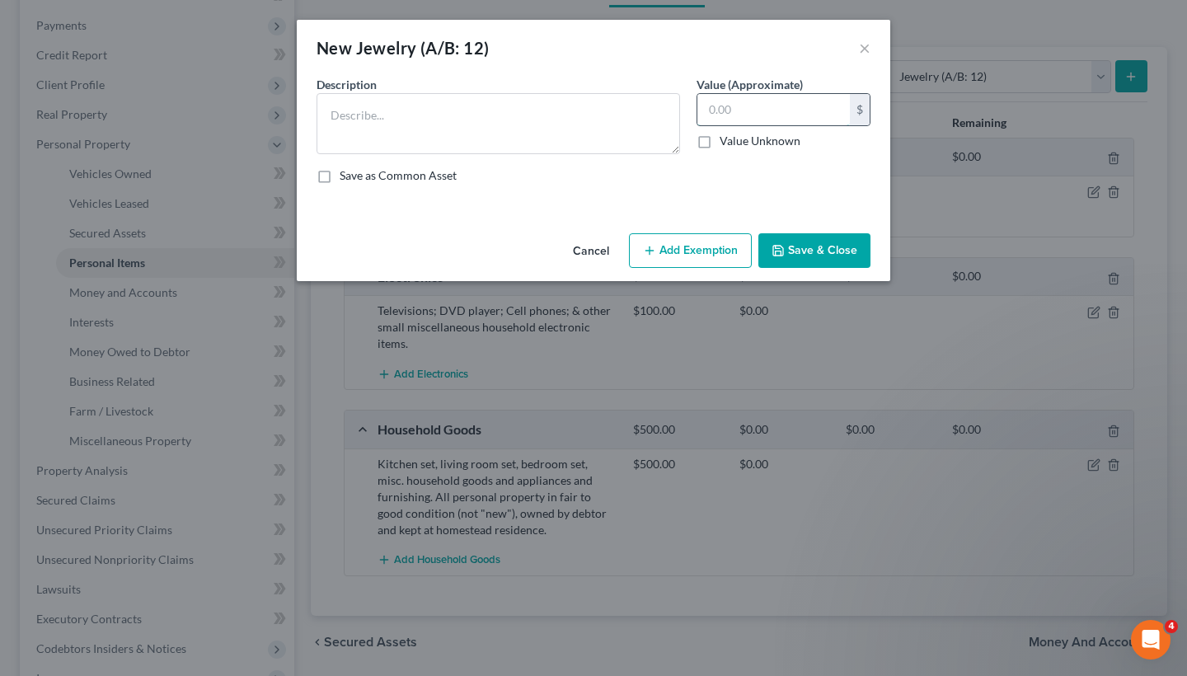
click at [727, 114] on input "text" at bounding box center [773, 109] width 153 height 31
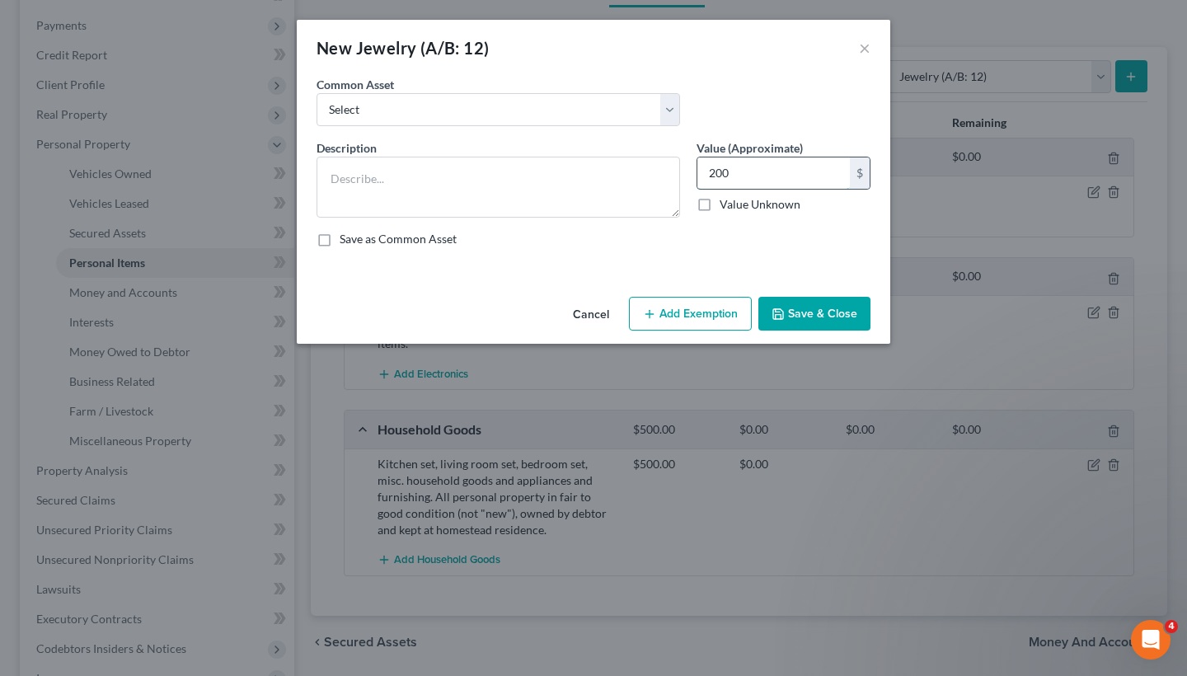
drag, startPoint x: 744, startPoint y: 177, endPoint x: 709, endPoint y: 173, distance: 34.9
click at [709, 173] on input "200" at bounding box center [773, 172] width 153 height 31
type input "150"
select select "0"
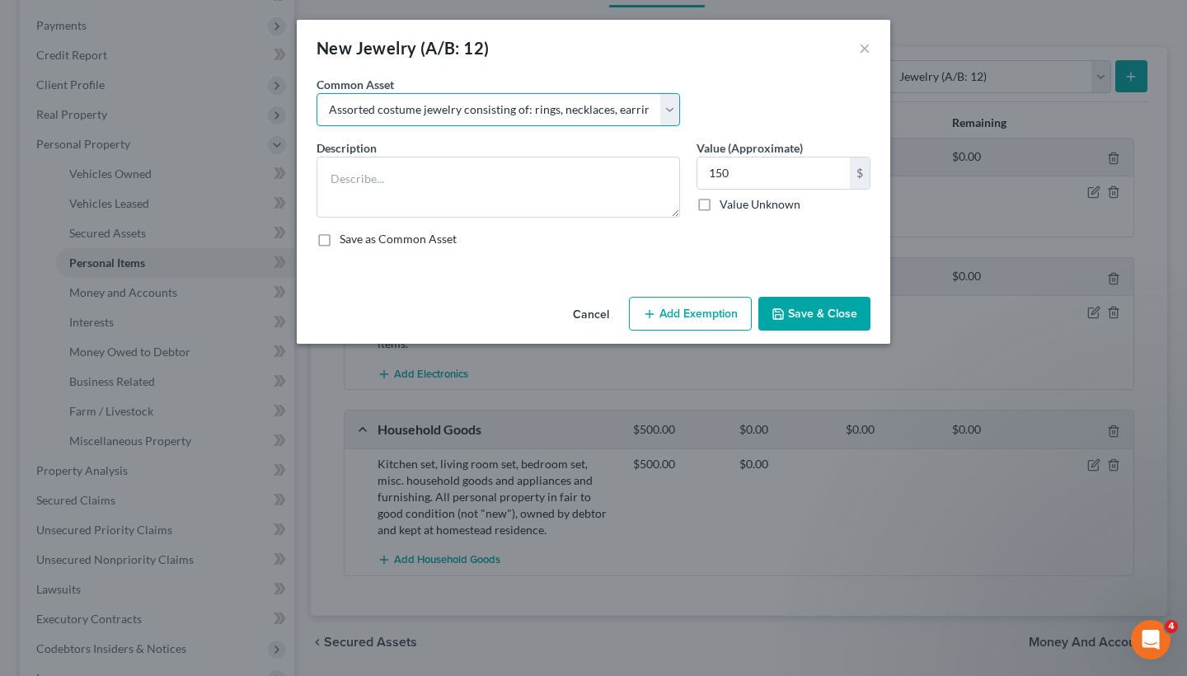
type textarea "Assorted costume jewelry consisting of: rings, necklaces, earrings, bracelets, …"
type input "150.00"
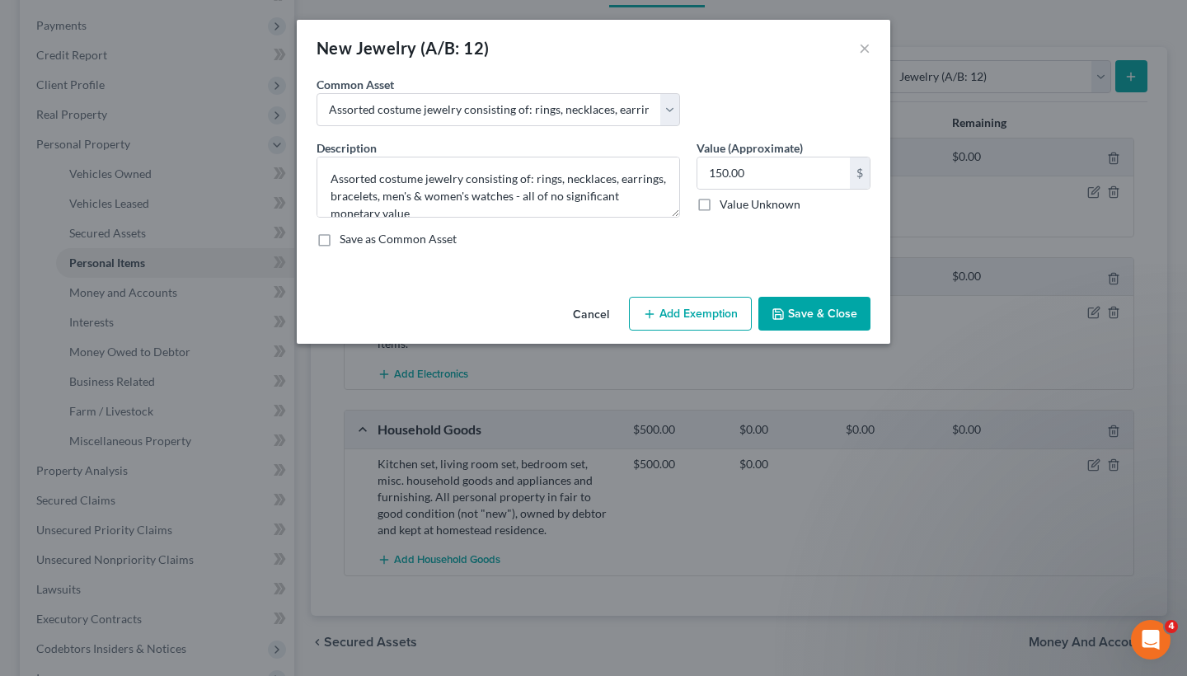
click at [822, 315] on button "Save & Close" at bounding box center [814, 314] width 112 height 35
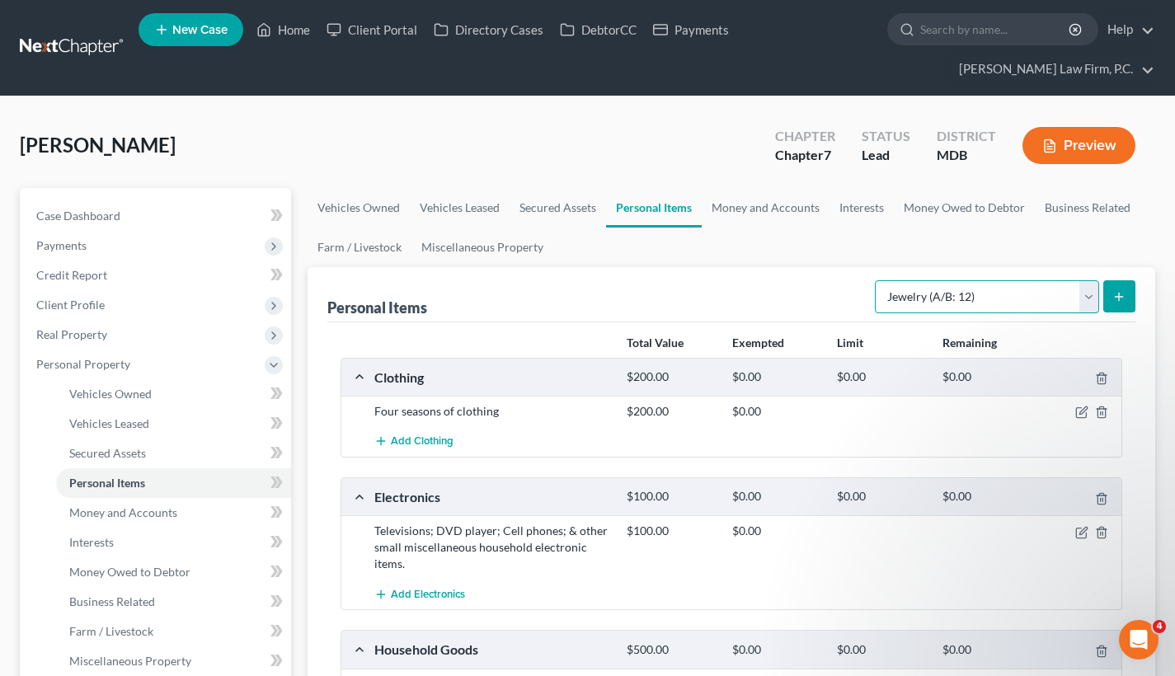
scroll to position [0, 0]
select select "sports_and_hobby_equipment"
click at [1108, 297] on button "submit" at bounding box center [1119, 296] width 32 height 32
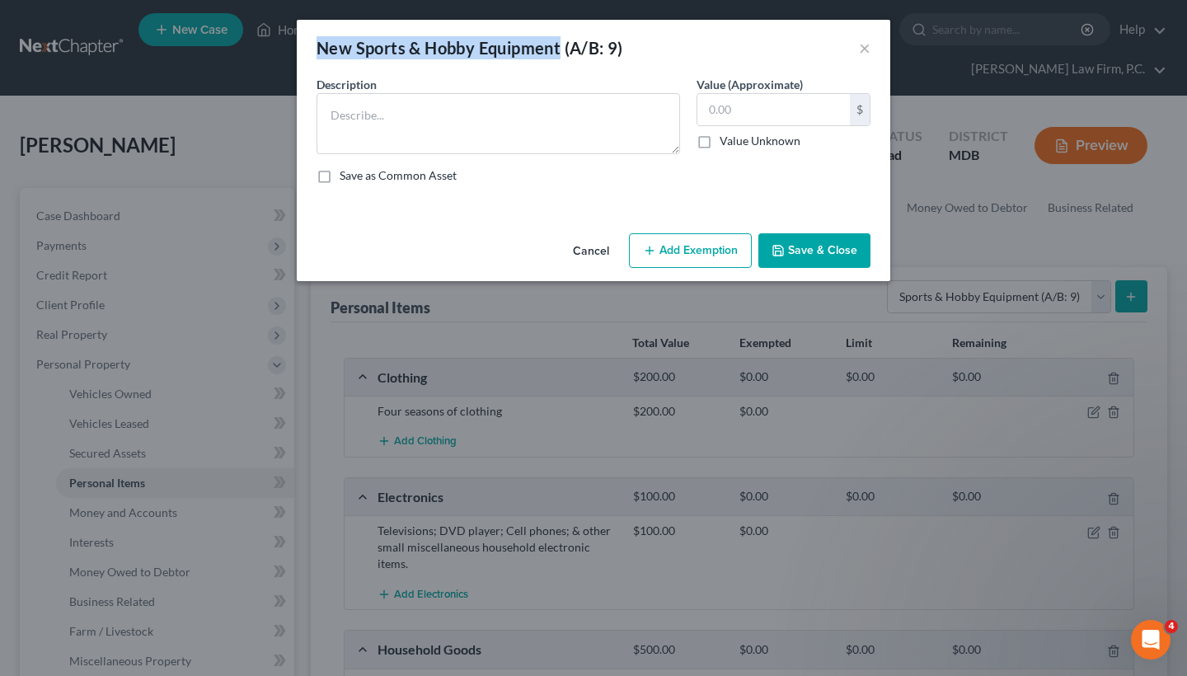
drag, startPoint x: 318, startPoint y: 46, endPoint x: 561, endPoint y: 54, distance: 242.5
click at [561, 54] on div "New Sports & Hobby Equipment (A/B: 9)" at bounding box center [470, 47] width 307 height 23
copy div "New Sports & Hobby Equipment"
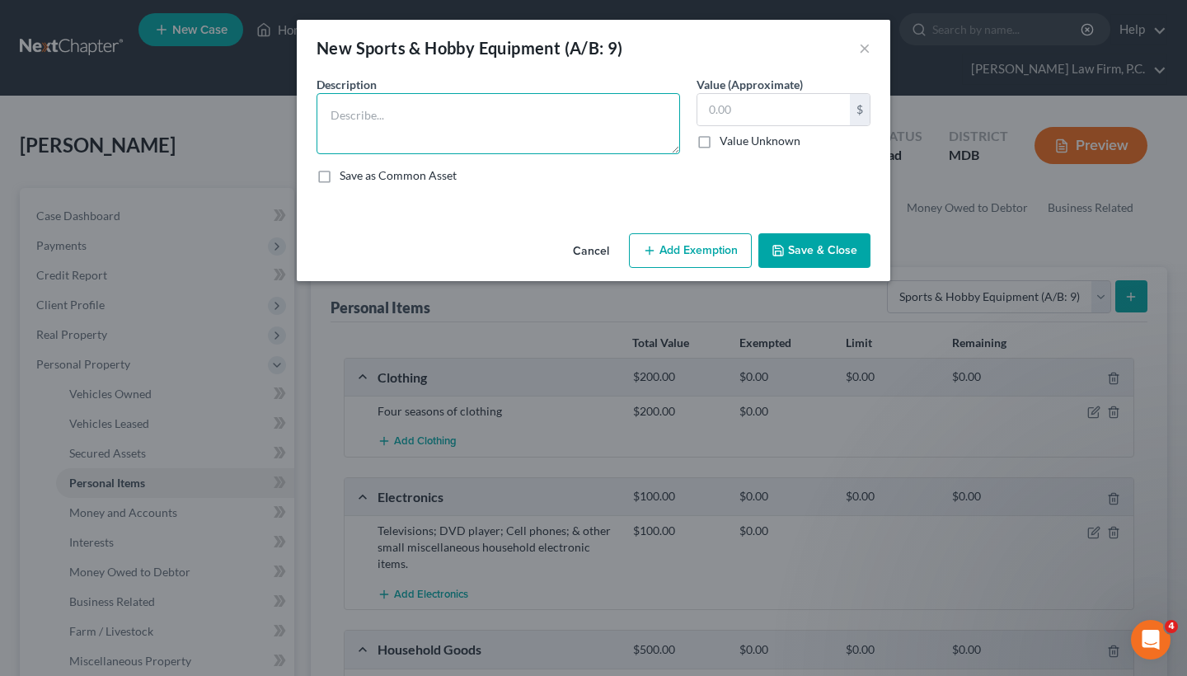
click at [556, 122] on textarea at bounding box center [499, 123] width 364 height 61
paste textarea "New Sports & Hobby Equipment"
type textarea "New Sports & Hobby Equipment"
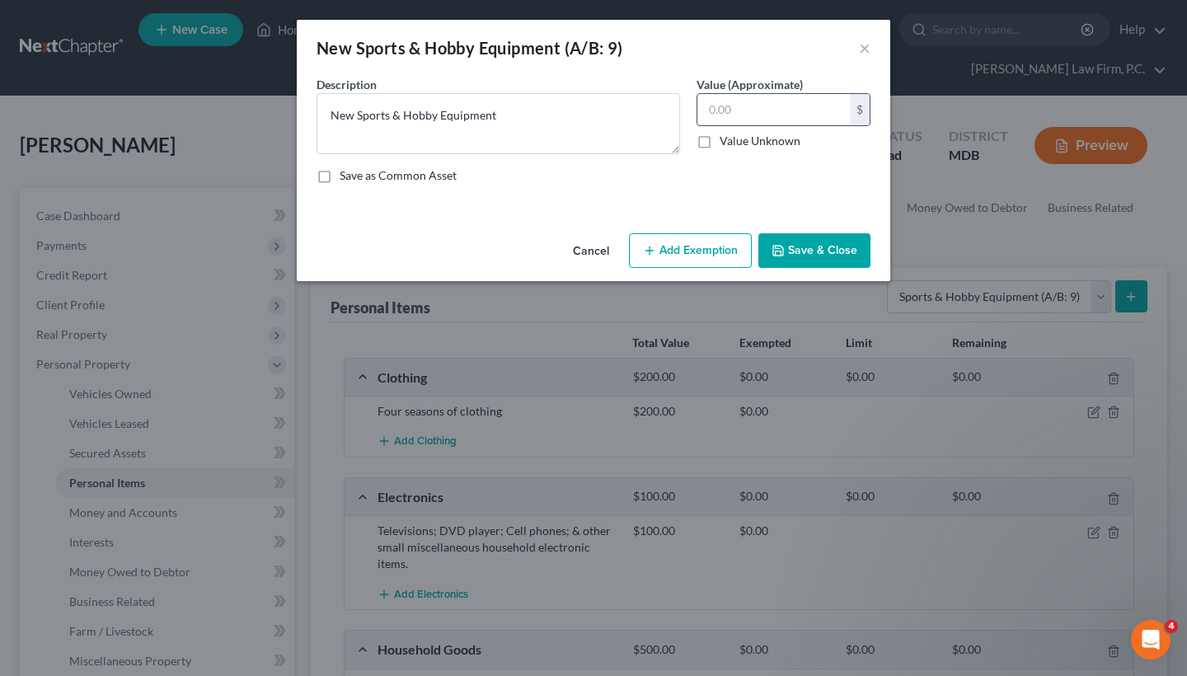
click at [803, 107] on input "text" at bounding box center [773, 109] width 153 height 31
type input "2"
type input "150"
click at [827, 248] on button "Save & Close" at bounding box center [814, 250] width 112 height 35
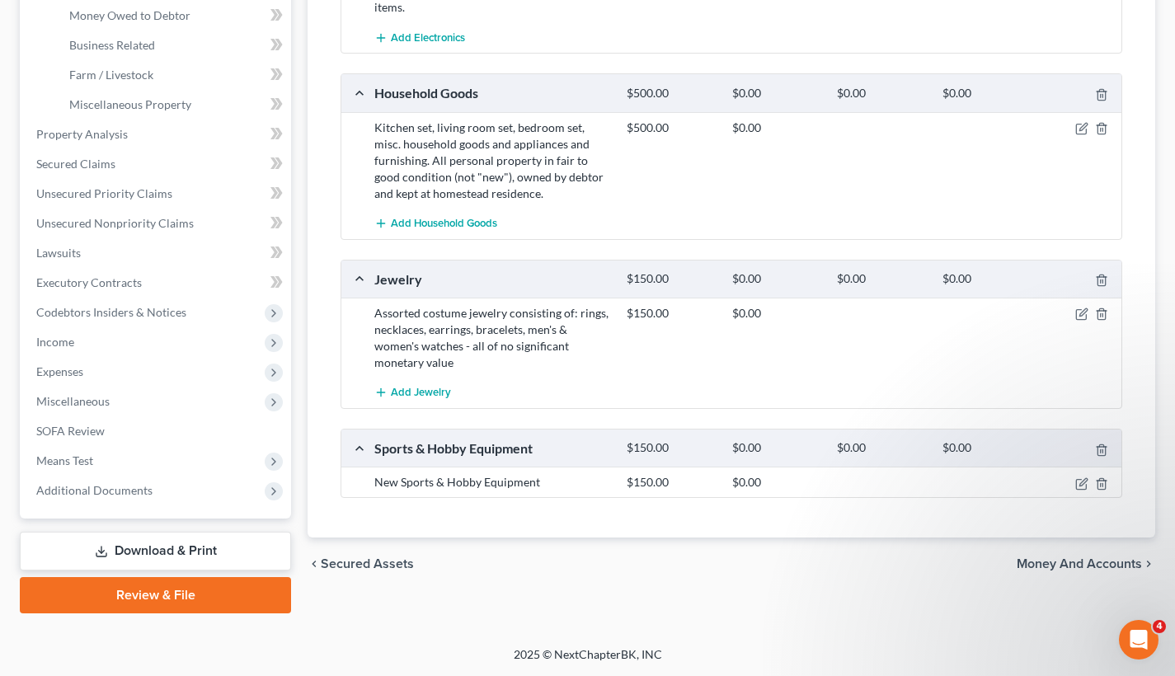
scroll to position [556, 0]
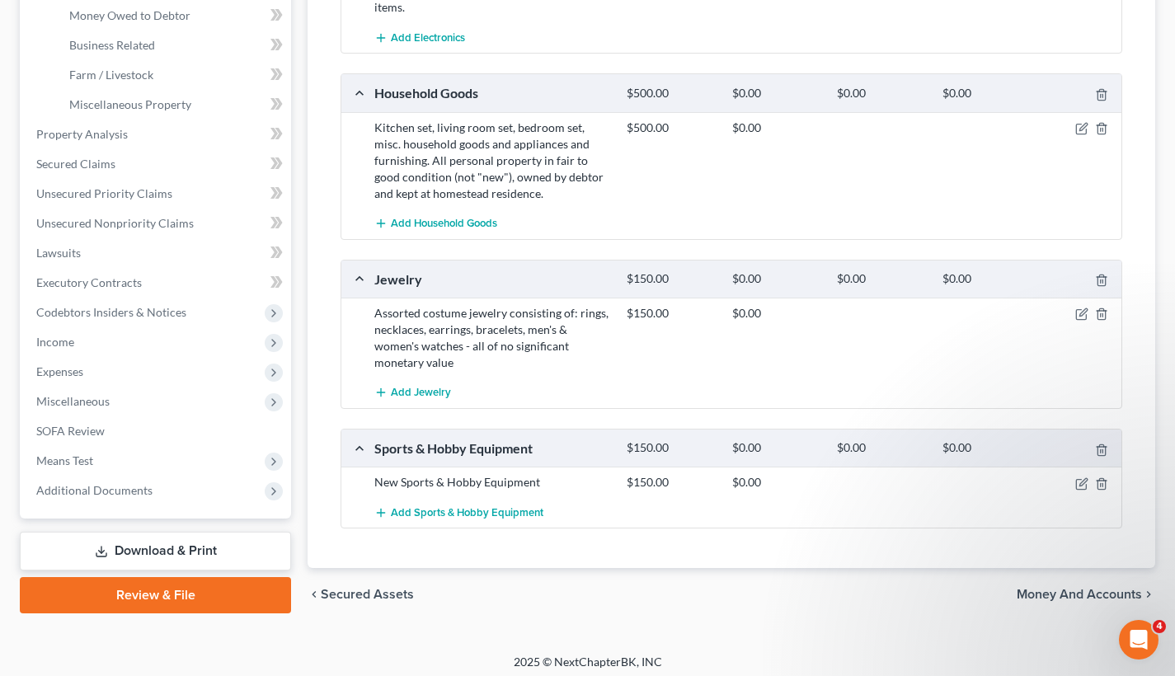
click at [1072, 594] on span "Money and Accounts" at bounding box center [1079, 594] width 125 height 13
